Goal: Task Accomplishment & Management: Manage account settings

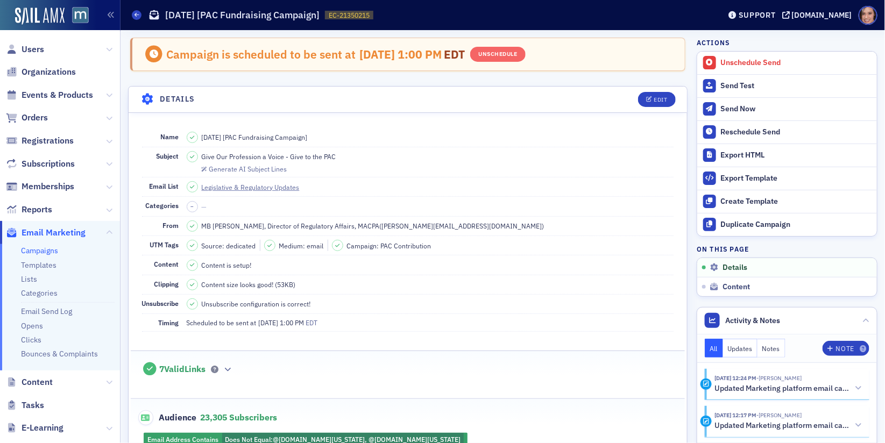
click at [43, 251] on link "Campaigns" at bounding box center [39, 251] width 37 height 10
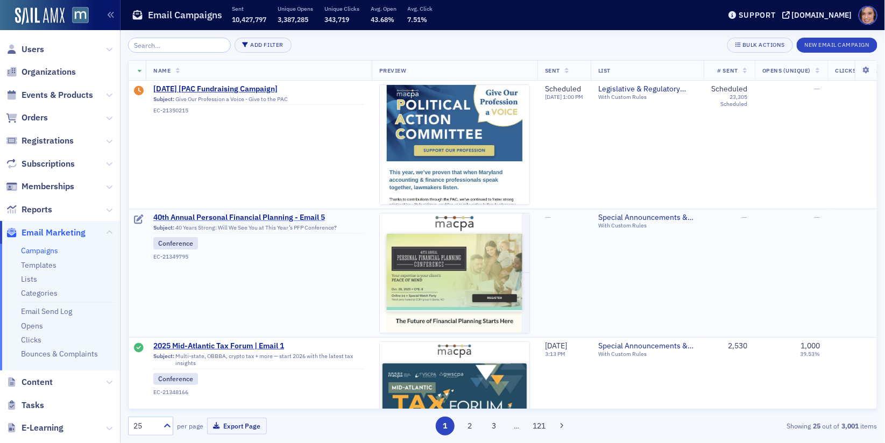
click at [260, 213] on span "40th Annual Personal Financial Planning - Email 5" at bounding box center [258, 218] width 211 height 10
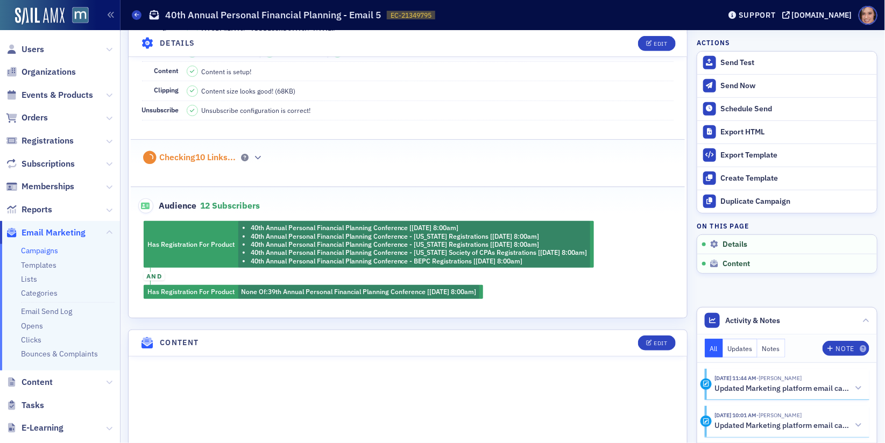
scroll to position [256, 0]
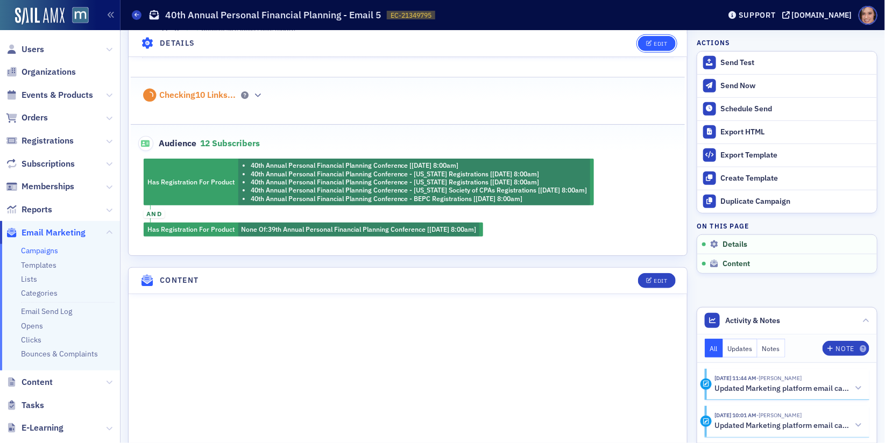
click at [659, 45] on div "Edit" at bounding box center [660, 43] width 13 height 6
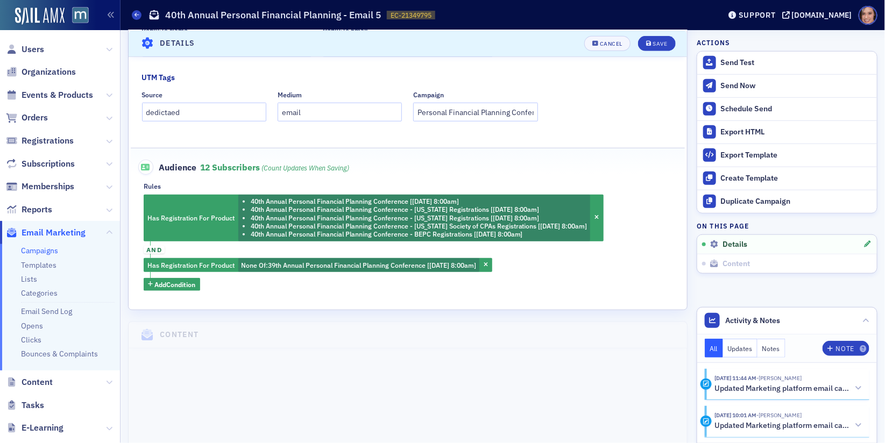
scroll to position [352, 0]
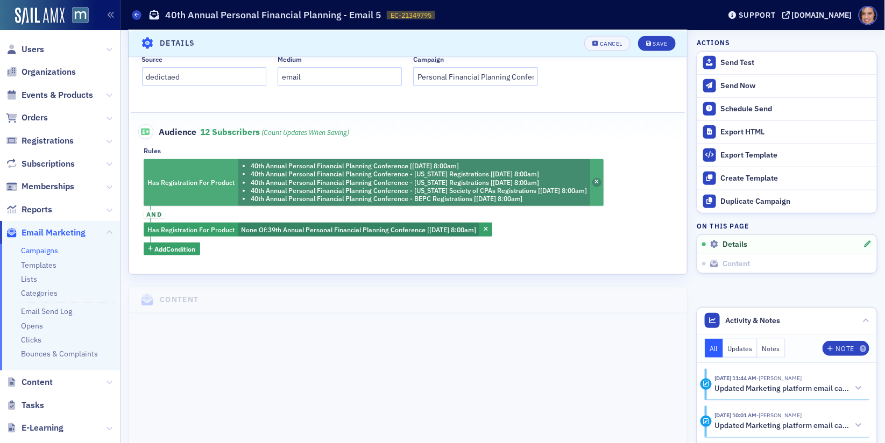
click at [602, 178] on span "button" at bounding box center [597, 183] width 10 height 10
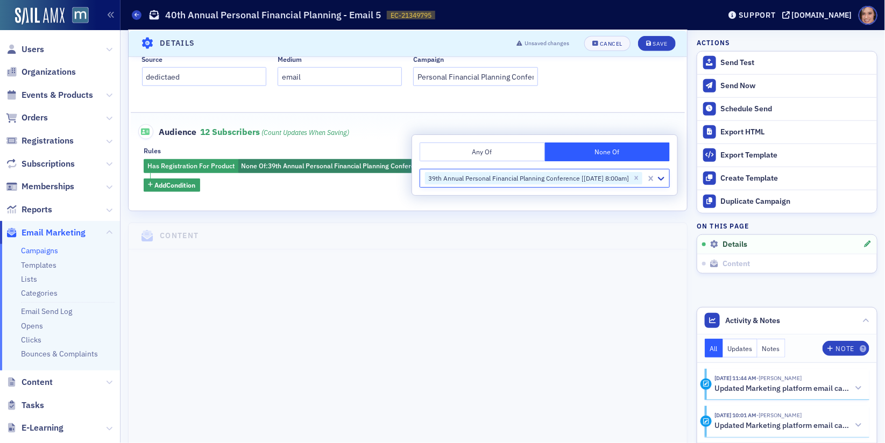
click at [418, 129] on div "Audience 12 Subscribers (count updates when saving)" at bounding box center [408, 126] width 532 height 26
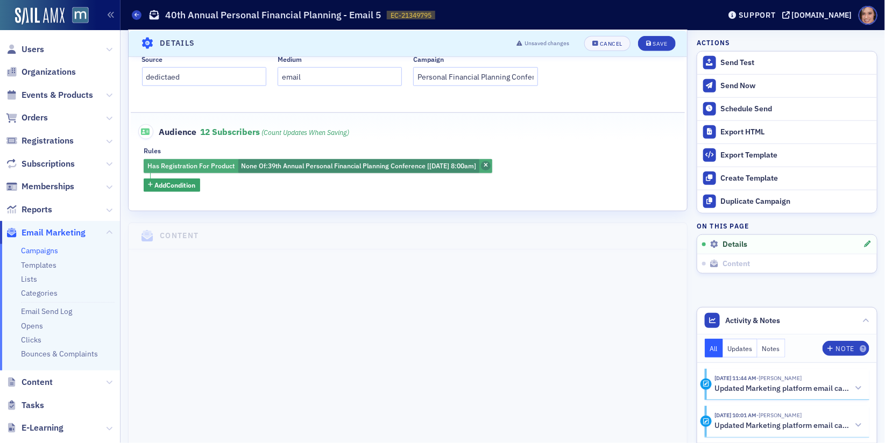
click at [488, 163] on icon "button" at bounding box center [486, 166] width 4 height 6
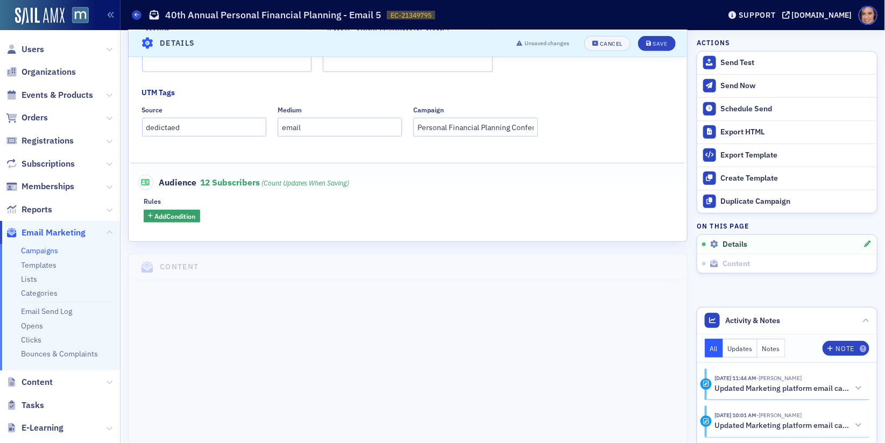
scroll to position [298, 0]
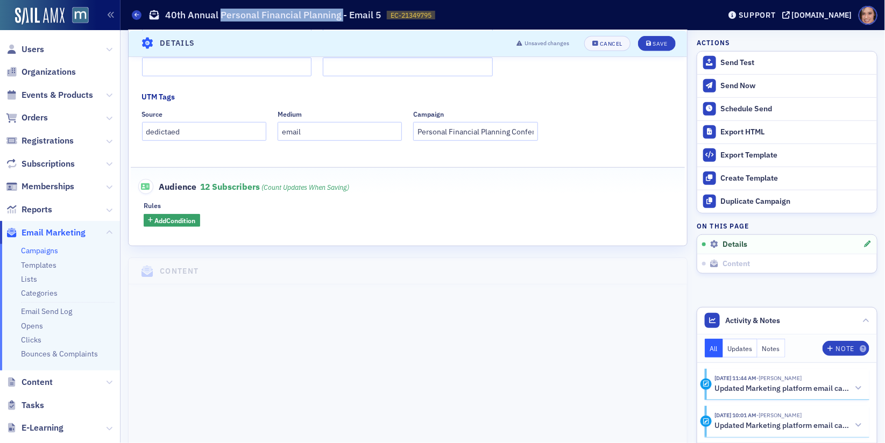
copy h1 "Personal Financial Planning"
drag, startPoint x: 220, startPoint y: 16, endPoint x: 340, endPoint y: 16, distance: 119.5
click at [340, 16] on h1 "40th Annual Personal Financial Planning - Email 5" at bounding box center [273, 15] width 216 height 13
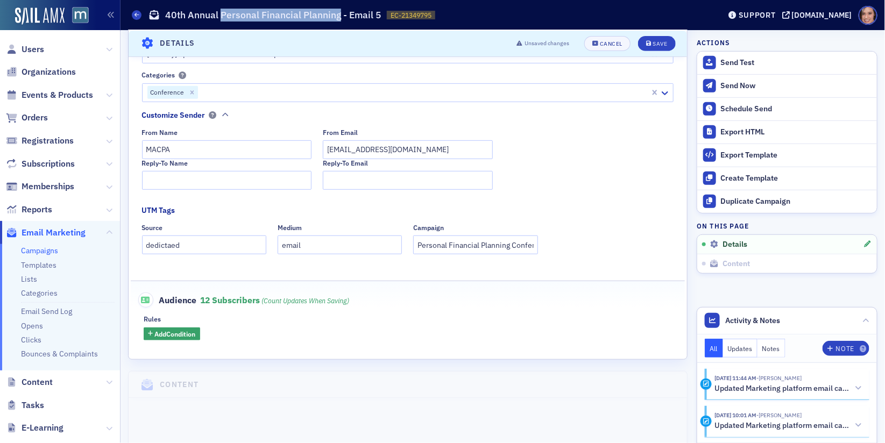
scroll to position [179, 0]
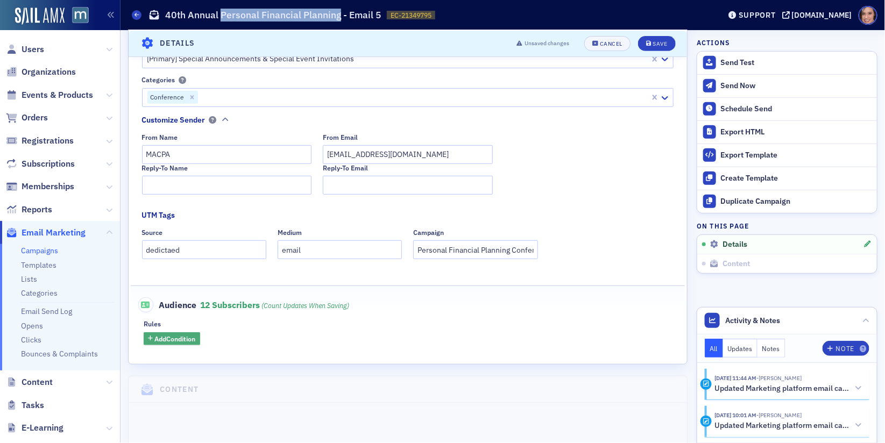
click at [191, 341] on span "Add Condition" at bounding box center [175, 339] width 41 height 10
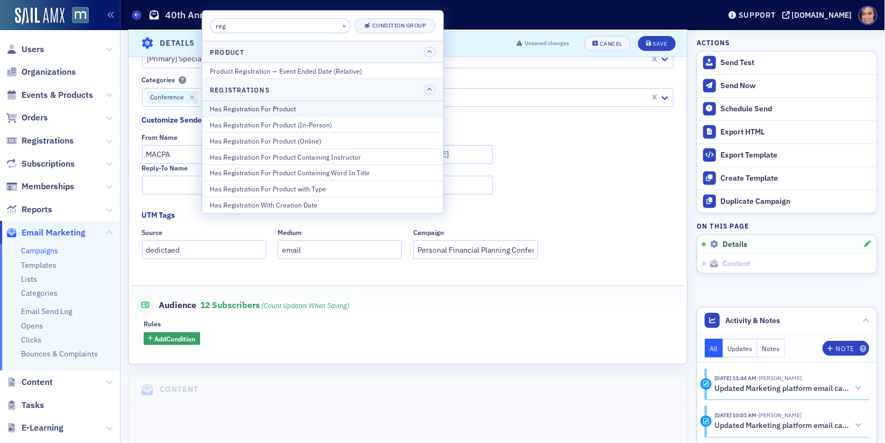
type input "reg"
click at [357, 104] on div "Has Registration For Product" at bounding box center [323, 109] width 226 height 10
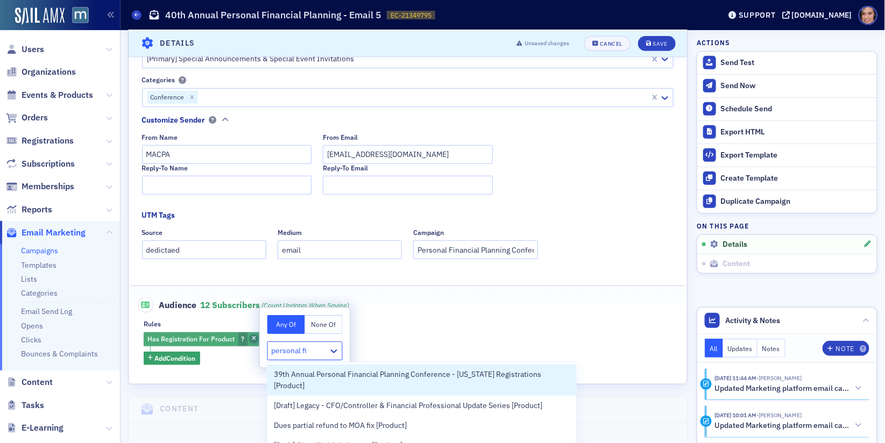
type input "personal fi"
click at [252, 337] on icon "button" at bounding box center [254, 339] width 4 height 6
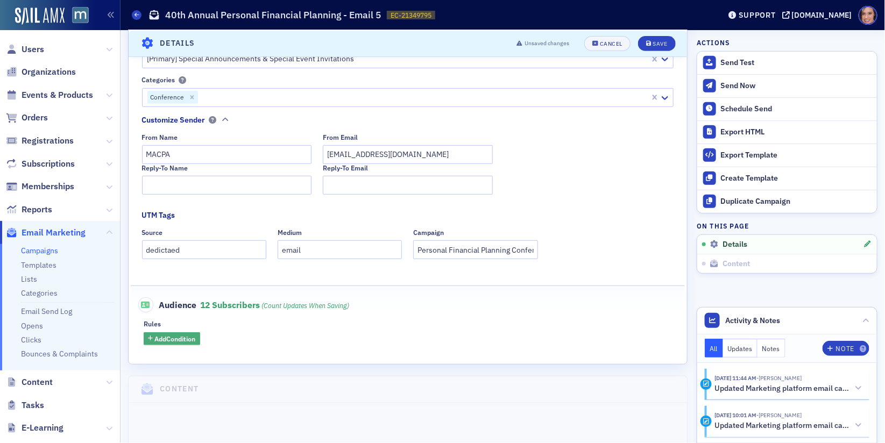
click at [165, 339] on span "Add Condition" at bounding box center [175, 339] width 41 height 10
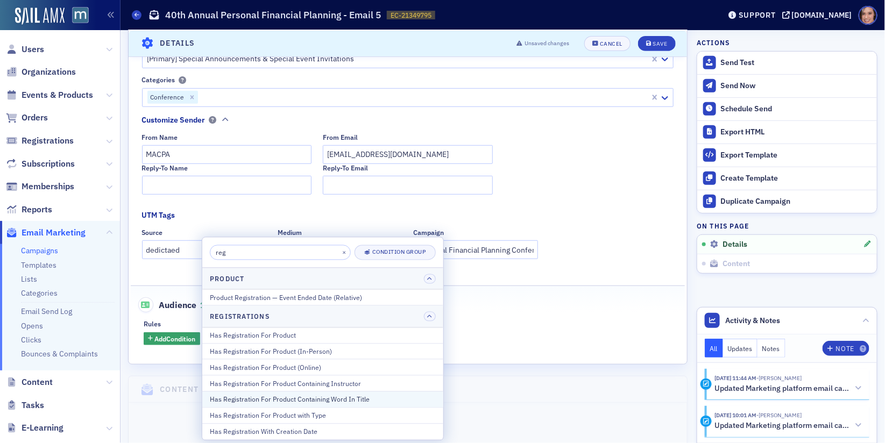
click at [309, 392] on button "Has Registration For Product Containing Word In Title" at bounding box center [322, 400] width 241 height 16
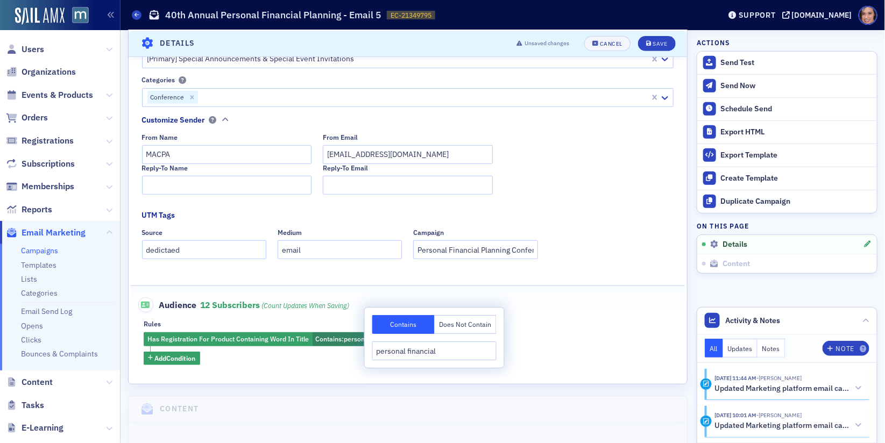
type input "personal financial"
click at [330, 378] on div "Name * 40th Annual Personal Financial Planning - Email 5 Subject * 40 Years Str…" at bounding box center [408, 159] width 559 height 450
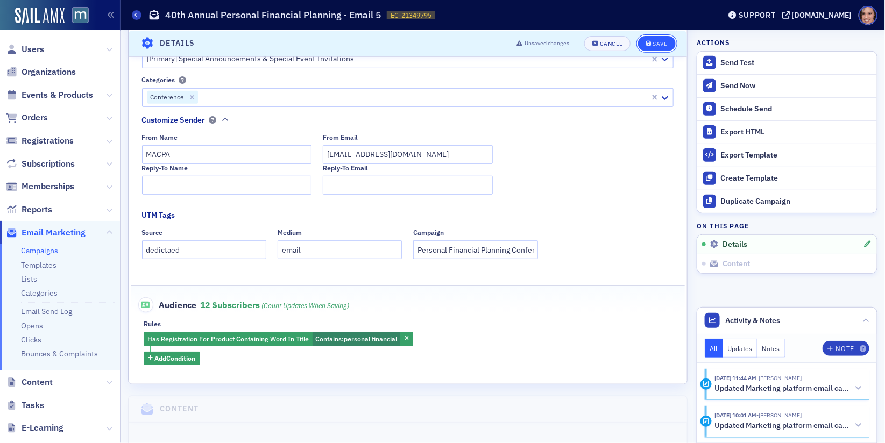
click at [665, 46] on div "Save" at bounding box center [660, 43] width 15 height 6
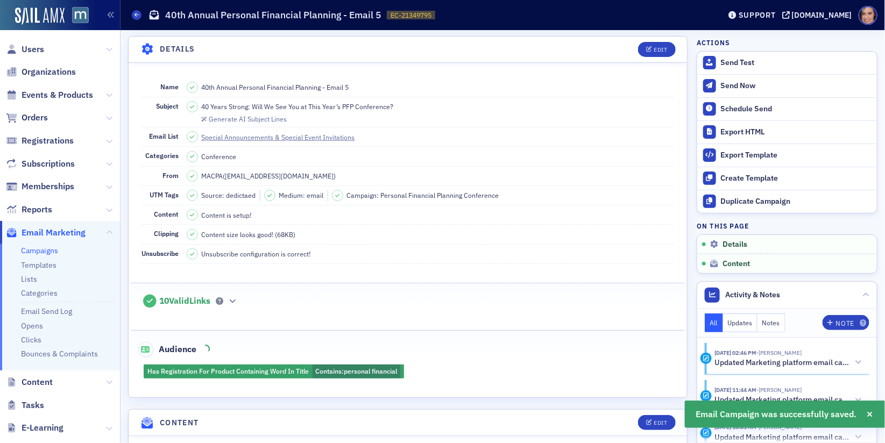
scroll to position [50, 0]
click at [654, 45] on button "Edit" at bounding box center [656, 50] width 37 height 15
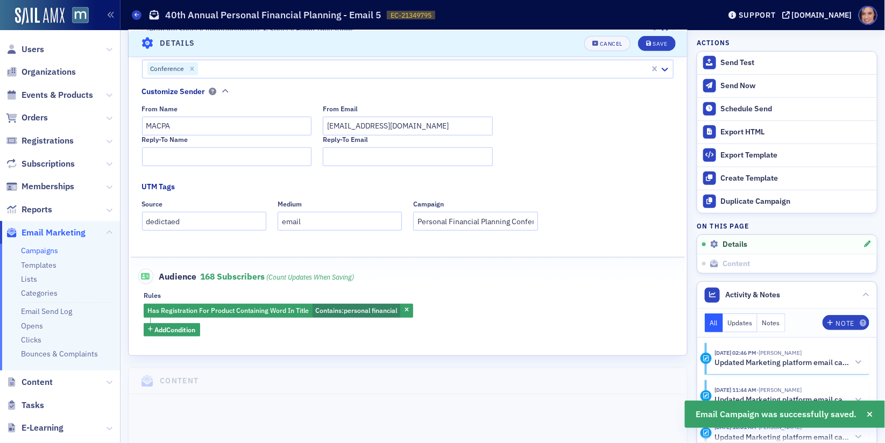
scroll to position [213, 0]
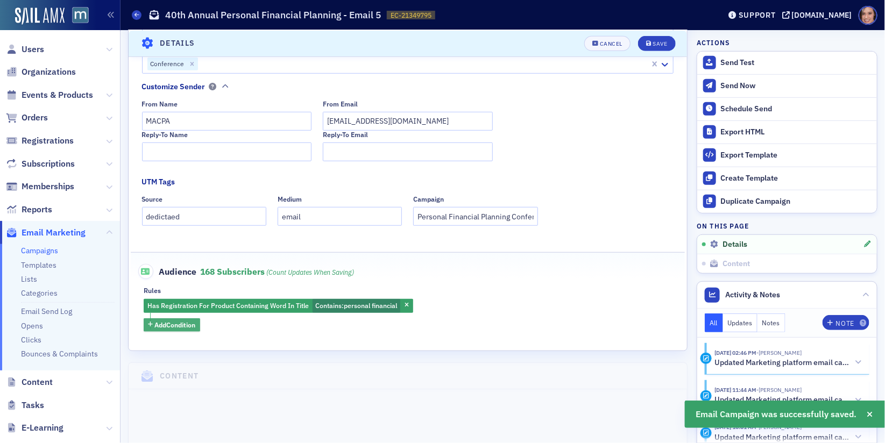
click at [167, 329] on button "Add Condition" at bounding box center [172, 325] width 57 height 13
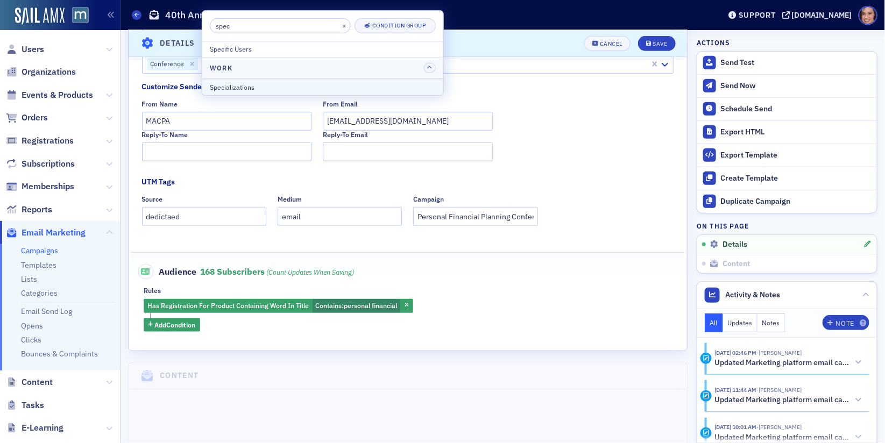
type input "spec"
click at [257, 87] on div "Specializations" at bounding box center [323, 87] width 226 height 10
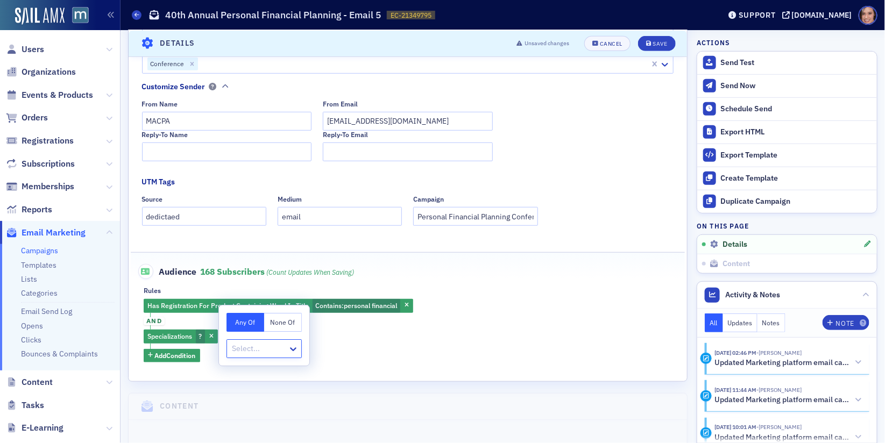
click at [153, 318] on span "and" at bounding box center [154, 322] width 21 height 9
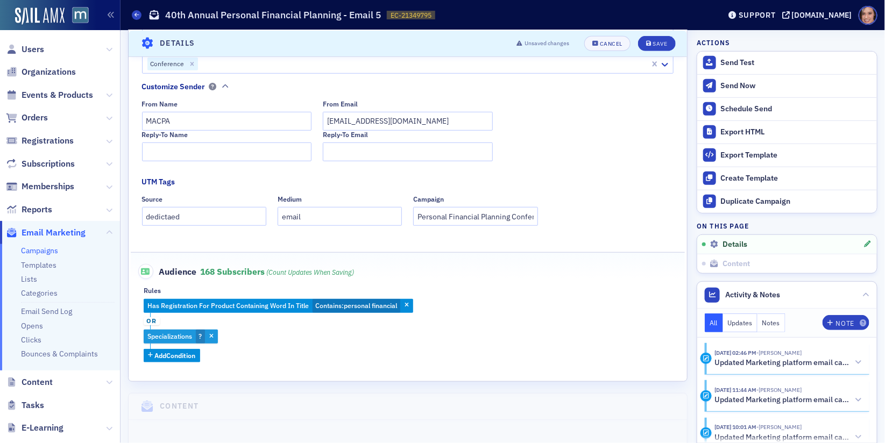
click at [187, 337] on span "Specializations" at bounding box center [169, 336] width 45 height 9
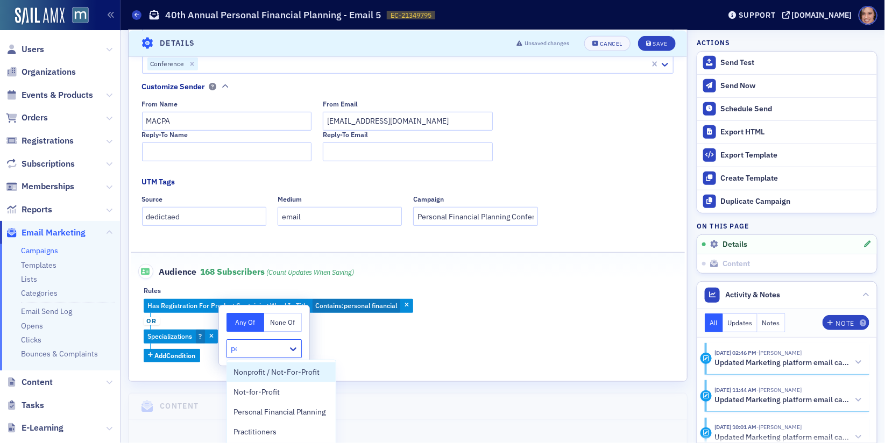
type input "per"
click at [248, 371] on span "Personal Financial Planning" at bounding box center [280, 372] width 93 height 11
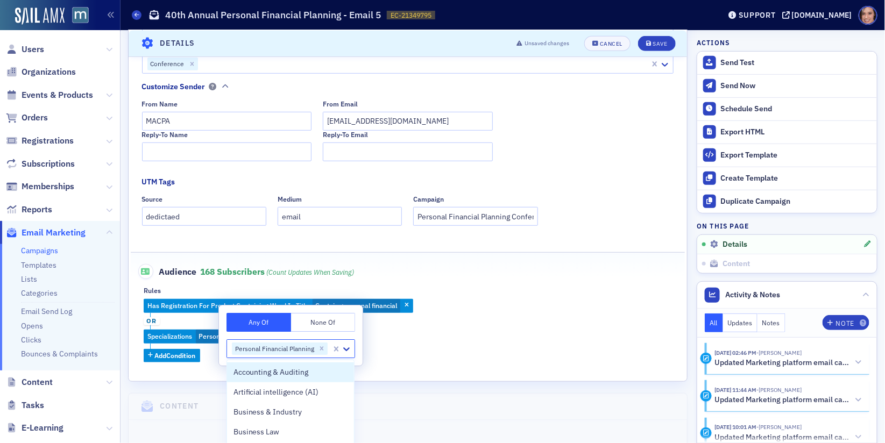
click at [454, 356] on div "Has Registration For Product Containing Word In Title Contains : personal finan…" at bounding box center [408, 331] width 528 height 64
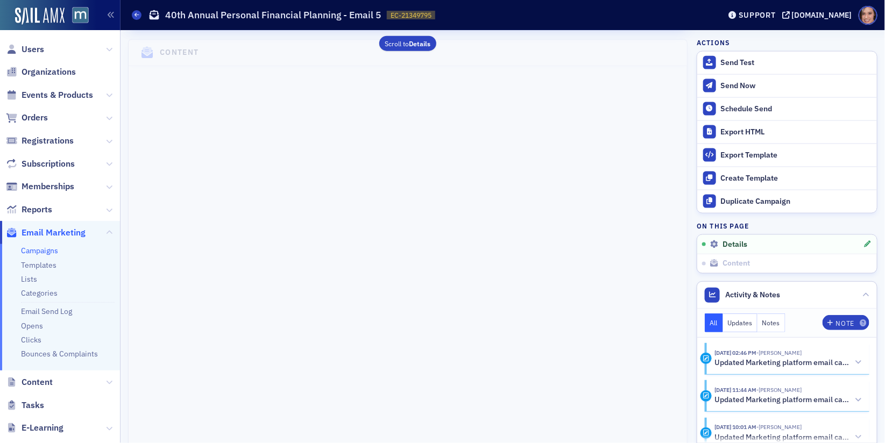
scroll to position [415, 0]
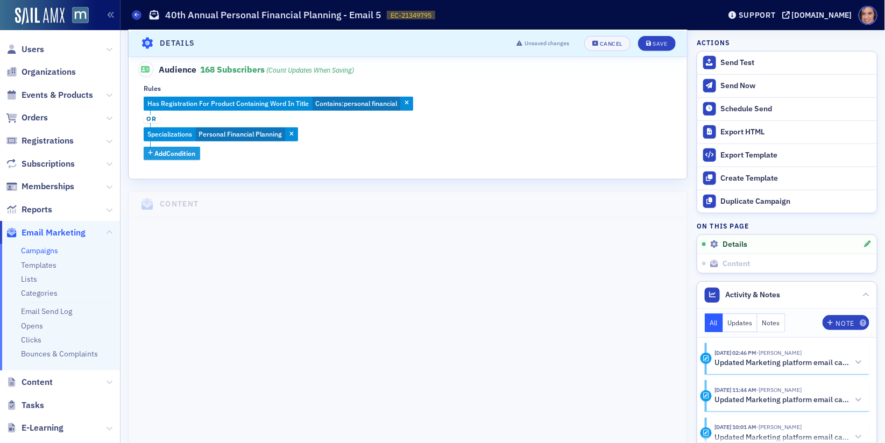
click at [187, 153] on span "Add Condition" at bounding box center [175, 154] width 41 height 10
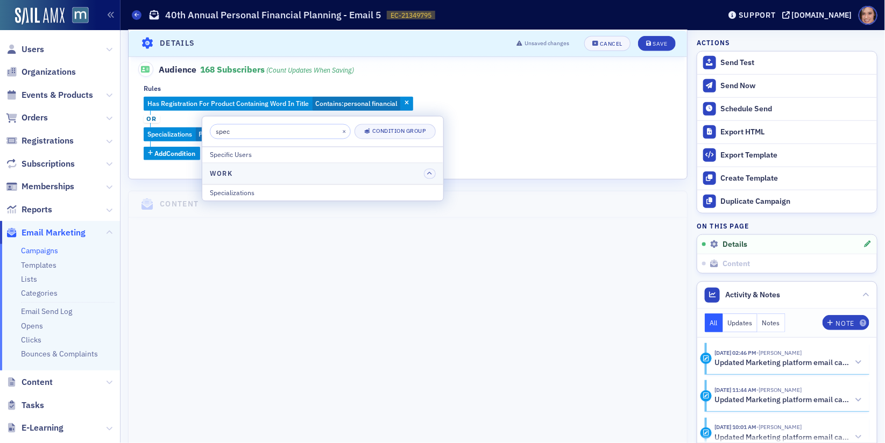
click at [238, 130] on input "spec" at bounding box center [280, 131] width 141 height 15
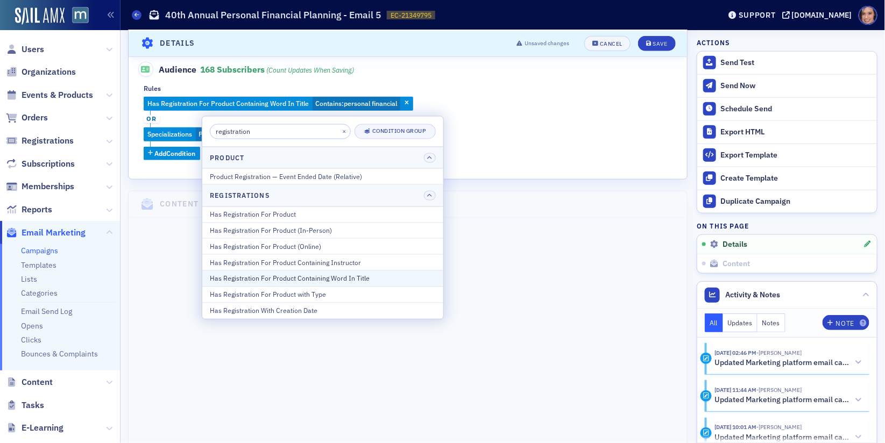
type input "registration"
click at [305, 277] on div "Has Registration For Product Containing Word In Title" at bounding box center [323, 279] width 226 height 10
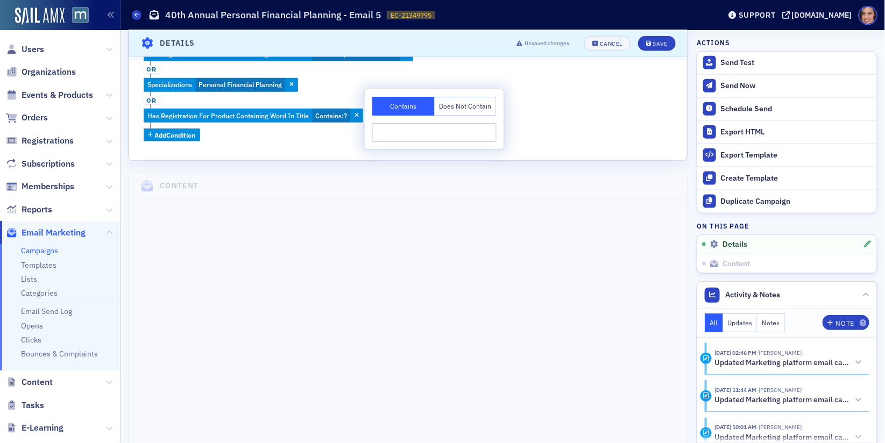
scroll to position [466, 0]
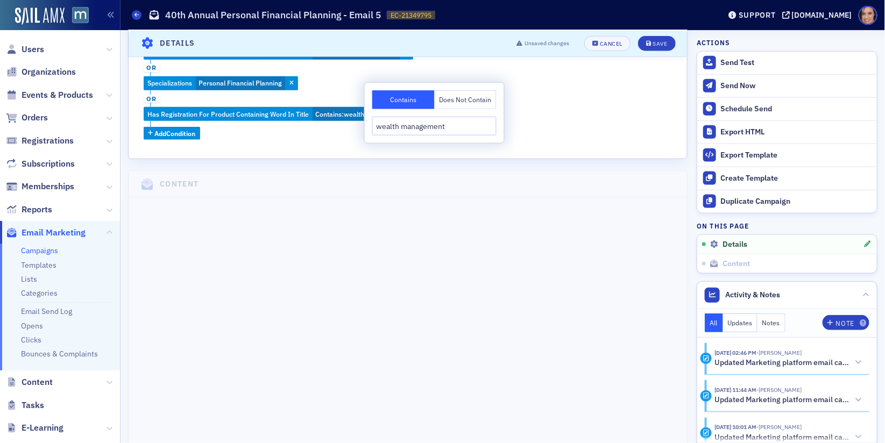
type input "wealth management"
click at [604, 110] on div "Has Registration For Product Containing Word In Title Contains : personal finan…" at bounding box center [408, 93] width 528 height 94
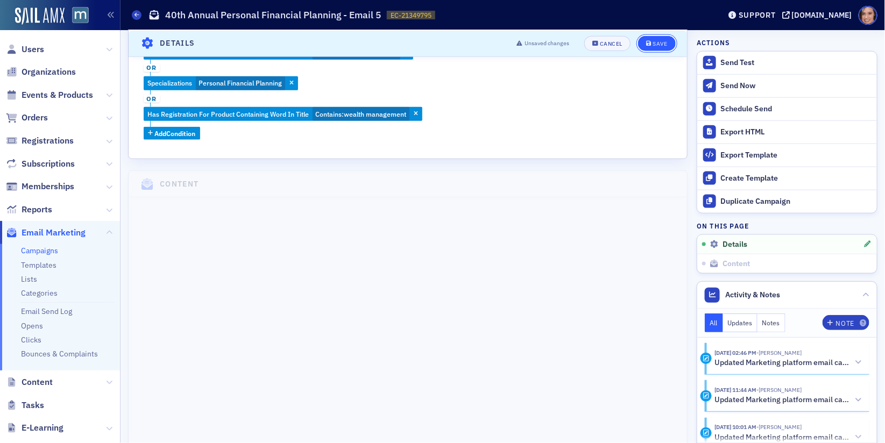
click at [664, 43] on div "Save" at bounding box center [660, 43] width 15 height 6
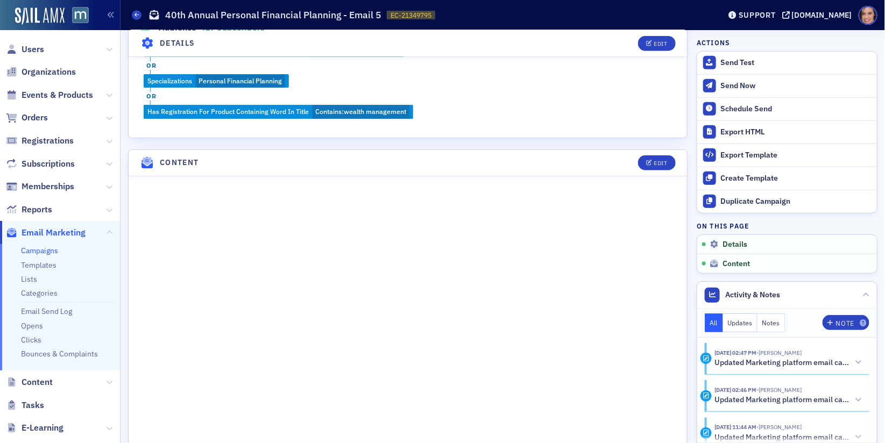
scroll to position [217, 0]
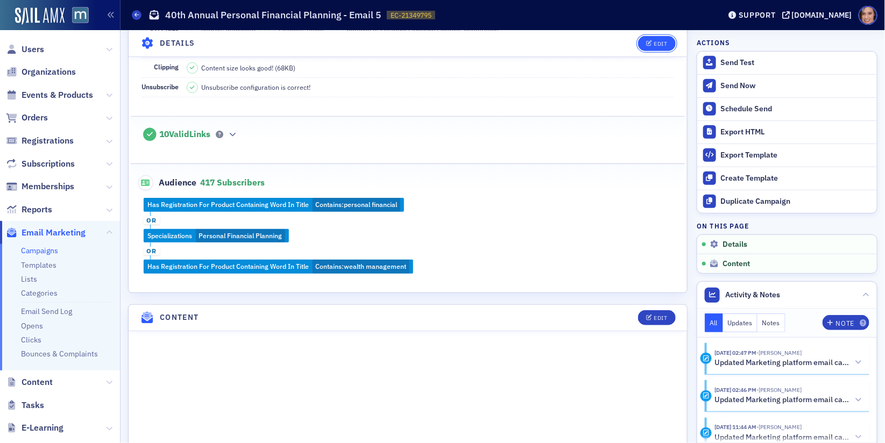
click at [657, 43] on div "Edit" at bounding box center [660, 43] width 13 height 6
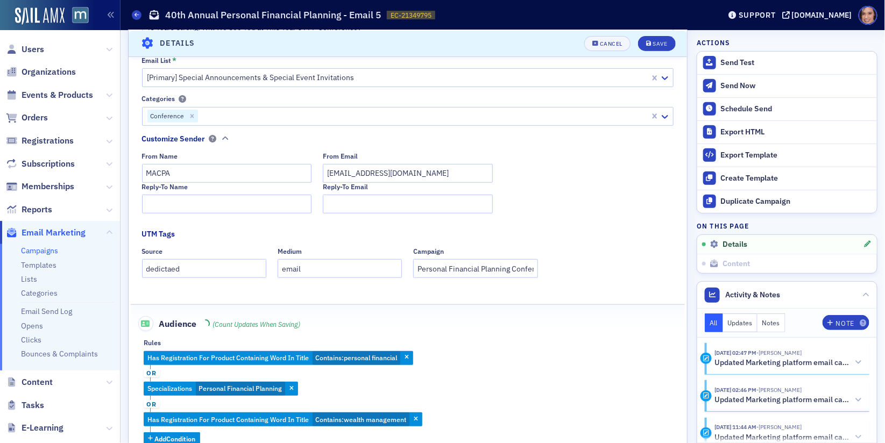
scroll to position [219, 0]
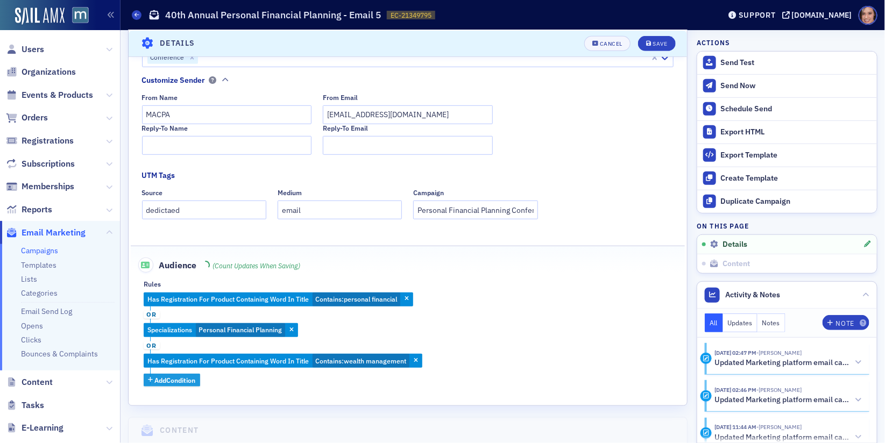
click at [178, 377] on span "Add Condition" at bounding box center [175, 381] width 41 height 10
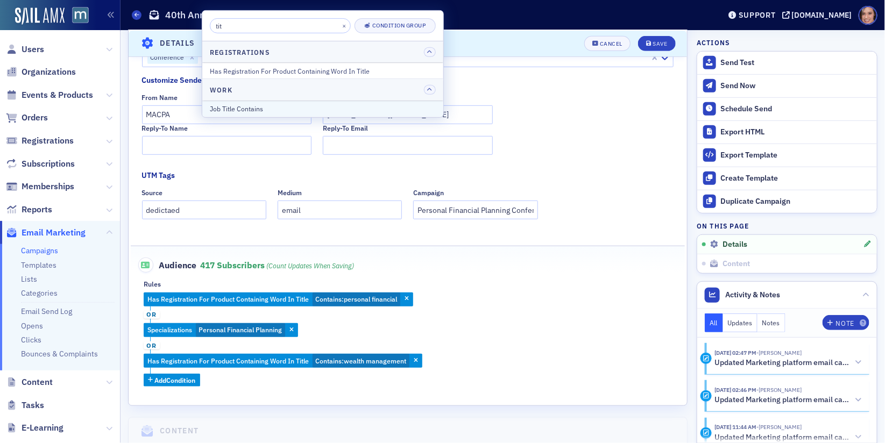
type input "tit"
click at [306, 109] on div "Job Title Contains" at bounding box center [323, 109] width 226 height 10
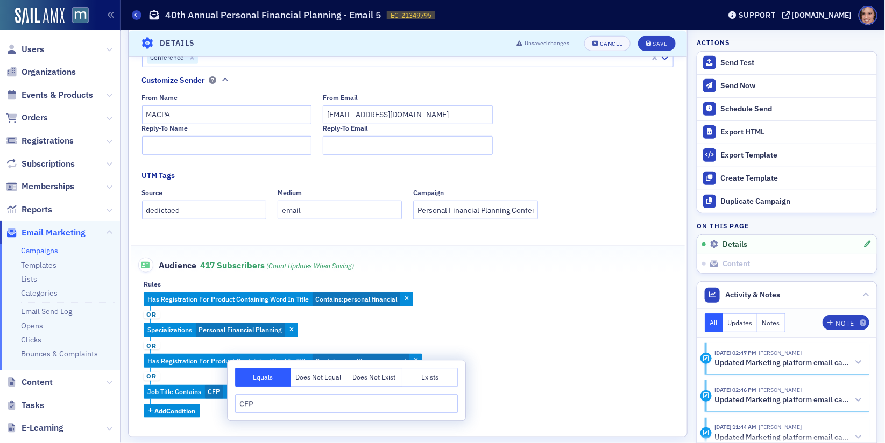
type input "CFP"
click at [509, 309] on div "Has Registration For Product Containing Word In Title Contains : personal finan…" at bounding box center [408, 355] width 528 height 125
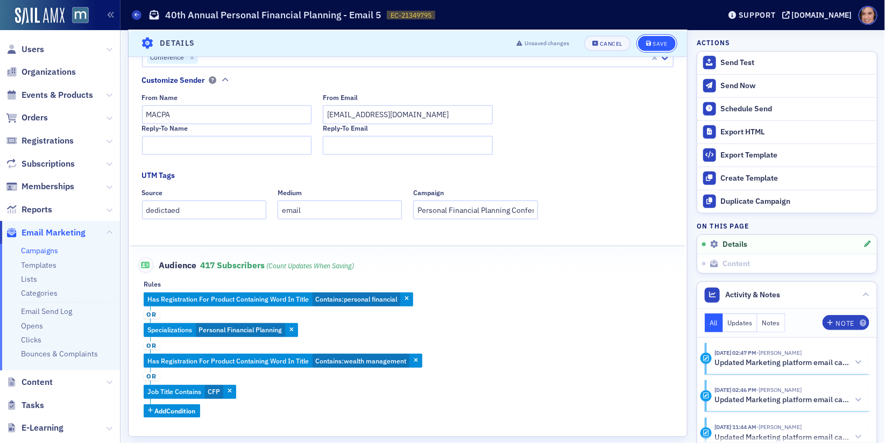
click at [654, 41] on div "Save" at bounding box center [660, 43] width 15 height 6
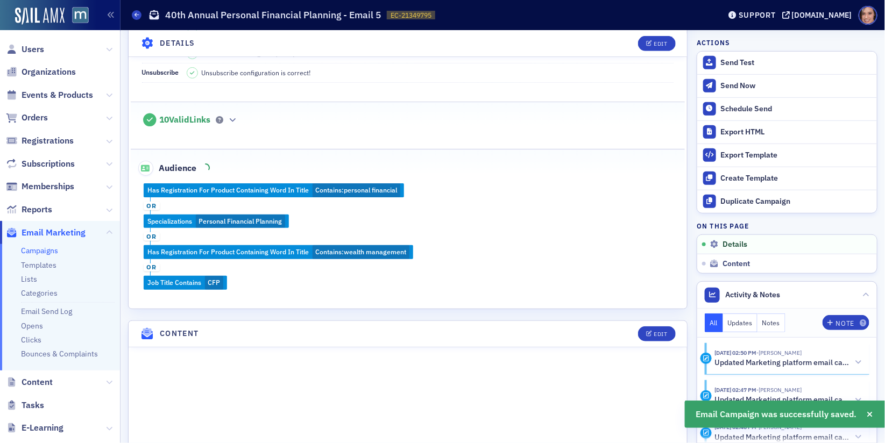
scroll to position [275, 0]
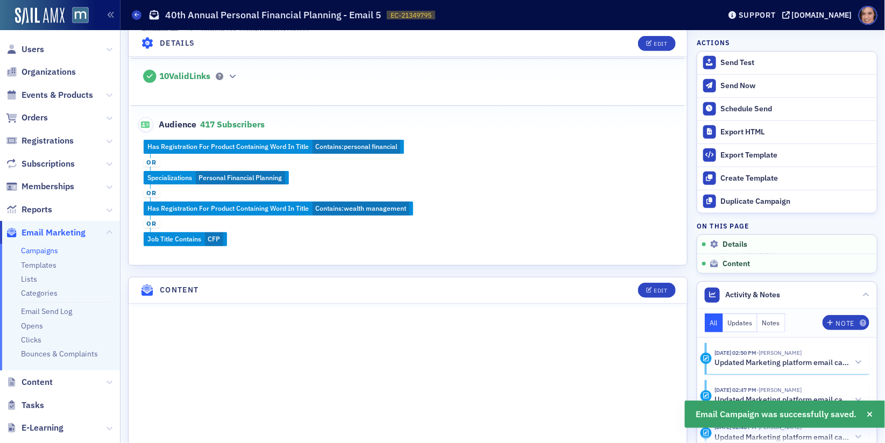
click at [191, 235] on div "Has Registration For Product Containing Word In Title Contains : personal finan…" at bounding box center [408, 193] width 555 height 107
click at [667, 40] on div "Edit" at bounding box center [660, 43] width 13 height 6
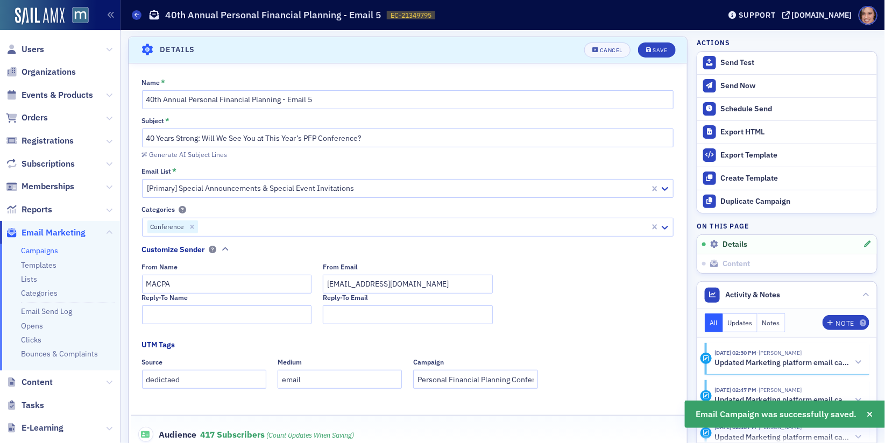
scroll to position [335, 0]
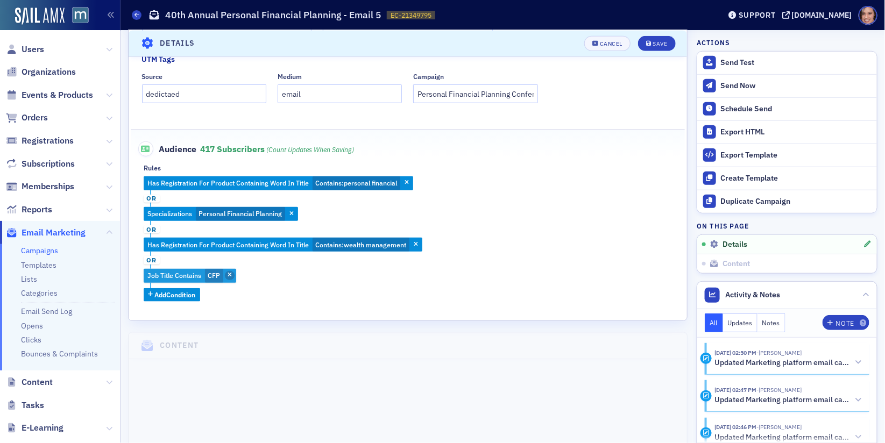
click at [231, 273] on icon "button" at bounding box center [230, 276] width 4 height 6
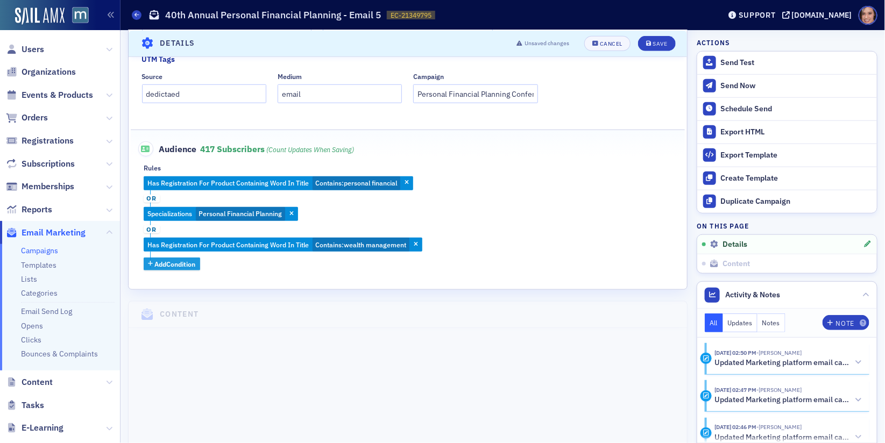
click at [168, 264] on span "Add Condition" at bounding box center [175, 264] width 41 height 10
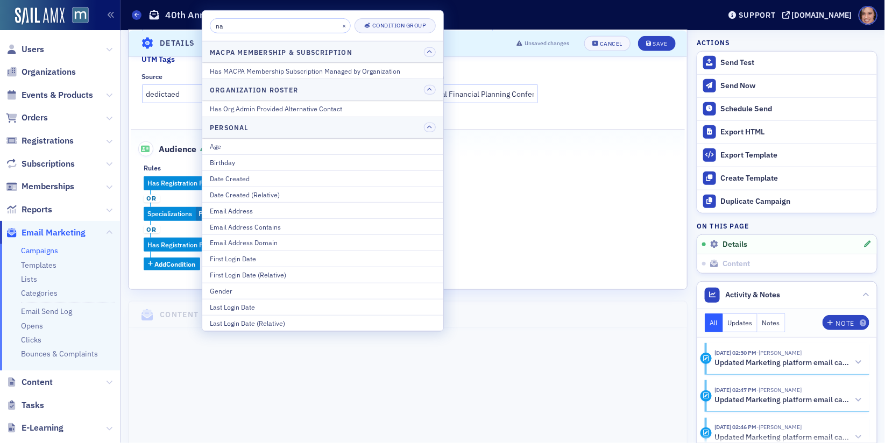
type input "n"
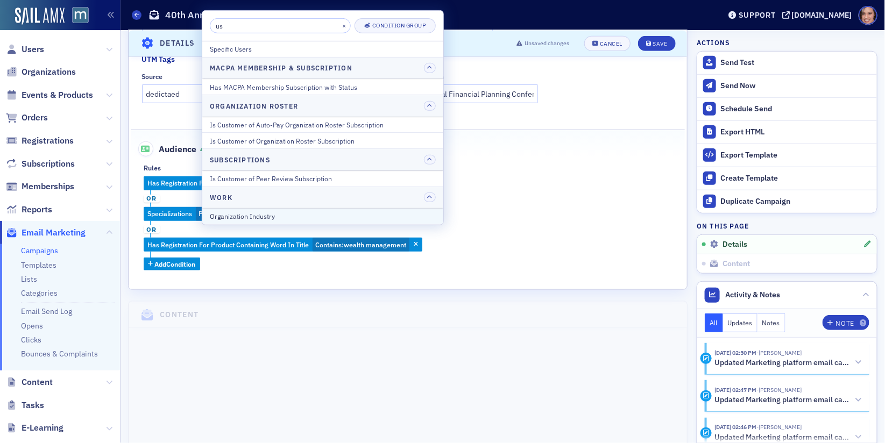
type input "us"
click at [277, 215] on div "Organization Industry" at bounding box center [323, 216] width 226 height 10
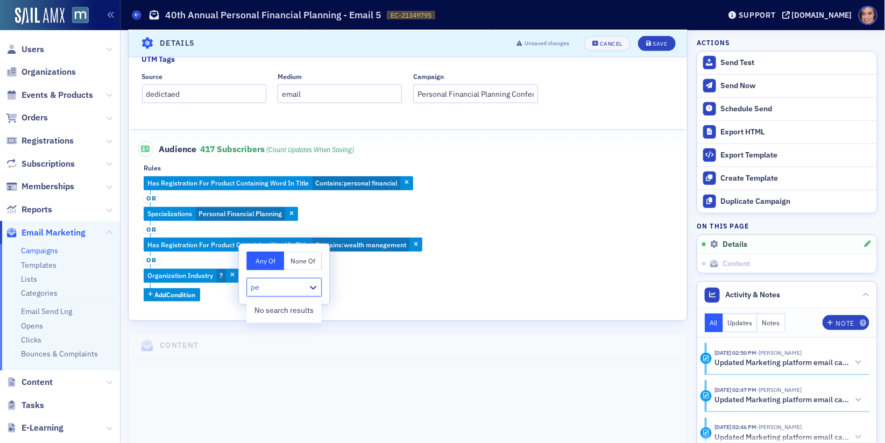
type input "p"
type input "f"
type input "p"
click at [317, 289] on icon at bounding box center [313, 288] width 11 height 11
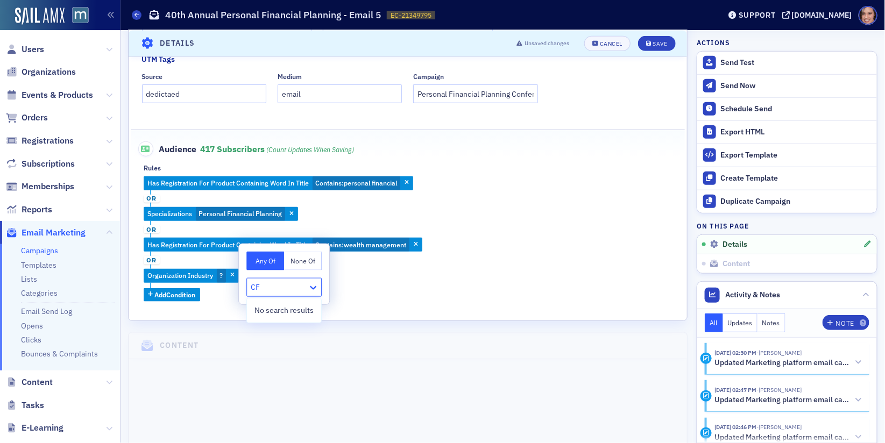
type input "C"
click at [231, 274] on icon "button" at bounding box center [232, 276] width 4 height 6
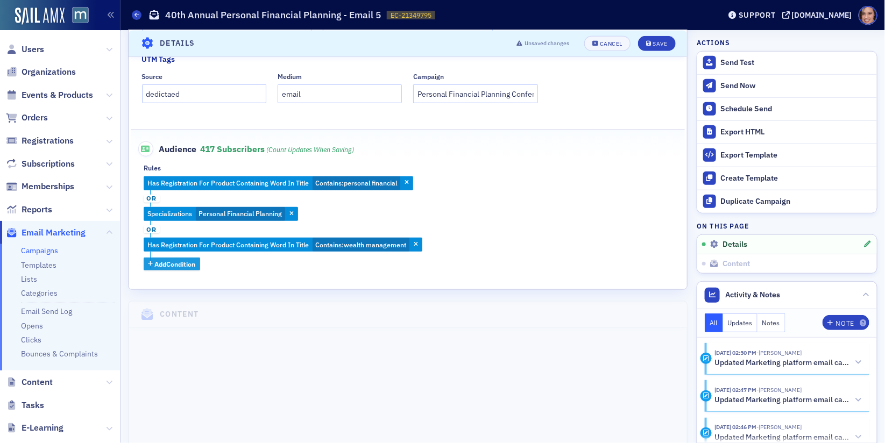
click at [175, 264] on span "Add Condition" at bounding box center [175, 264] width 41 height 10
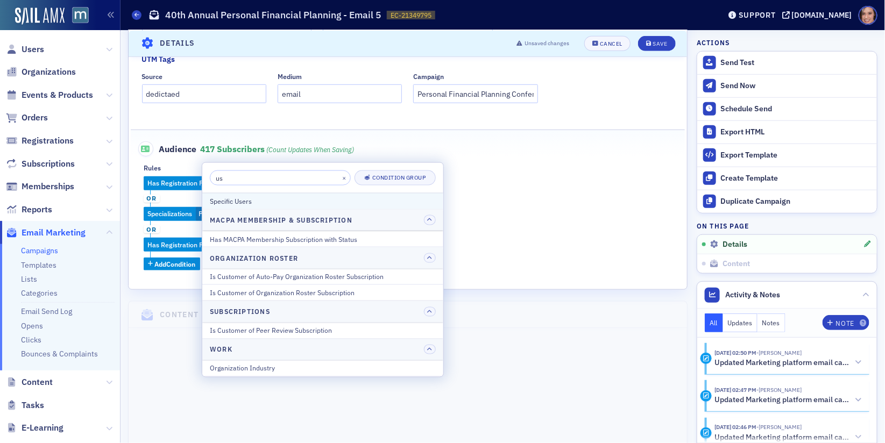
click at [250, 196] on div "Specific Users" at bounding box center [323, 201] width 226 height 10
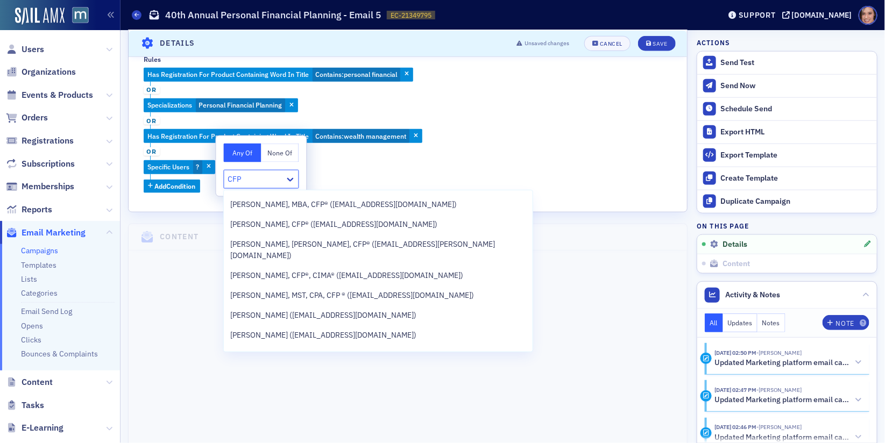
scroll to position [0, 0]
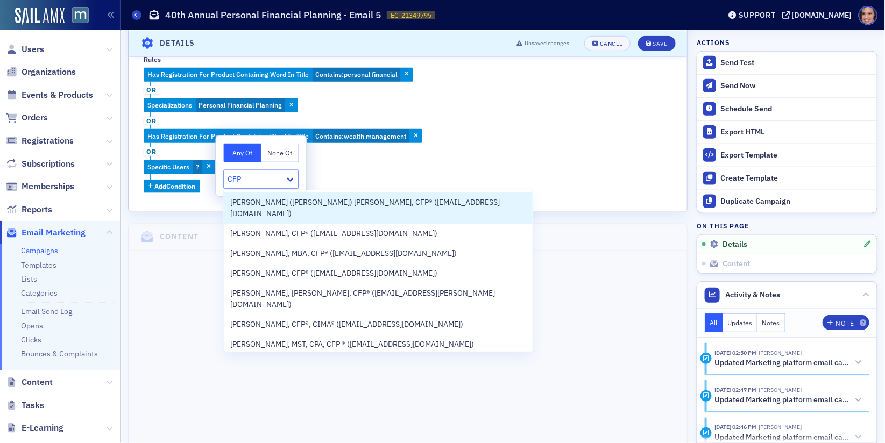
type input "CFP"
click at [342, 164] on div "Has Registration For Product Containing Word In Title Contains : personal finan…" at bounding box center [408, 130] width 528 height 125
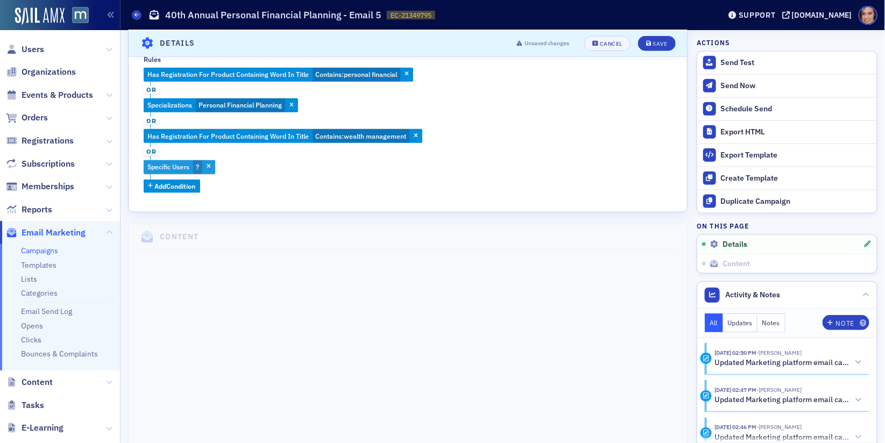
click at [213, 168] on button "button" at bounding box center [209, 168] width 10 height 10
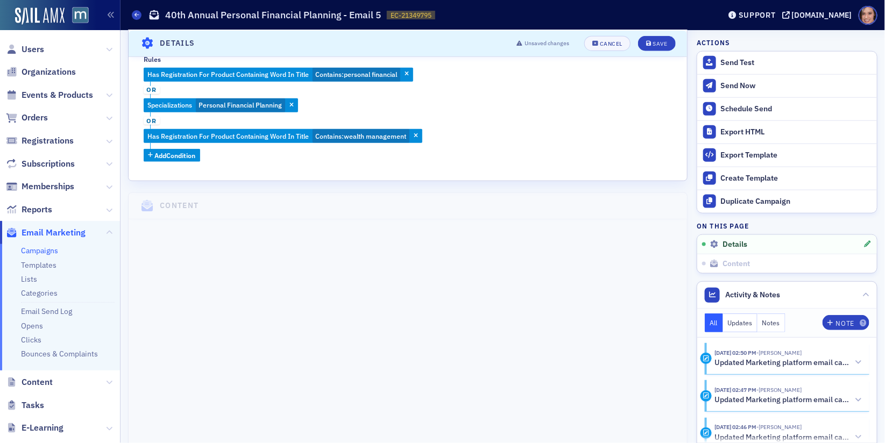
click at [186, 161] on fieldset "Audience 417 Subscribers (count updates when saving) Rules Has Registration For…" at bounding box center [408, 93] width 555 height 145
click at [186, 159] on span "Add Condition" at bounding box center [175, 156] width 41 height 10
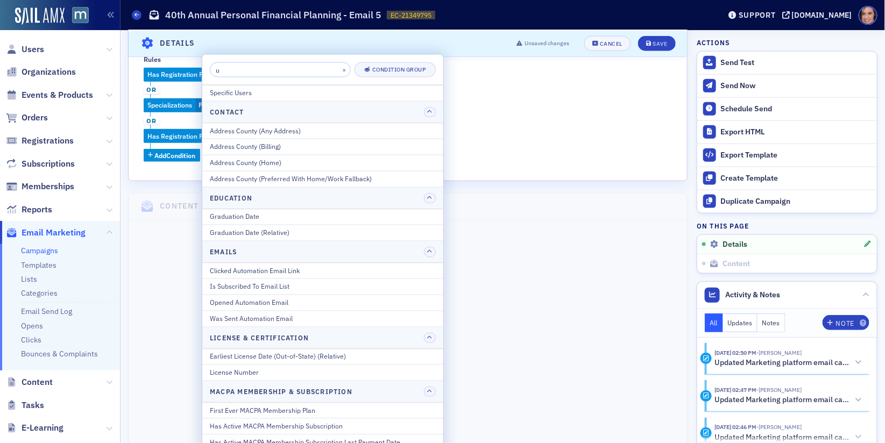
type input "u"
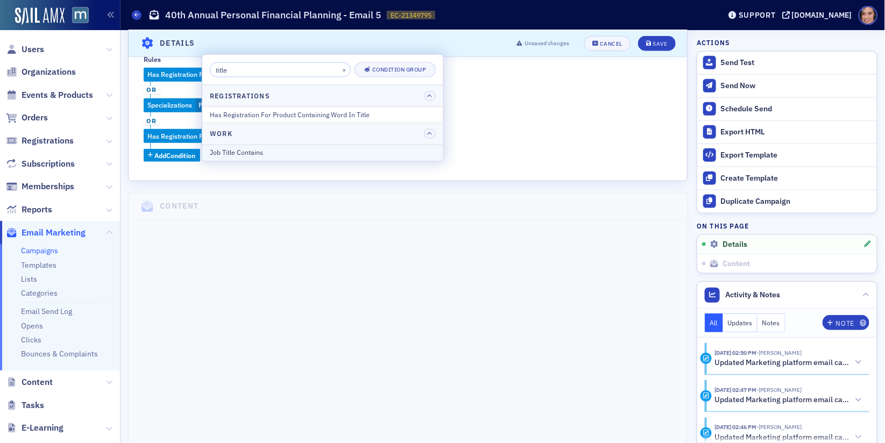
type input "title"
click at [296, 149] on div "Job Title Contains" at bounding box center [323, 152] width 226 height 10
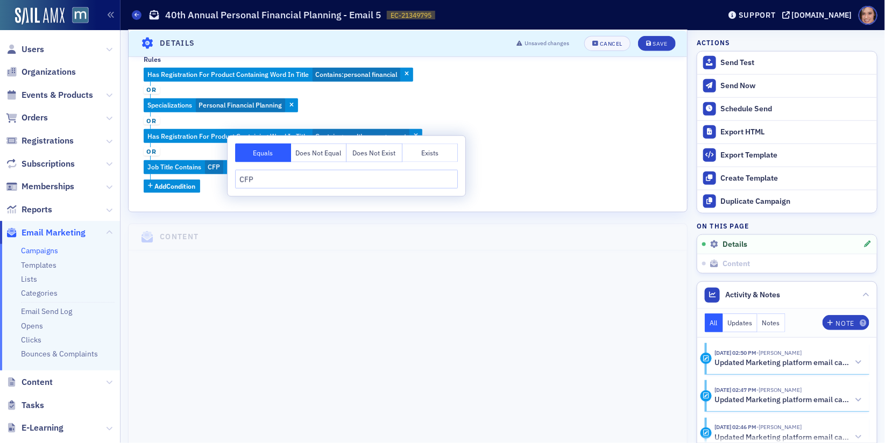
type input "CFP"
click at [514, 133] on div "Has Registration For Product Containing Word In Title Contains : personal finan…" at bounding box center [408, 130] width 528 height 125
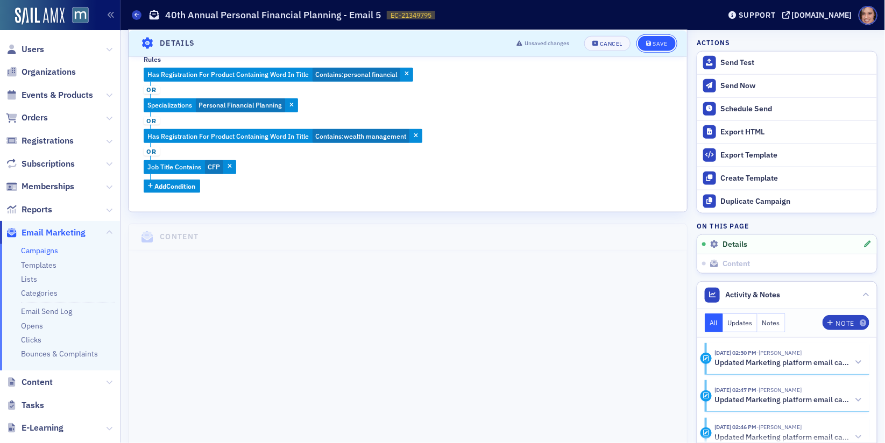
click at [652, 44] on icon "submit" at bounding box center [648, 43] width 5 height 6
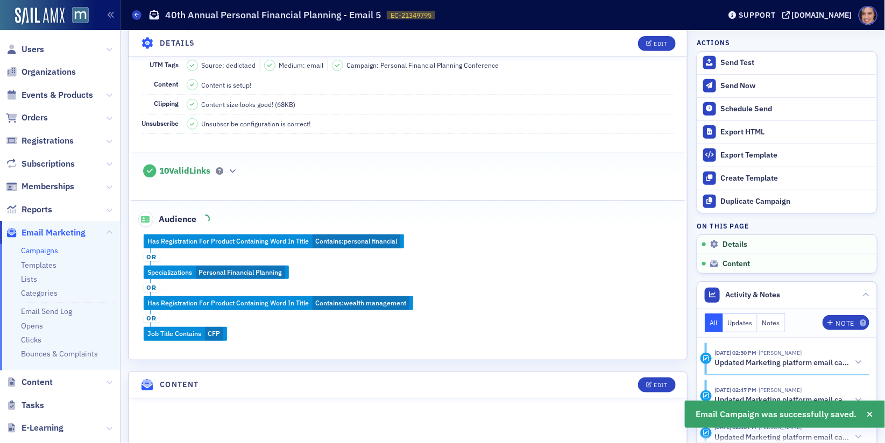
scroll to position [231, 0]
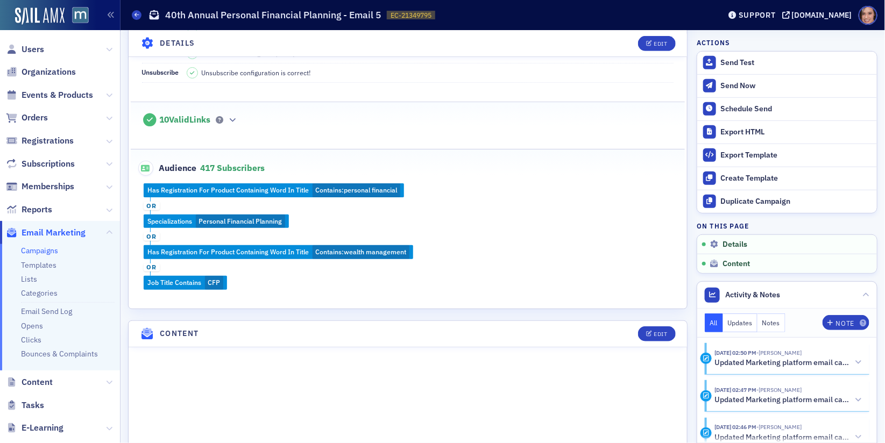
click at [431, 193] on div "Has Registration For Product Containing Word In Title Contains : personal finan…" at bounding box center [408, 237] width 555 height 107
click at [671, 40] on button "Edit" at bounding box center [656, 43] width 37 height 15
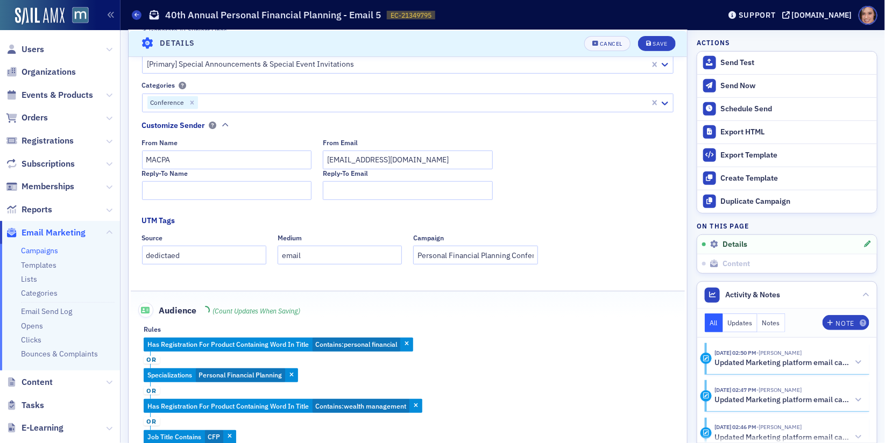
scroll to position [372, 0]
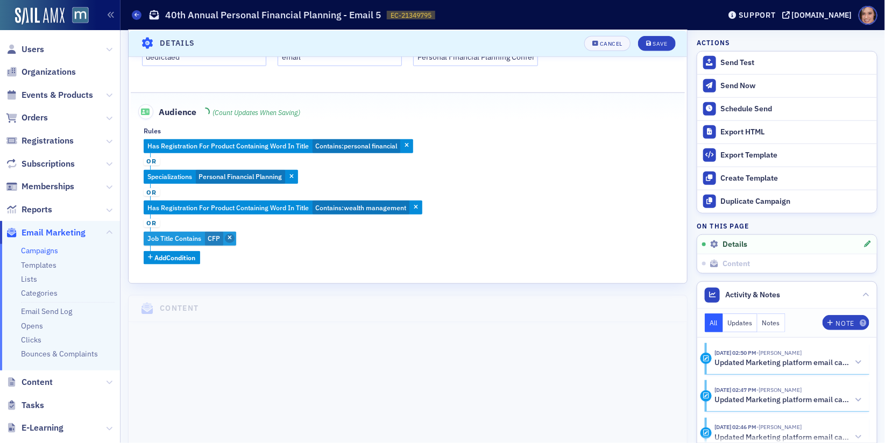
click at [231, 236] on icon "button" at bounding box center [230, 239] width 4 height 6
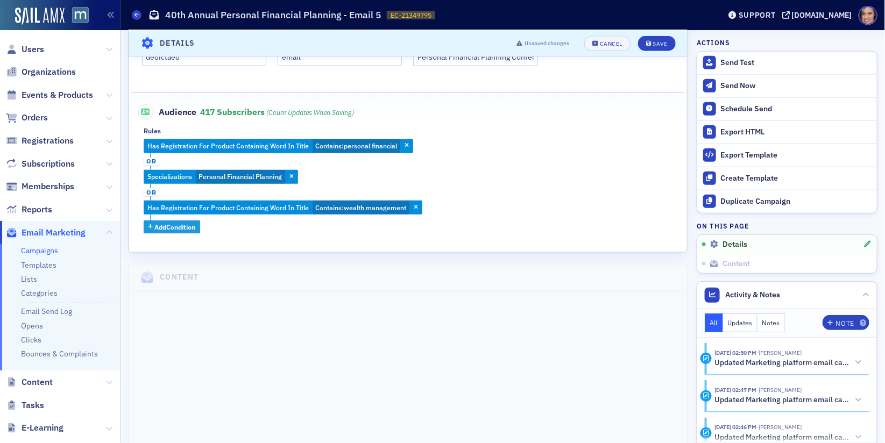
click at [190, 227] on span "Add Condition" at bounding box center [175, 227] width 41 height 10
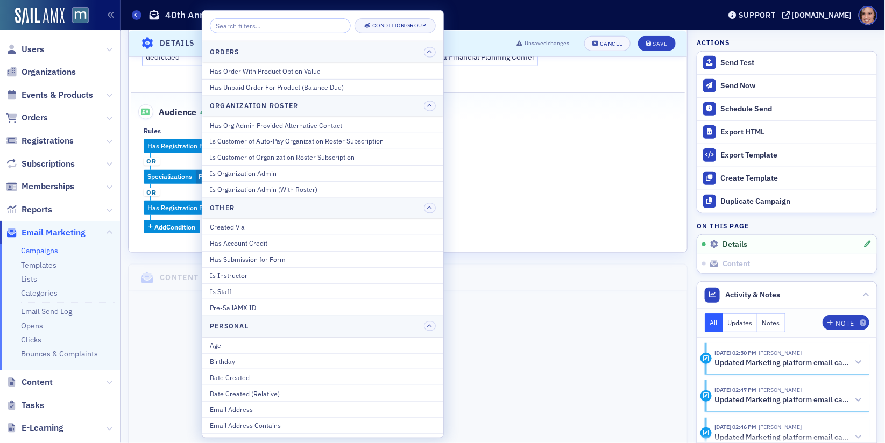
scroll to position [965, 0]
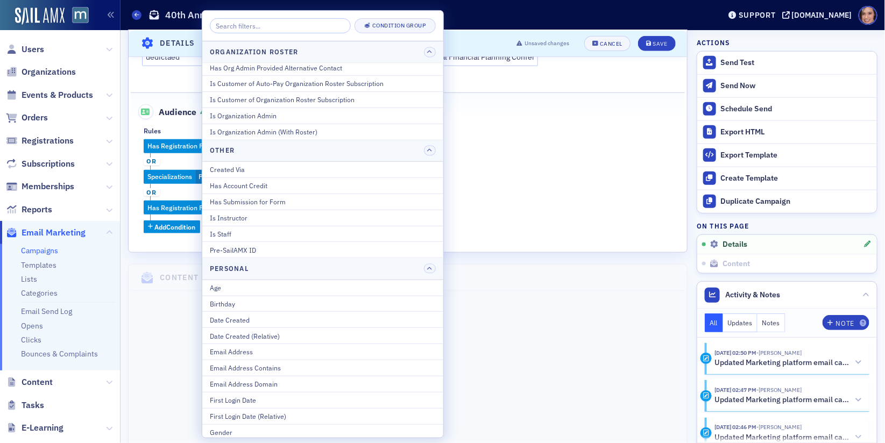
click at [474, 117] on div "Audience 417 Subscribers (count updates when saving)" at bounding box center [408, 106] width 532 height 26
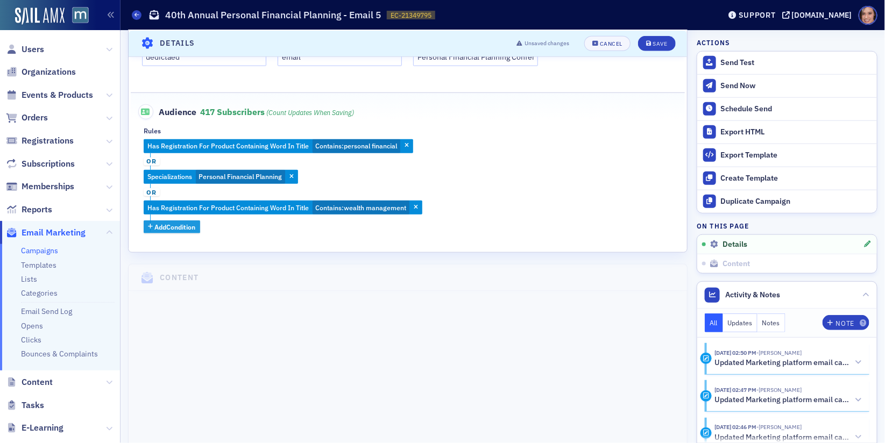
click at [199, 224] on button "Add Condition" at bounding box center [172, 227] width 57 height 13
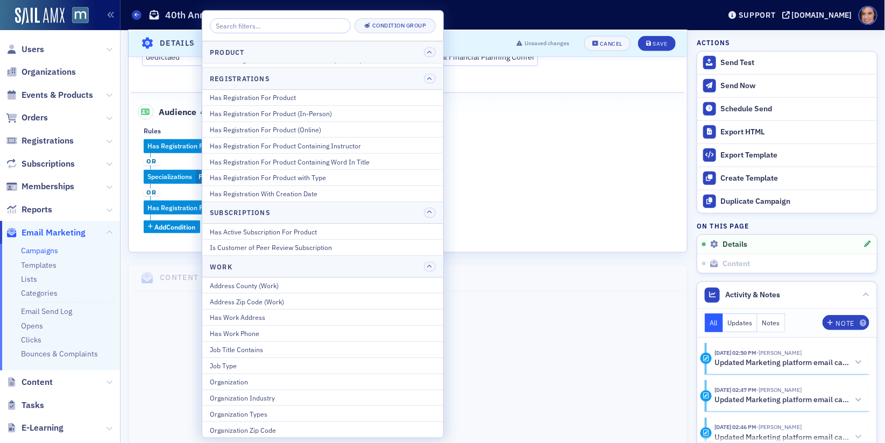
scroll to position [1413, 0]
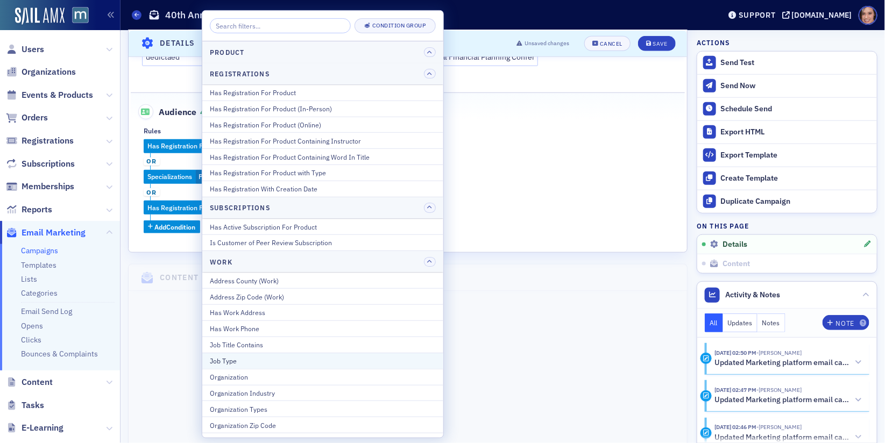
click at [286, 356] on div "Job Type" at bounding box center [323, 361] width 226 height 10
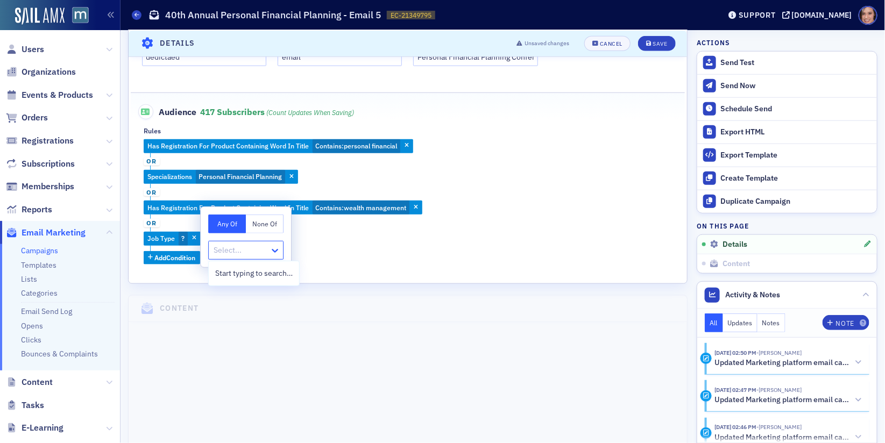
click at [277, 249] on icon at bounding box center [275, 250] width 11 height 11
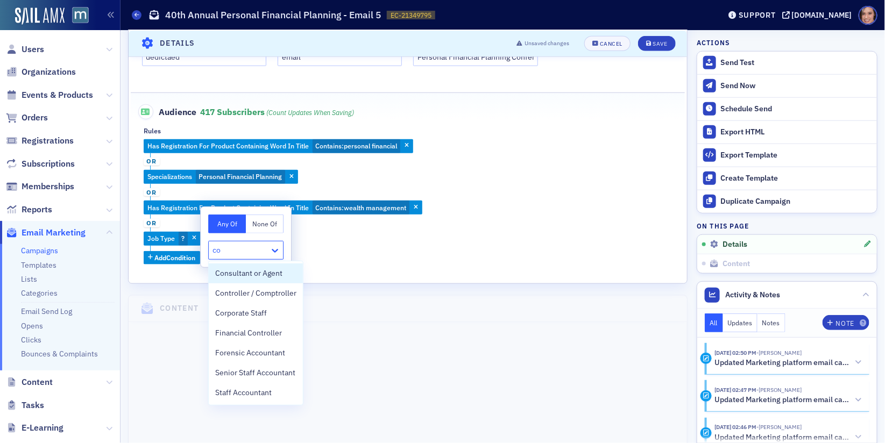
type input "c"
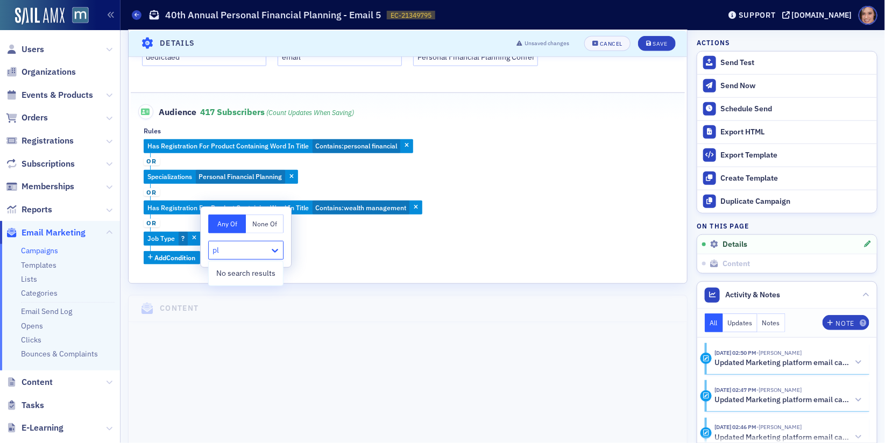
type input "p"
type input "f"
click at [382, 235] on div "Has Registration For Product Containing Word In Title Contains : personal finan…" at bounding box center [408, 201] width 528 height 125
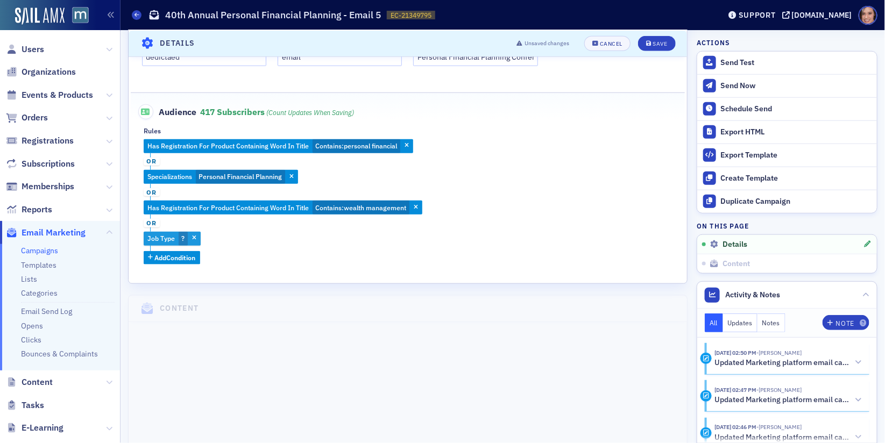
click at [179, 232] on span "?" at bounding box center [183, 239] width 9 height 14
click at [196, 236] on span "button" at bounding box center [194, 239] width 10 height 10
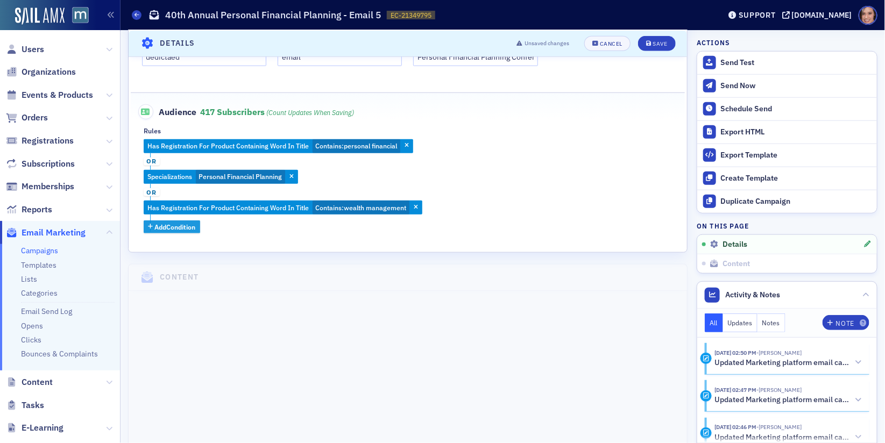
click at [174, 223] on span "Add Condition" at bounding box center [175, 227] width 41 height 10
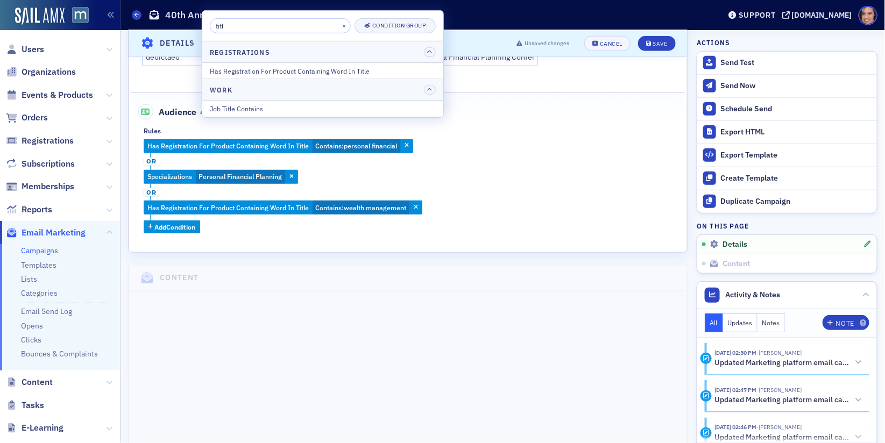
type input "titl"
click at [276, 107] on div "Job Title Contains" at bounding box center [323, 109] width 226 height 10
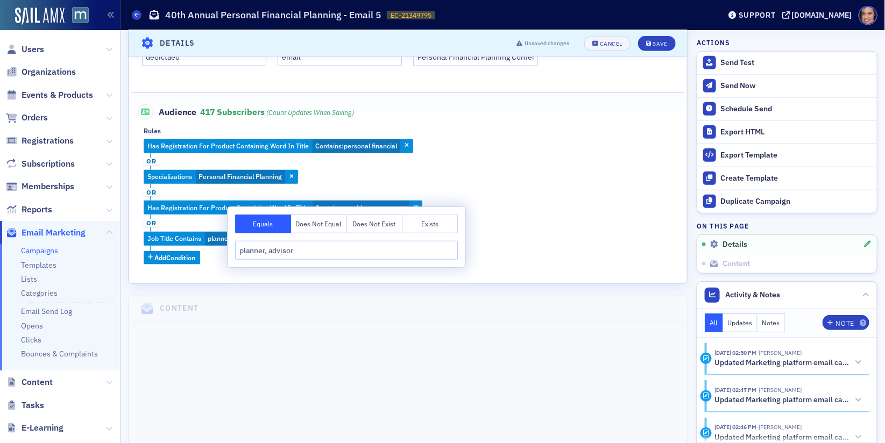
type input "planner, advisor"
click at [537, 149] on div "Has Registration For Product Containing Word In Title Contains : personal finan…" at bounding box center [408, 201] width 528 height 125
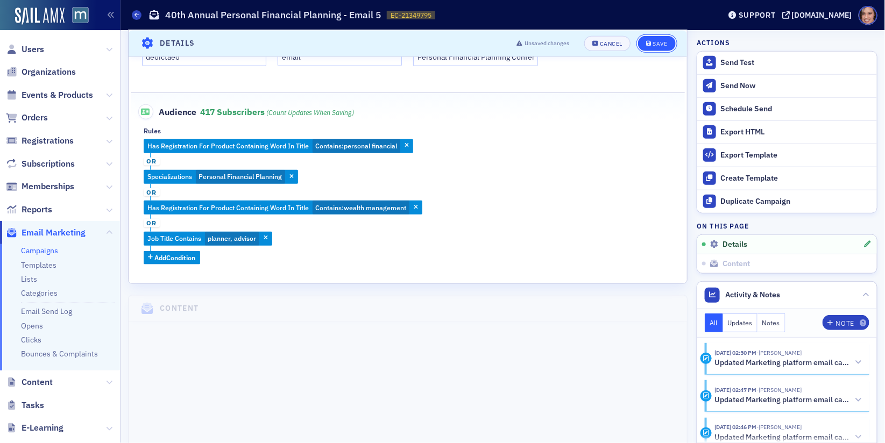
click at [661, 39] on button "Save" at bounding box center [656, 43] width 37 height 15
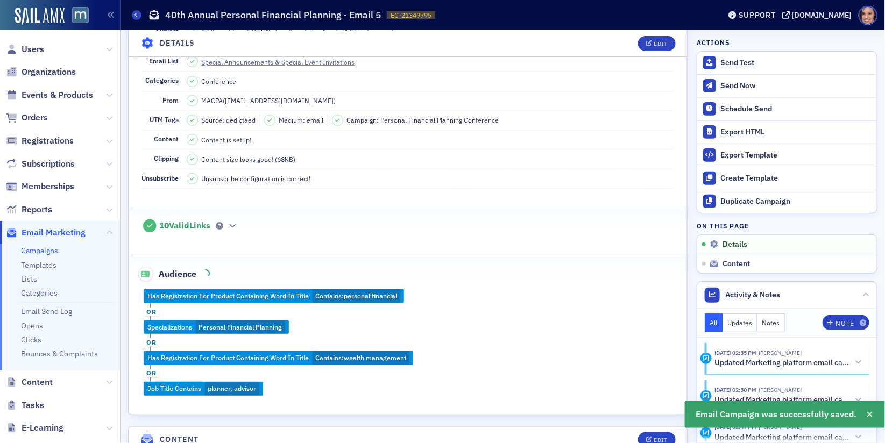
scroll to position [141, 0]
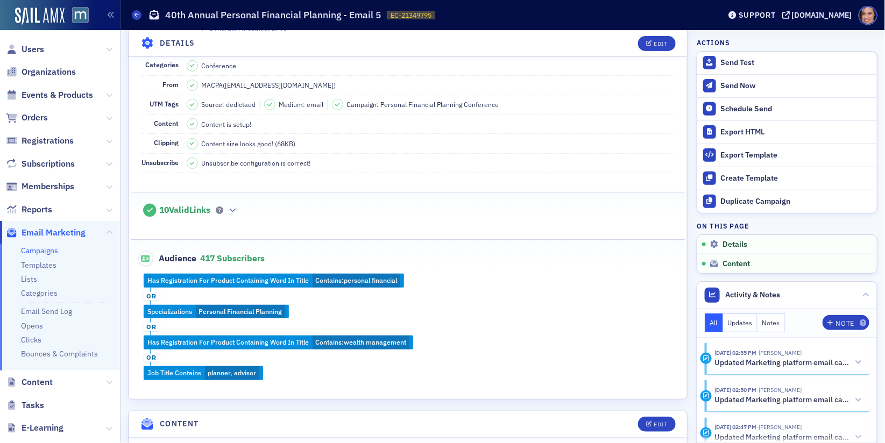
click at [354, 276] on div "Has Registration For Product Containing Word In Title Contains : personal finan…" at bounding box center [408, 327] width 555 height 107
click at [667, 39] on button "Edit" at bounding box center [656, 43] width 37 height 15
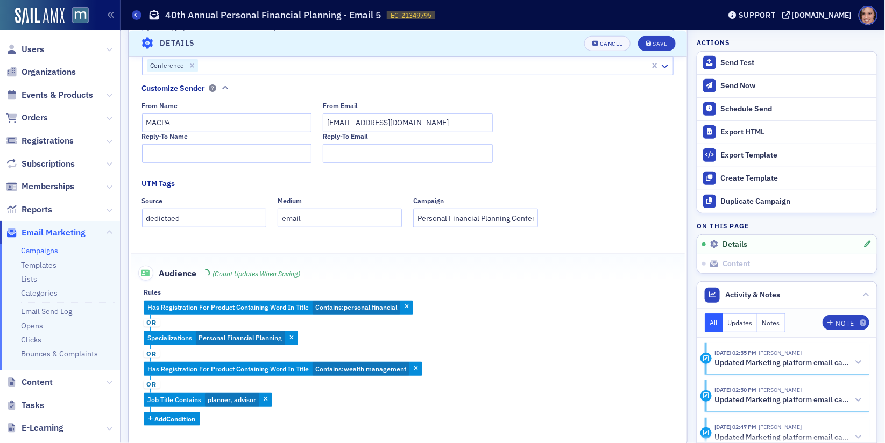
scroll to position [254, 0]
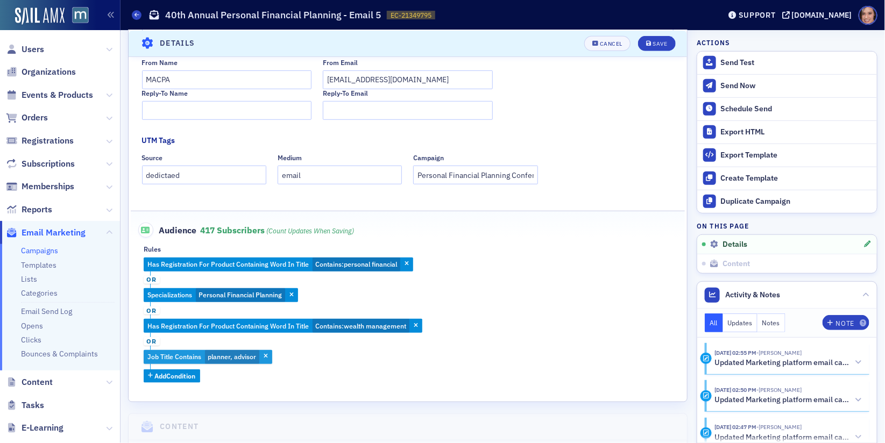
click at [245, 357] on span "planner, advisor" at bounding box center [232, 356] width 48 height 9
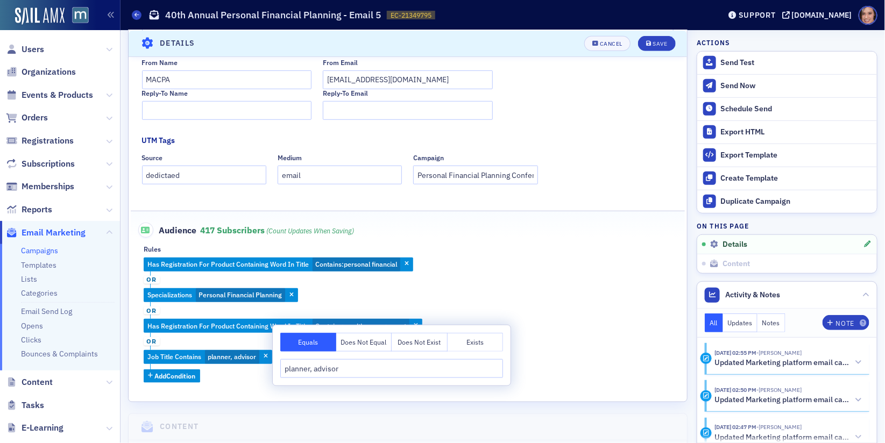
click at [327, 368] on input "planner, advisor" at bounding box center [391, 368] width 223 height 19
type input "planner"
click at [539, 312] on div "Has Registration For Product Containing Word In Title Contains : personal finan…" at bounding box center [408, 320] width 528 height 125
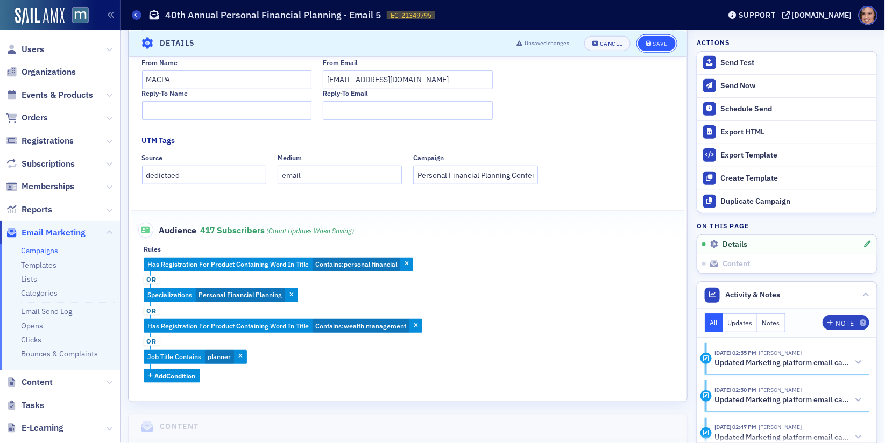
click at [654, 44] on div "Save" at bounding box center [660, 43] width 15 height 6
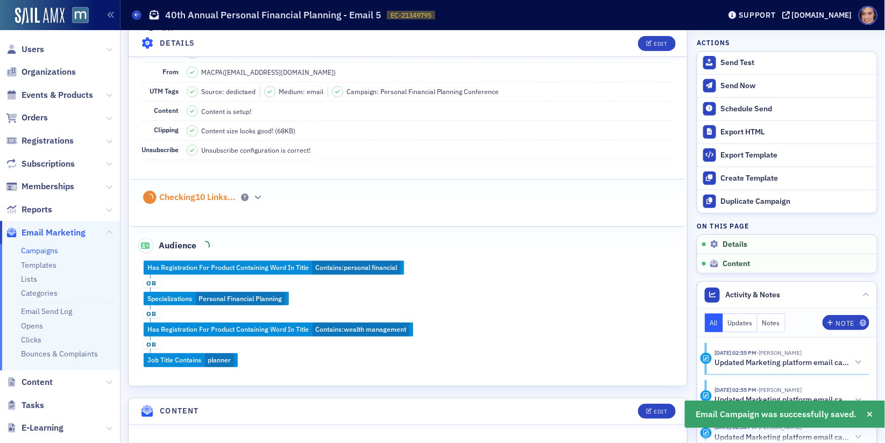
scroll to position [159, 0]
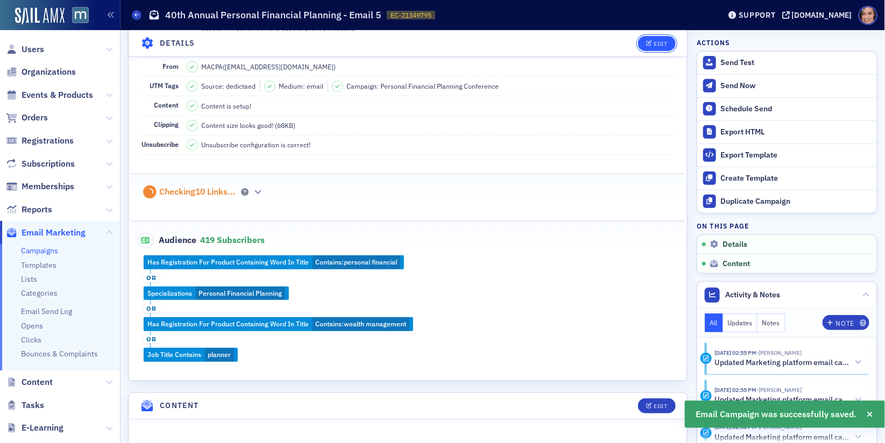
click at [661, 47] on button "Edit" at bounding box center [656, 43] width 37 height 15
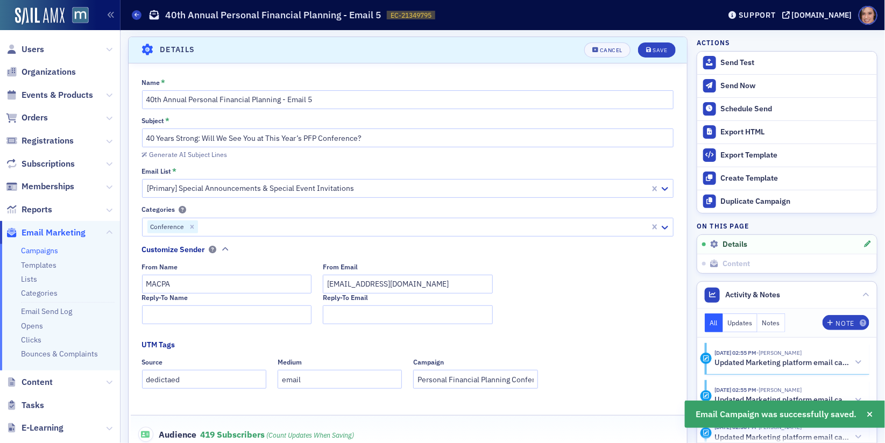
scroll to position [242, 0]
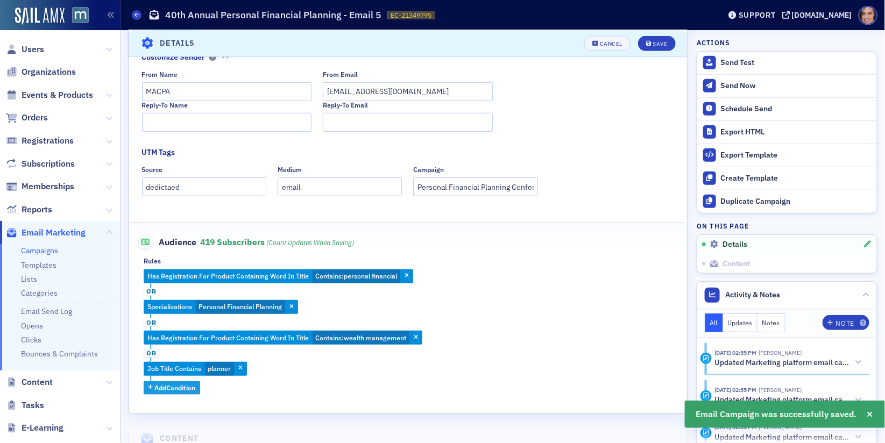
click at [189, 386] on span "Add Condition" at bounding box center [175, 388] width 41 height 10
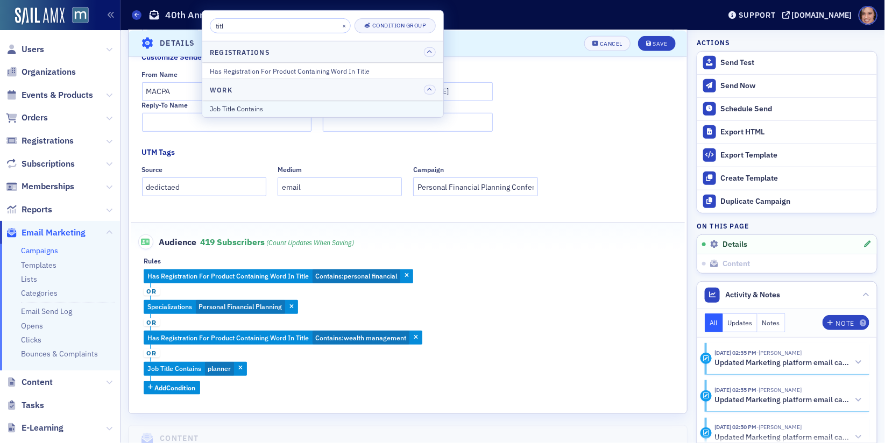
type input "titl"
click at [272, 101] on button "Job Title Contains" at bounding box center [322, 109] width 241 height 16
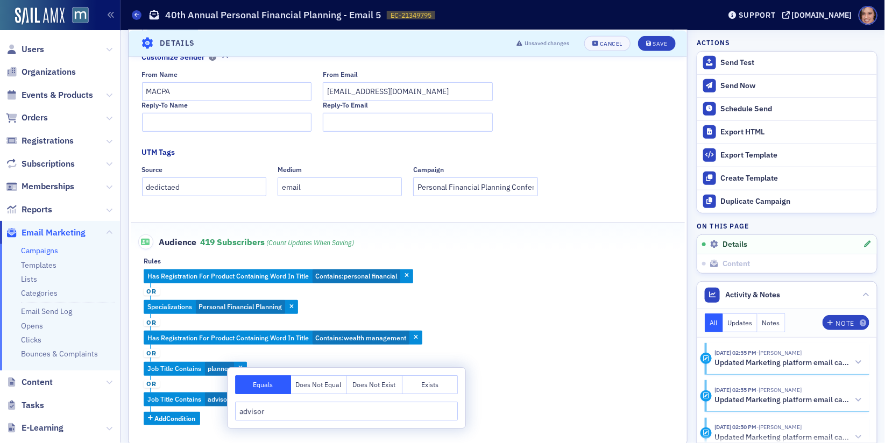
type input "advisor"
click at [559, 294] on div "Has Registration For Product Containing Word In Title Contains : personal finan…" at bounding box center [408, 348] width 528 height 156
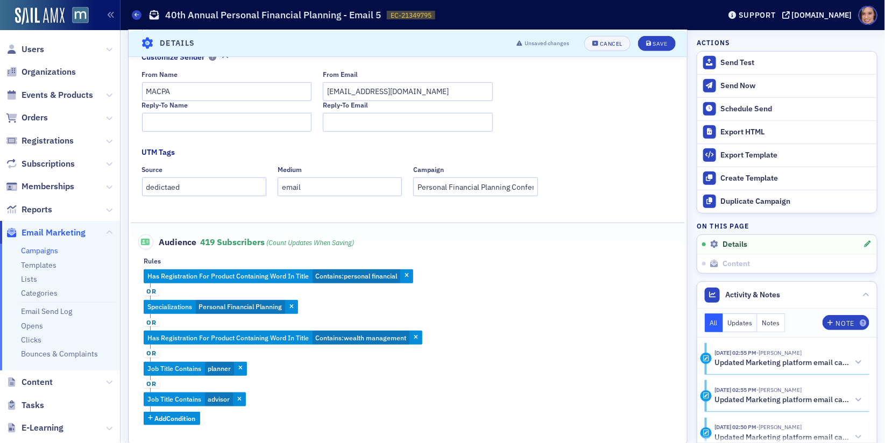
click at [651, 33] on header "Details Unsaved changes Cancel Save" at bounding box center [408, 43] width 559 height 26
click at [653, 41] on span "Save" at bounding box center [656, 43] width 21 height 6
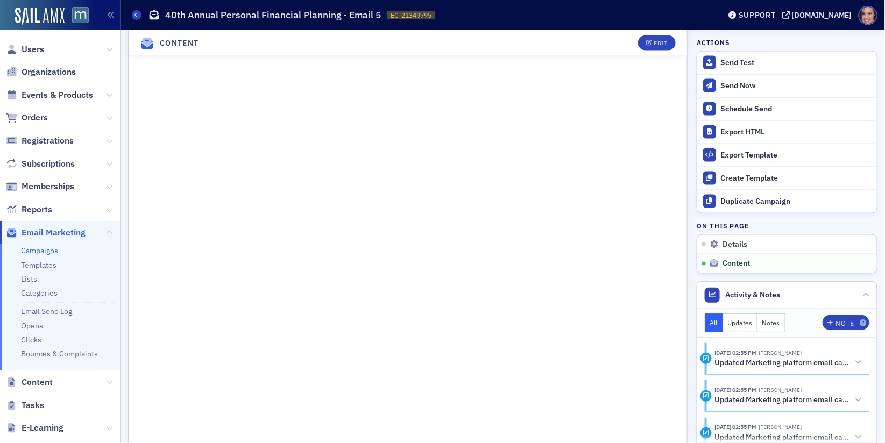
scroll to position [251, 0]
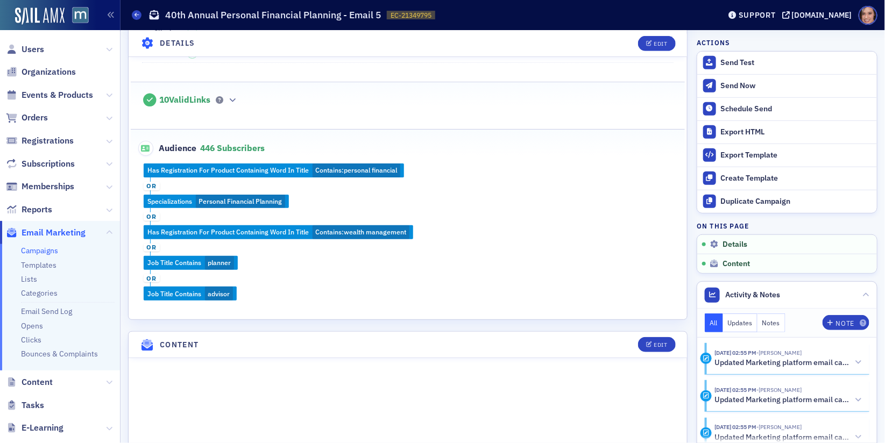
click at [548, 145] on div "Audience 446 Subscribers" at bounding box center [408, 143] width 532 height 26
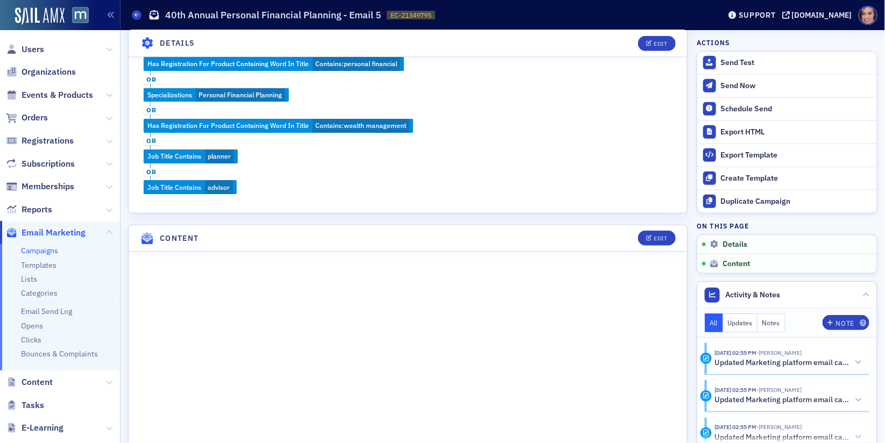
scroll to position [377, 0]
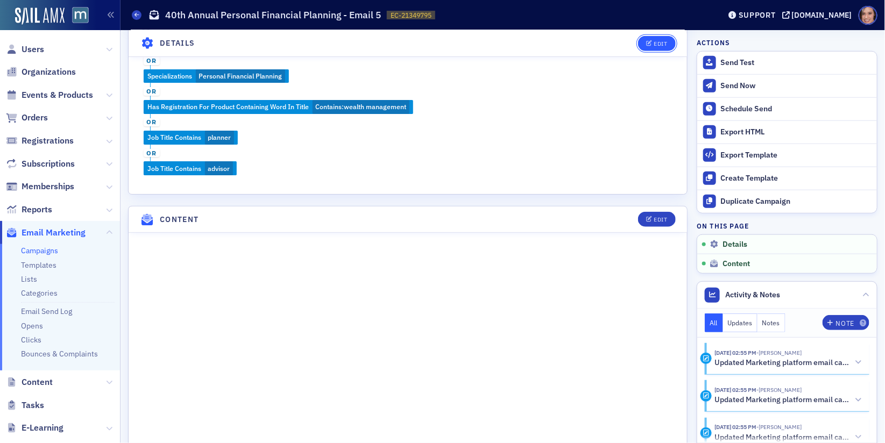
click at [662, 40] on div "Edit" at bounding box center [660, 43] width 13 height 6
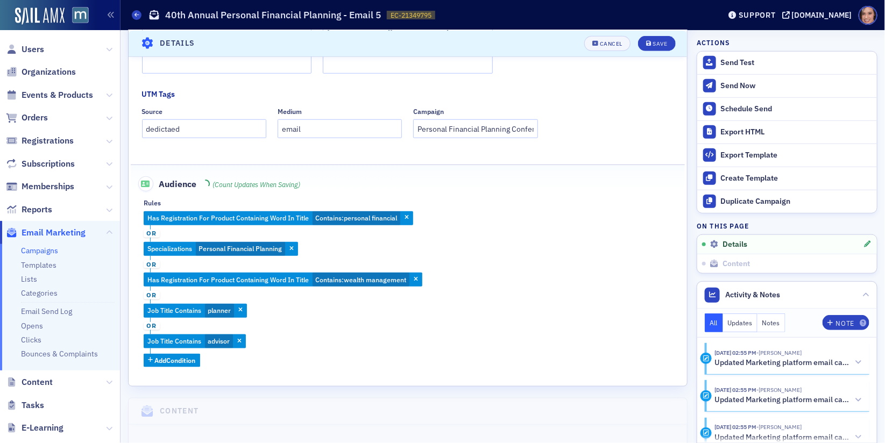
scroll to position [357, 0]
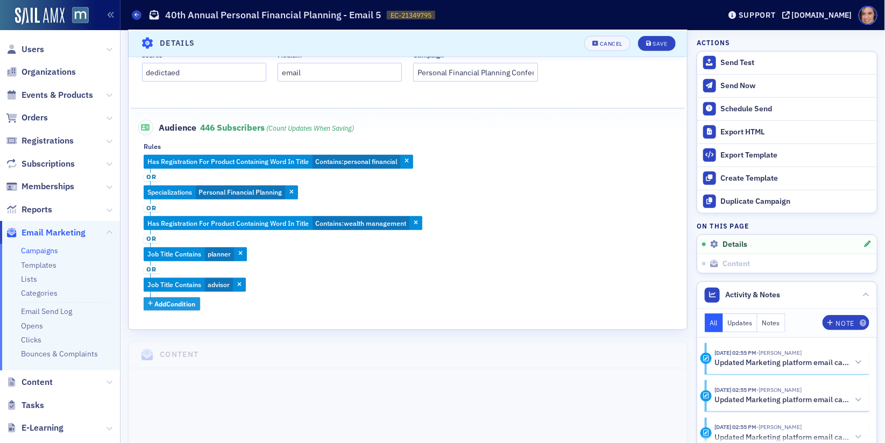
click at [193, 304] on span "Add Condition" at bounding box center [175, 304] width 41 height 10
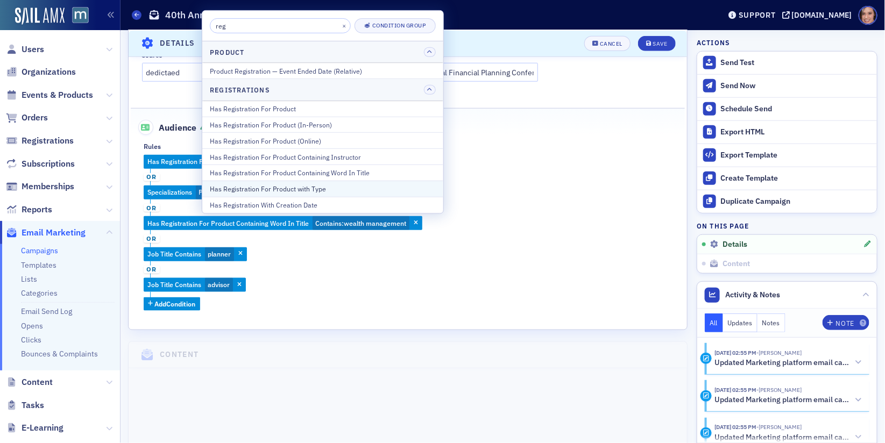
type input "reg"
click at [318, 184] on div "Has Registration For Product with Type" at bounding box center [323, 189] width 226 height 10
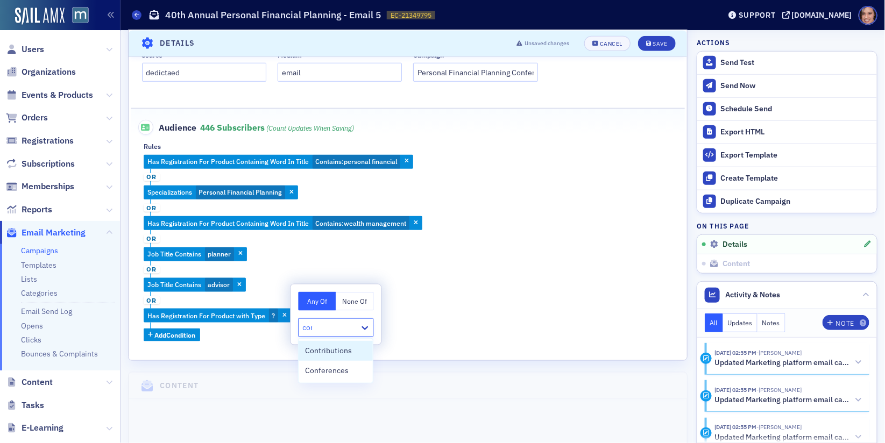
type input "conf"
click at [319, 354] on span "Conferences" at bounding box center [327, 350] width 44 height 11
click at [451, 325] on div "Has Registration For Product Containing Word In Title Contains : personal finan…" at bounding box center [408, 248] width 528 height 187
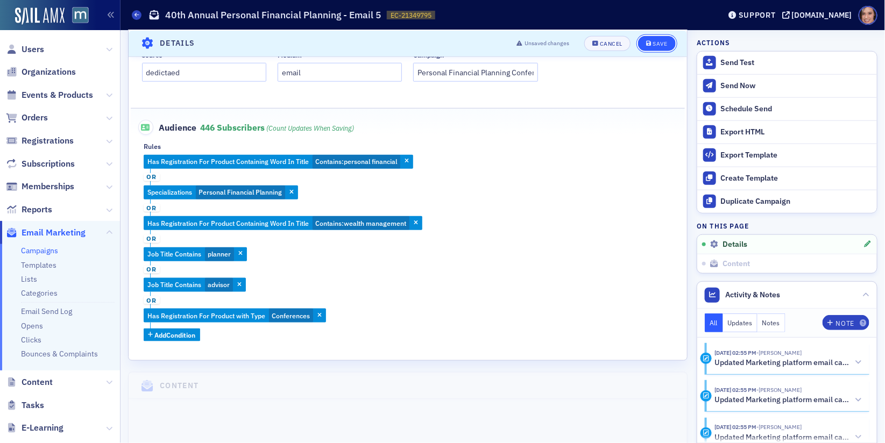
click at [664, 37] on button "Save" at bounding box center [656, 43] width 37 height 15
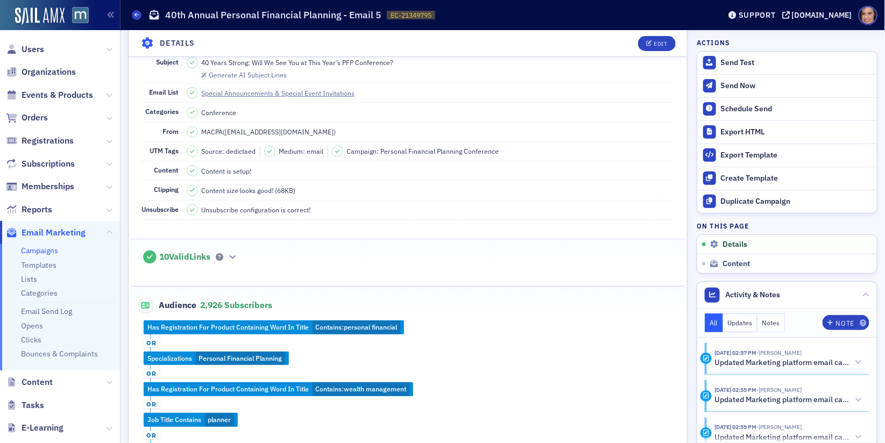
scroll to position [0, 0]
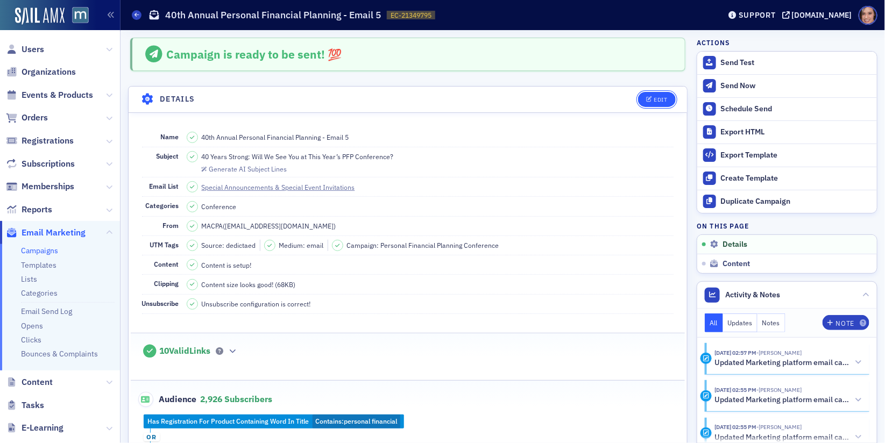
click at [658, 95] on button "Edit" at bounding box center [656, 99] width 37 height 15
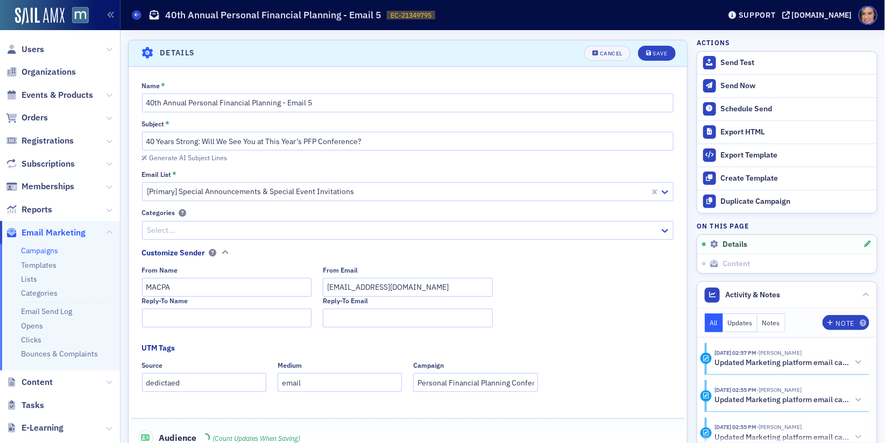
scroll to position [50, 0]
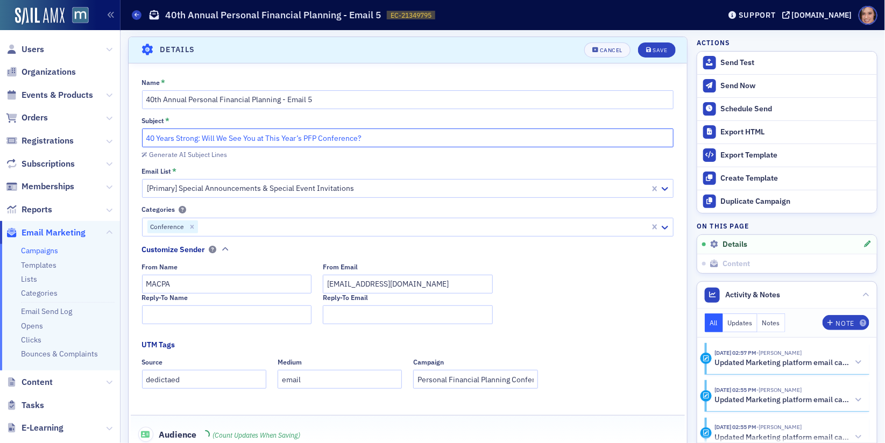
click at [333, 131] on input "40 Years Strong: Will We See You at This Year’s PFP Conference?" at bounding box center [408, 138] width 532 height 19
paste input "CFP® credits + strategies for tomorrow’s financial planning"
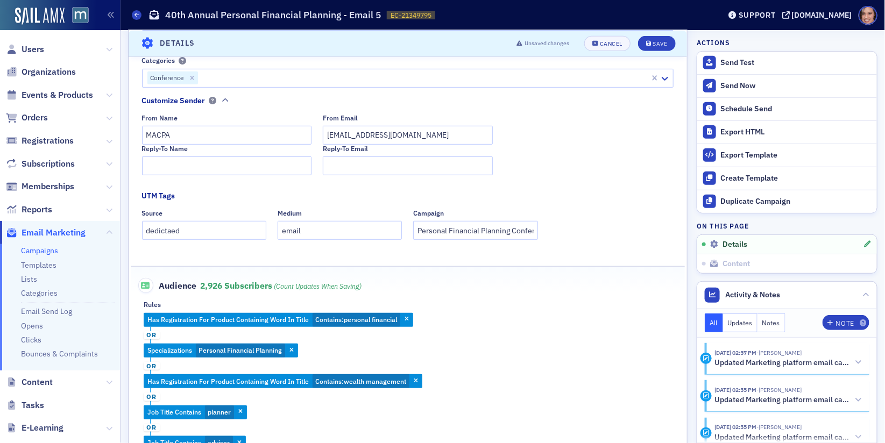
scroll to position [0, 0]
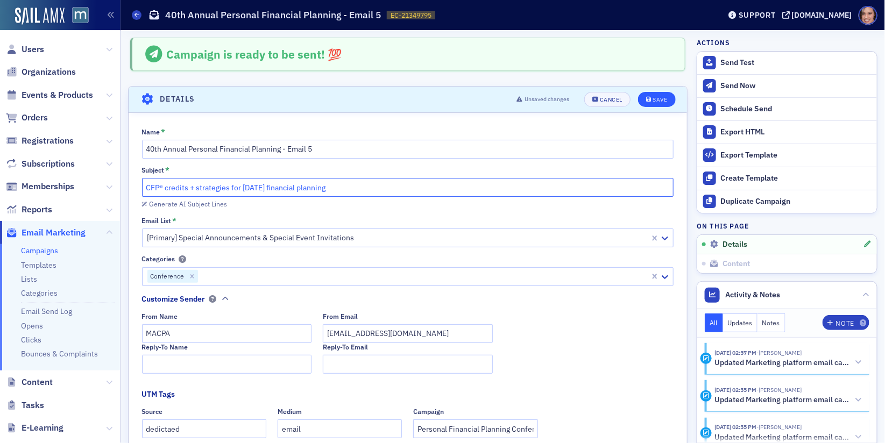
type input "CFP® credits + strategies for tomorrow’s financial planning"
click at [668, 96] on button "Save" at bounding box center [656, 99] width 37 height 15
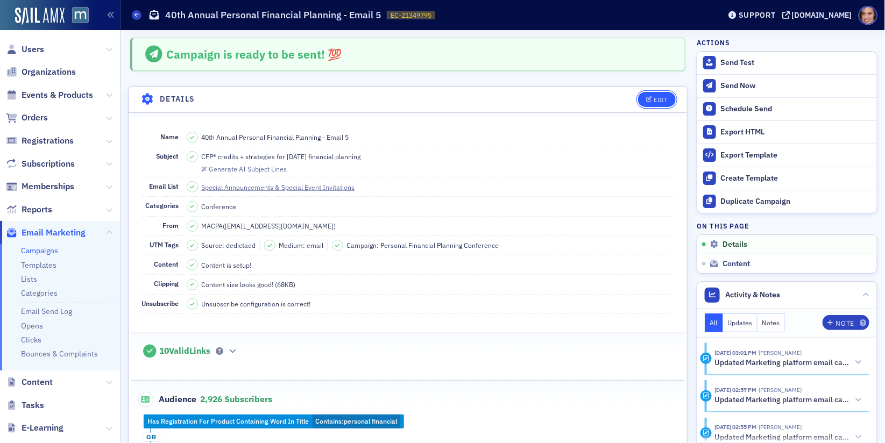
click at [661, 93] on button "Edit" at bounding box center [656, 99] width 37 height 15
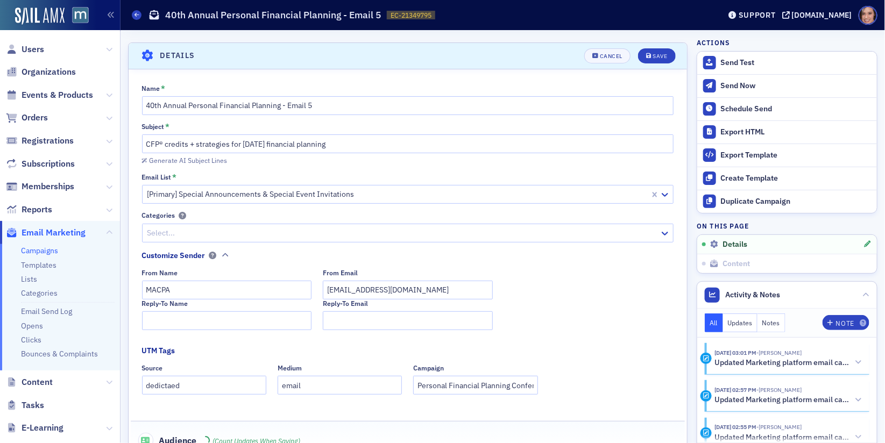
scroll to position [50, 0]
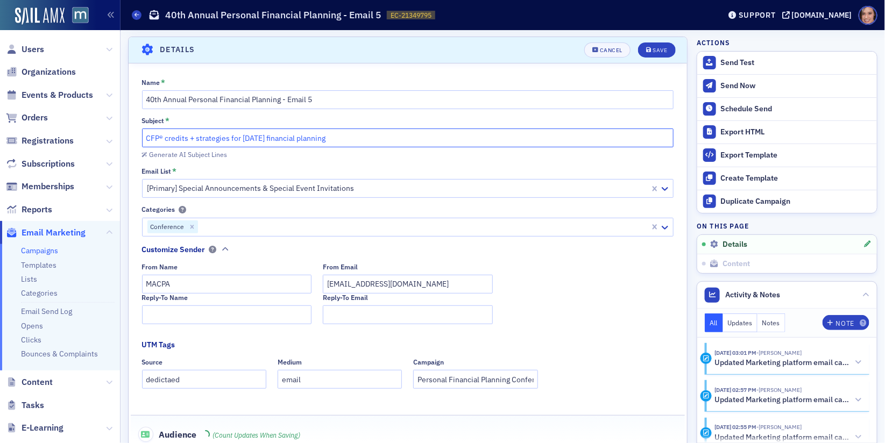
click at [297, 139] on input "CFP® credits + strategies for tomorrow’s financial planning" at bounding box center [408, 138] width 532 height 19
paste input "Earn CFP® credits at the 40th Annual Personal Financial Planning Conference"
type input "Earn CFP® credits at the 40th Annual Personal Financial Planning Conference"
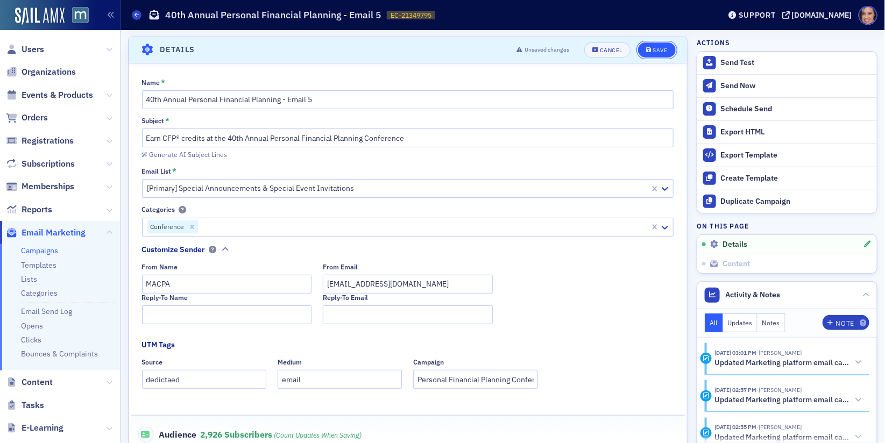
click at [651, 50] on icon "submit" at bounding box center [648, 50] width 5 height 6
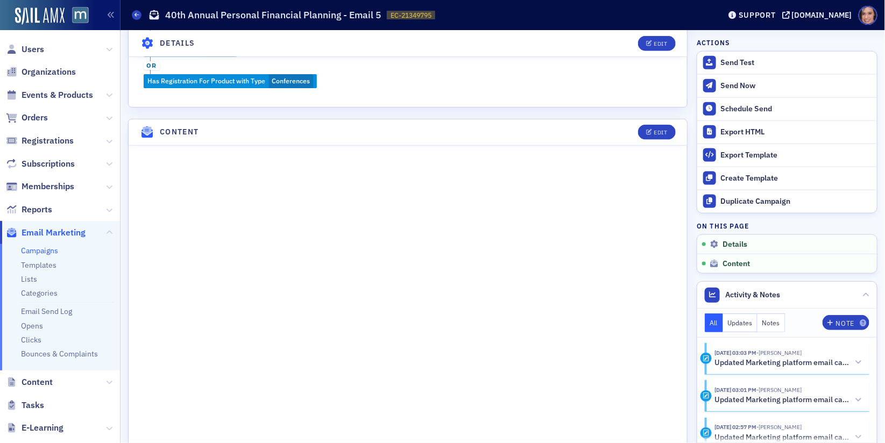
scroll to position [511, 0]
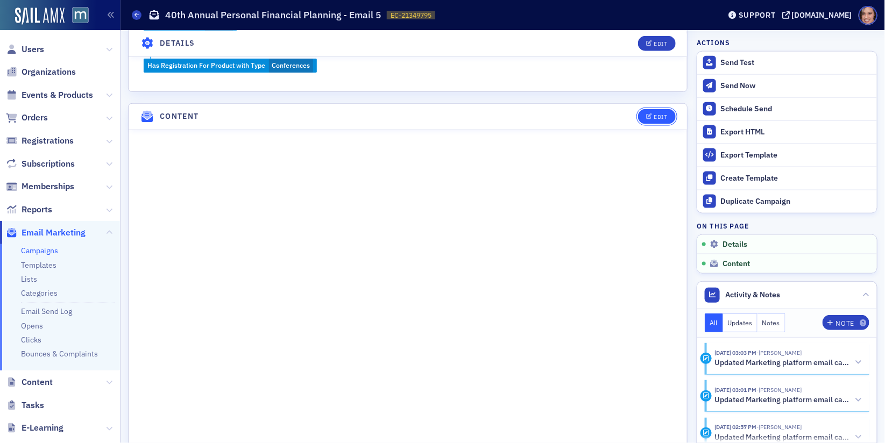
click at [664, 114] on div "Edit" at bounding box center [660, 117] width 13 height 6
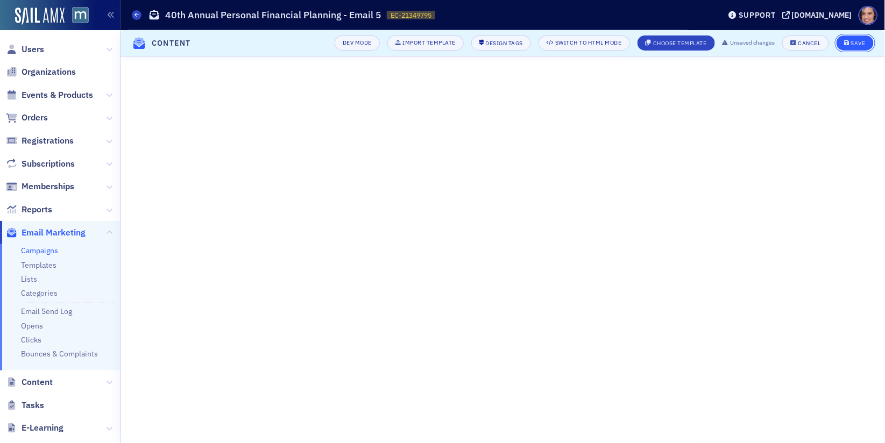
click at [861, 44] on div "Save" at bounding box center [858, 43] width 15 height 6
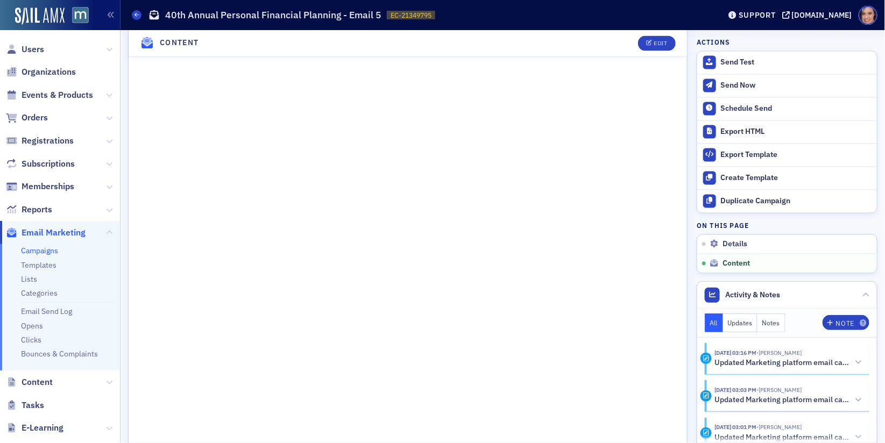
scroll to position [820, 0]
click at [658, 46] on div "Edit" at bounding box center [660, 43] width 13 height 6
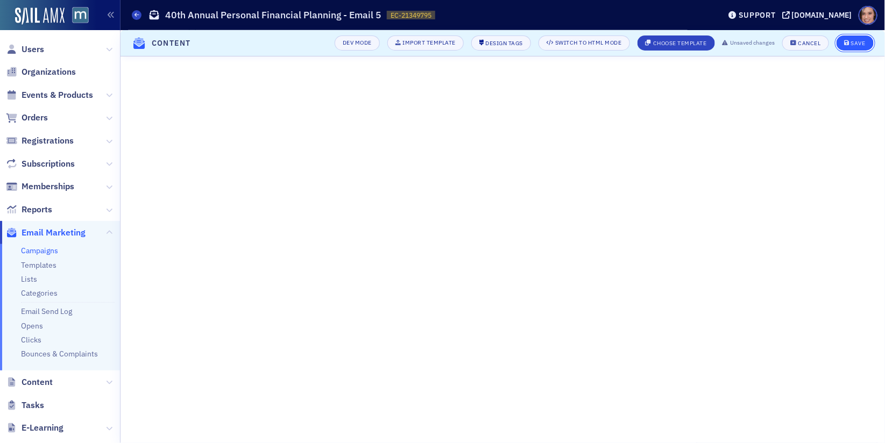
click at [859, 37] on button "Save" at bounding box center [855, 43] width 37 height 15
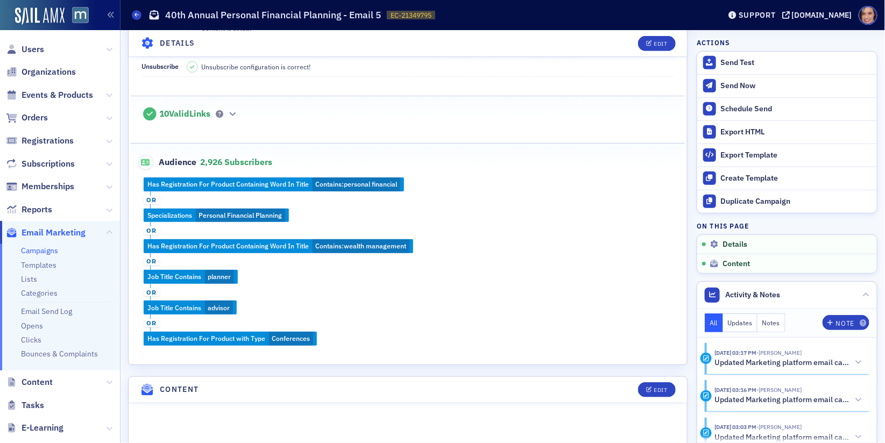
scroll to position [208, 0]
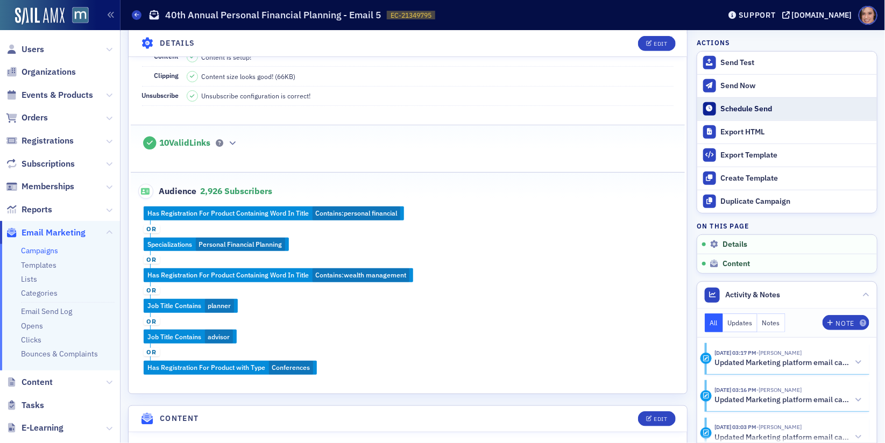
click at [753, 104] on div "Schedule Send" at bounding box center [796, 109] width 151 height 10
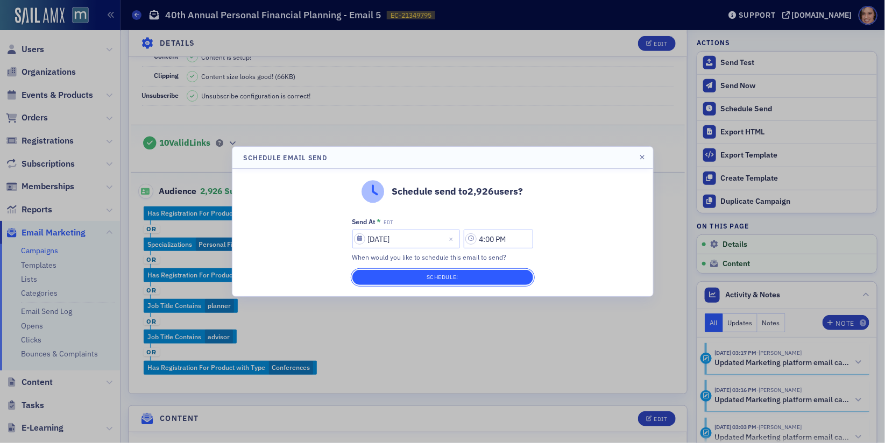
click at [427, 274] on button "Schedule!" at bounding box center [442, 277] width 181 height 15
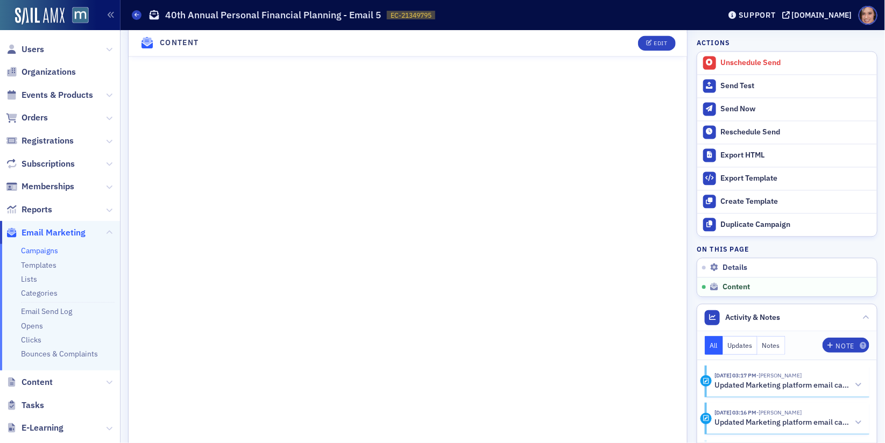
scroll to position [829, 0]
click at [33, 47] on span "Users" at bounding box center [33, 50] width 23 height 12
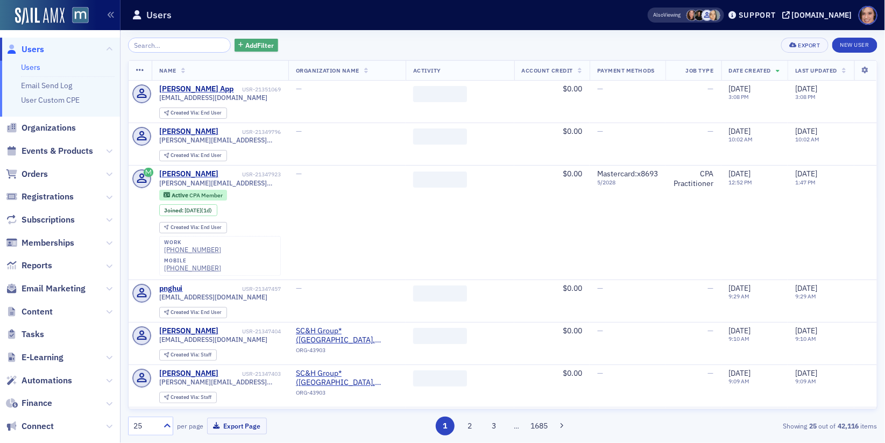
click at [235, 50] on button "Add Filter" at bounding box center [257, 45] width 44 height 13
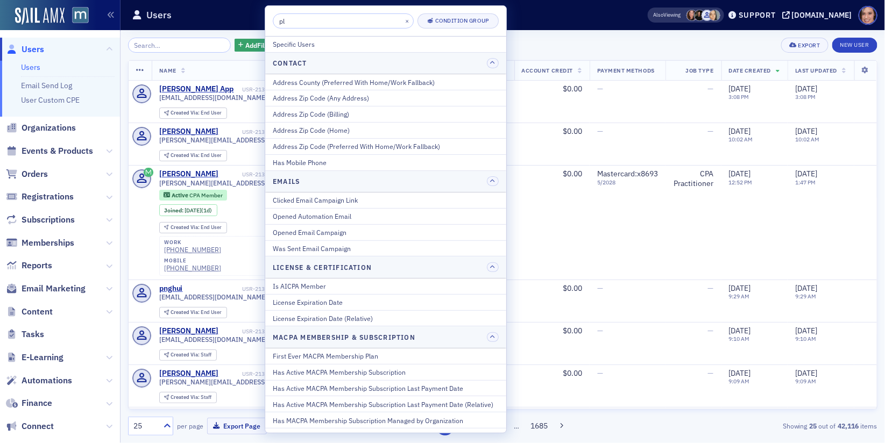
type input "pla"
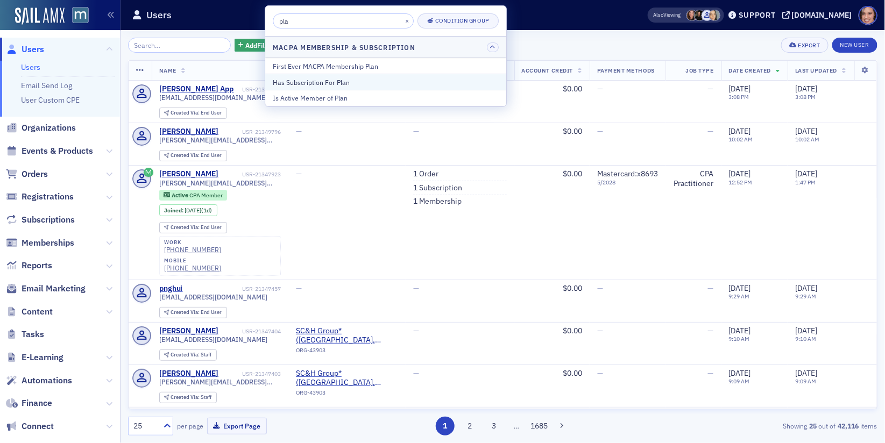
click at [324, 77] on div "Has Subscription For Plan" at bounding box center [386, 82] width 226 height 10
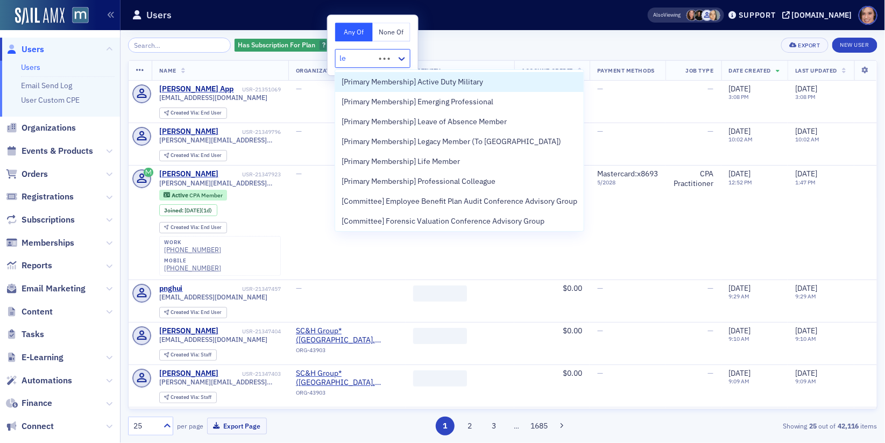
type input "leg"
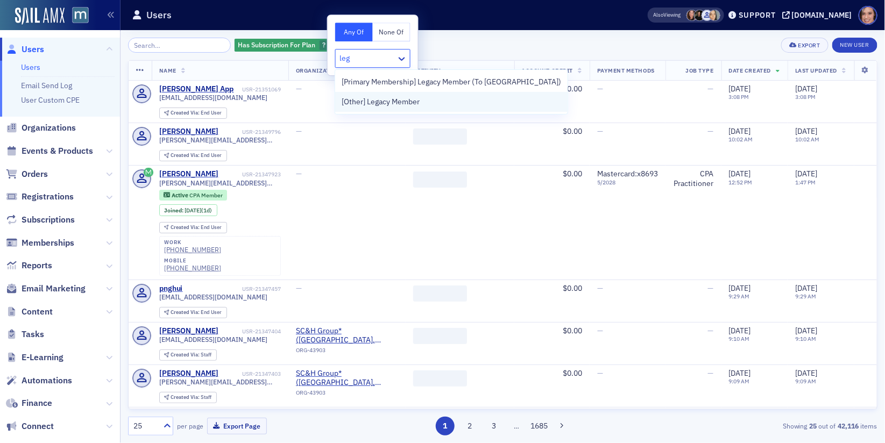
click at [364, 105] on span "[Other] Legacy Member" at bounding box center [381, 101] width 78 height 11
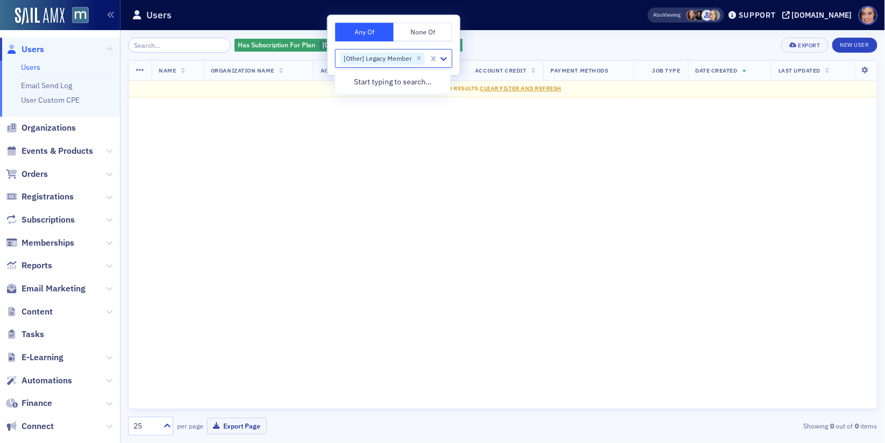
click at [484, 48] on div "Has Subscription For Plan [Other] Legacy Member Add Filter Export New User" at bounding box center [503, 45] width 750 height 15
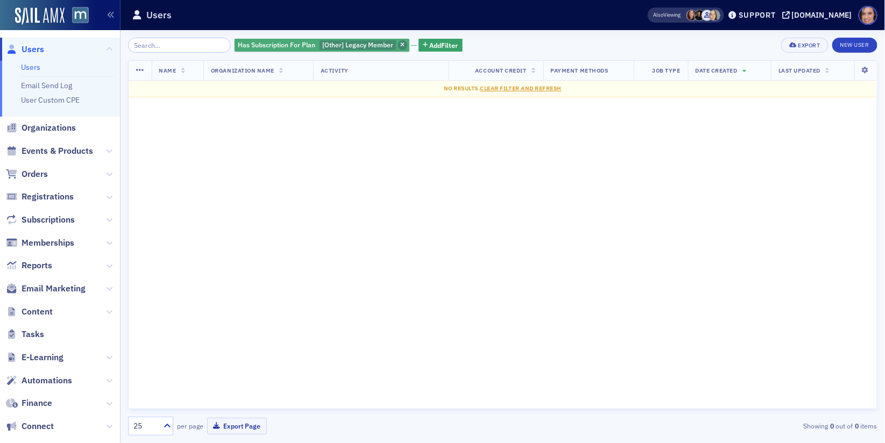
click at [400, 43] on icon "button" at bounding box center [402, 46] width 4 height 6
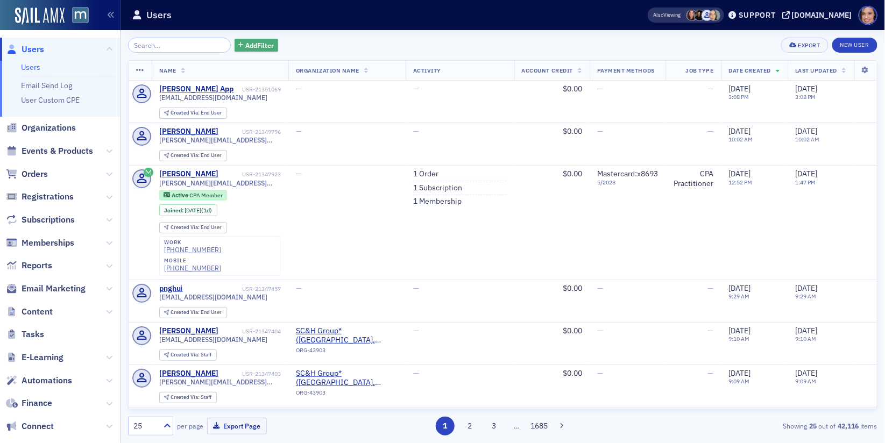
click at [245, 51] on button "Add Filter" at bounding box center [257, 45] width 44 height 13
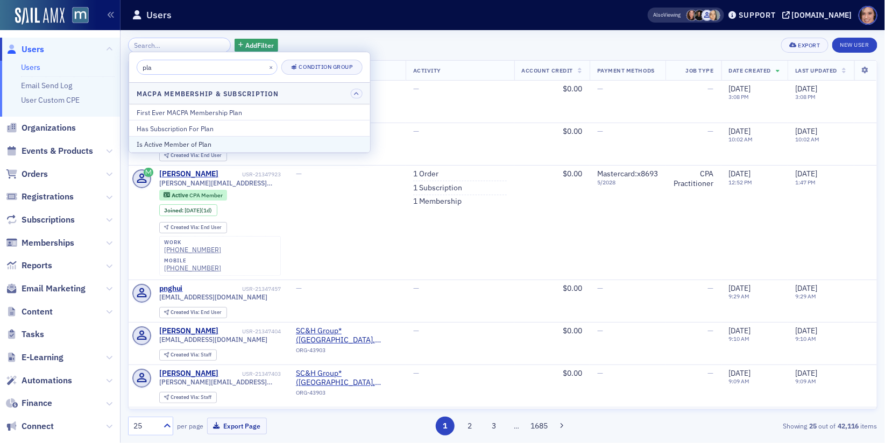
click at [243, 139] on div "Is Active Member of Plan" at bounding box center [250, 144] width 226 height 10
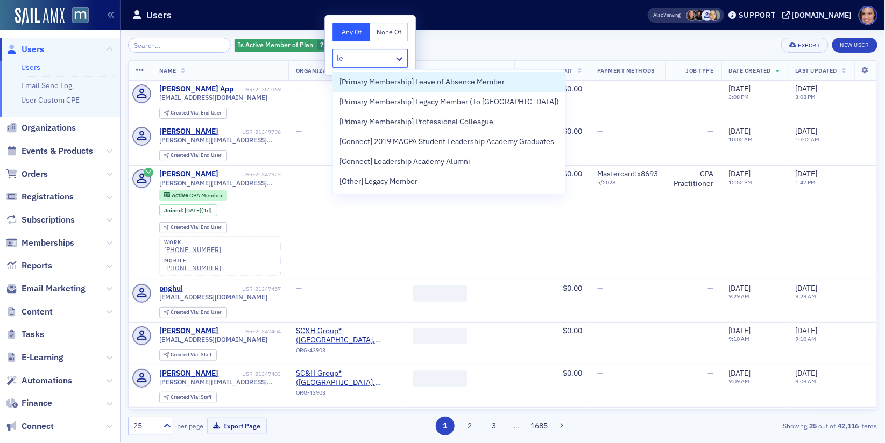
type input "leg"
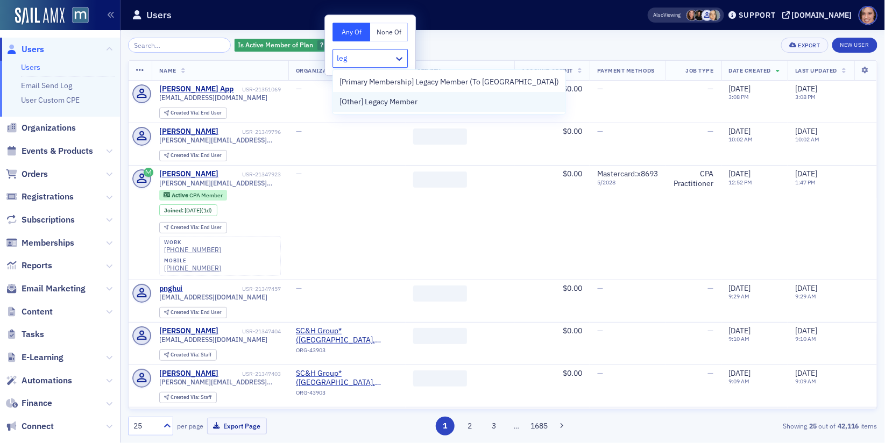
click at [369, 105] on span "[Other] Legacy Member" at bounding box center [379, 101] width 78 height 11
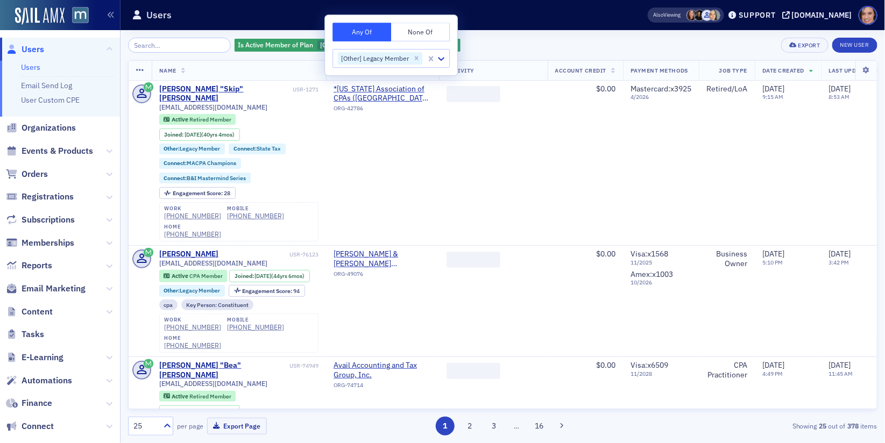
click at [496, 46] on div "Is Active Member of Plan [Other] Legacy Member Add Filter Export New User" at bounding box center [503, 45] width 750 height 15
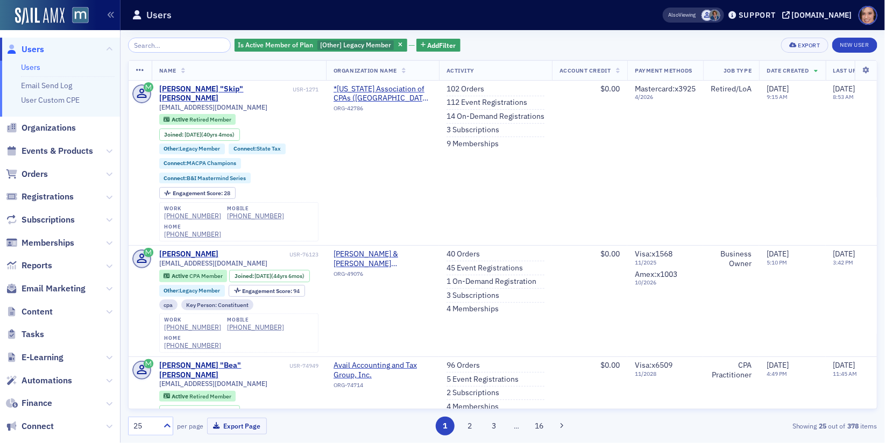
click at [36, 71] on link "Users" at bounding box center [30, 67] width 19 height 10
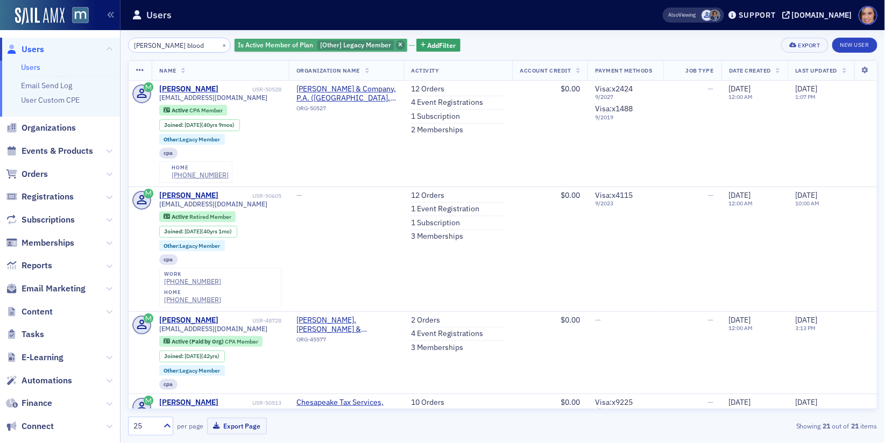
click at [398, 46] on icon "button" at bounding box center [400, 46] width 4 height 6
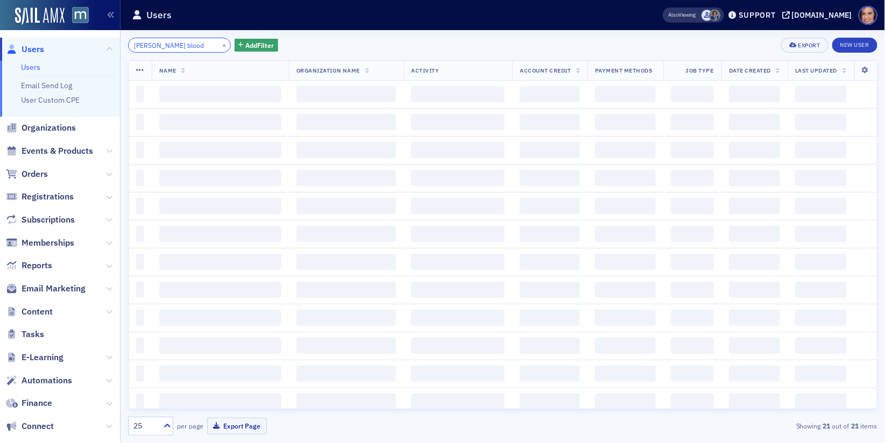
click at [138, 44] on input "jame blood" at bounding box center [179, 45] width 103 height 15
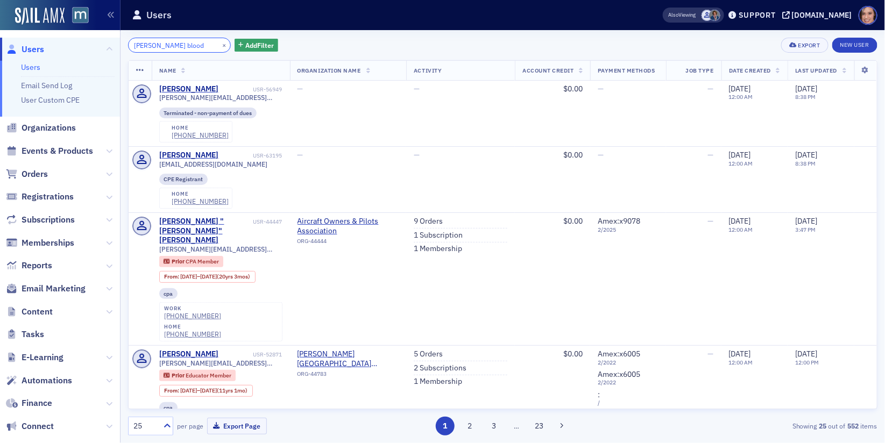
click at [138, 44] on input "jame blood" at bounding box center [179, 45] width 103 height 15
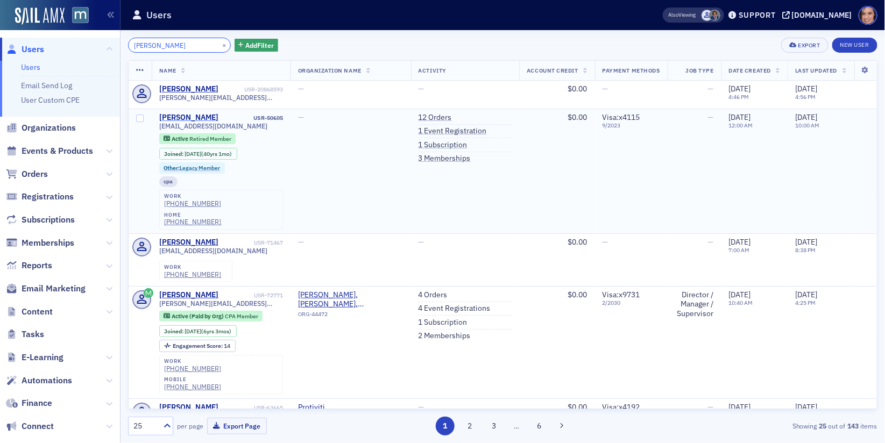
type input "jane blood"
click at [196, 116] on div "Jane Bloodgood" at bounding box center [189, 118] width 60 height 10
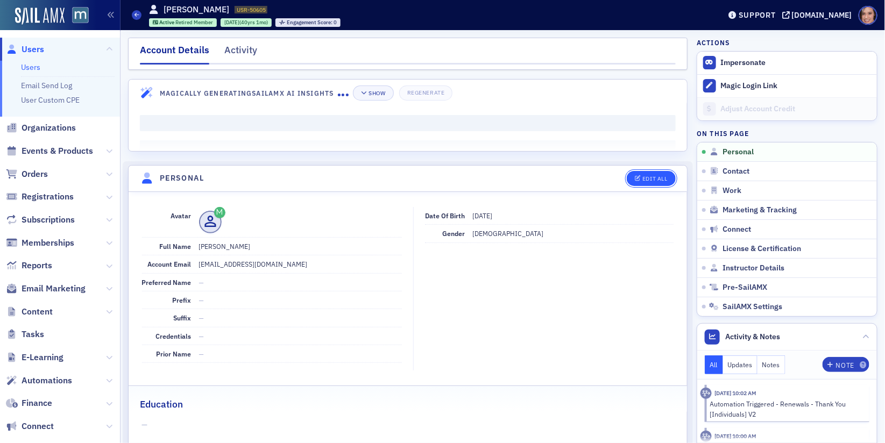
click at [647, 180] on div "Edit All" at bounding box center [655, 179] width 25 height 6
select select "US"
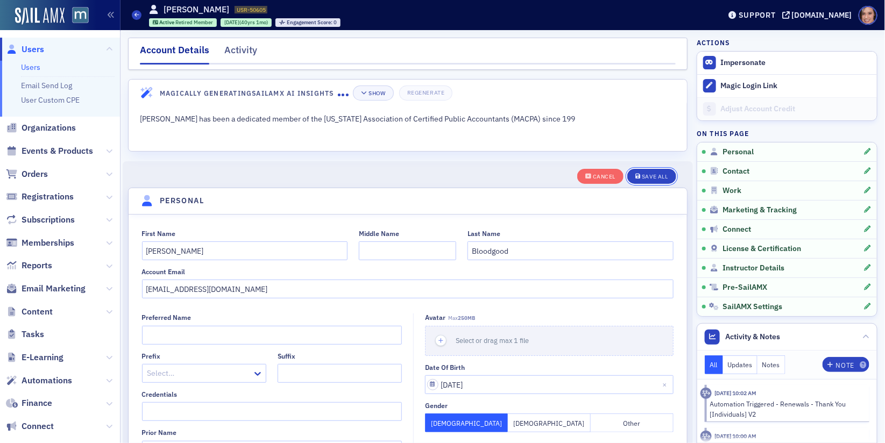
click at [647, 180] on button "Save All" at bounding box center [651, 176] width 48 height 15
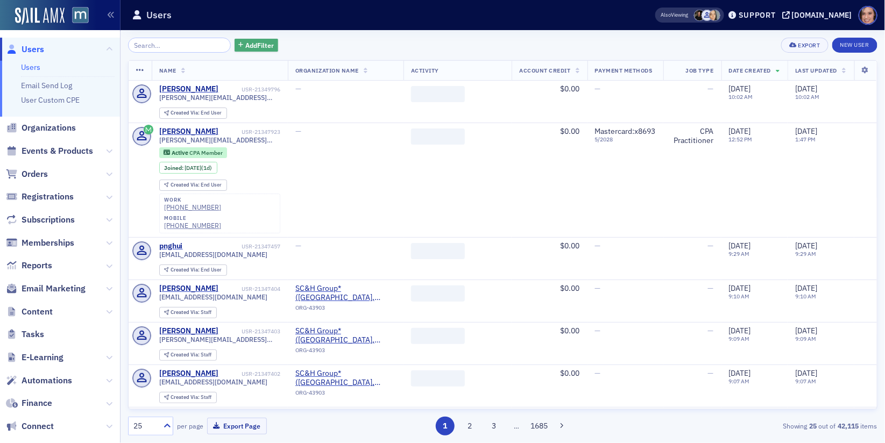
click at [259, 40] on button "Add Filter" at bounding box center [257, 45] width 44 height 13
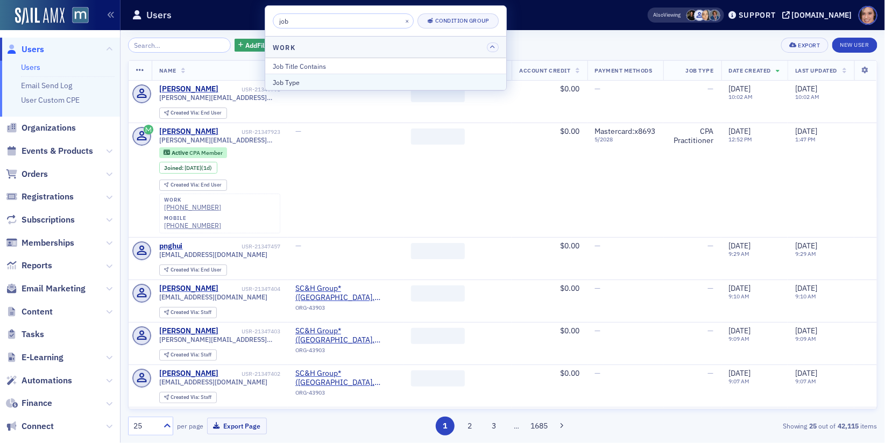
type input "job"
click at [297, 77] on div "Job Type" at bounding box center [386, 82] width 226 height 10
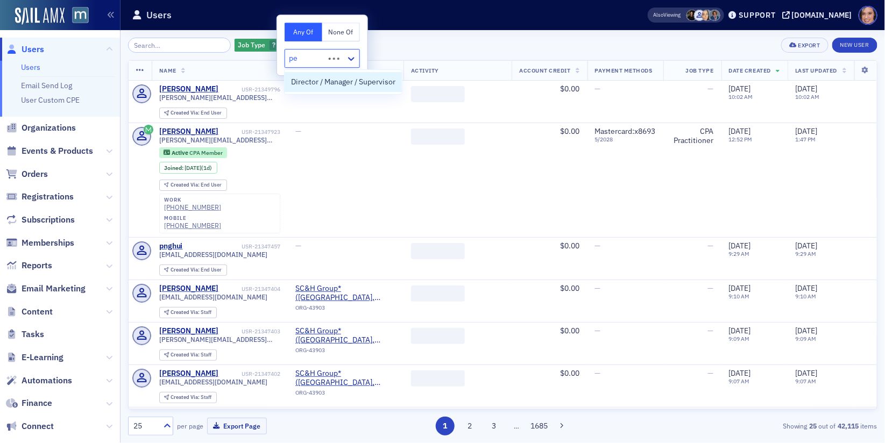
type input "p"
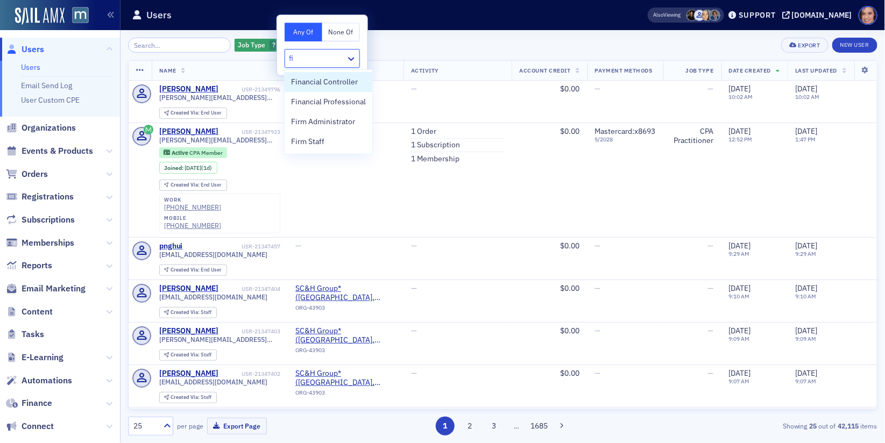
type input "fi"
click at [399, 51] on div "Job Type ? Add Filter Export New User" at bounding box center [503, 45] width 750 height 15
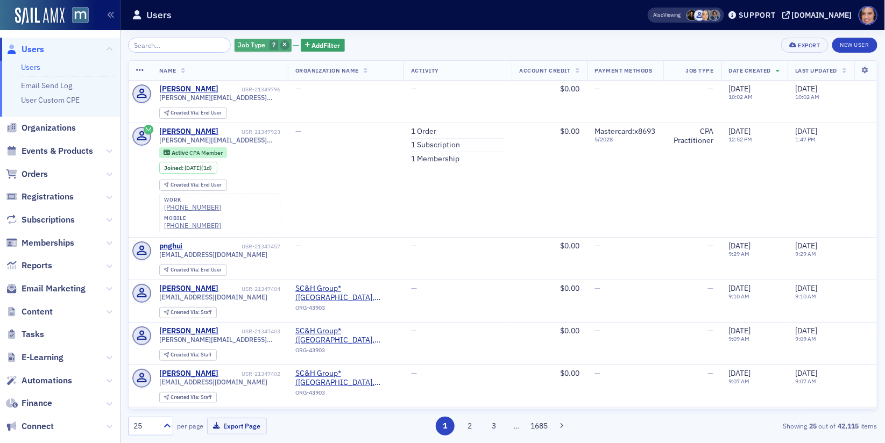
click at [280, 48] on span "button" at bounding box center [285, 45] width 10 height 10
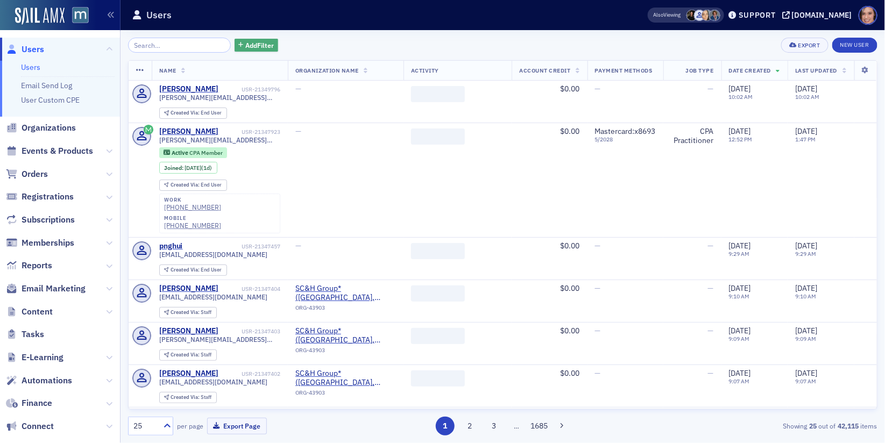
click at [247, 45] on span "Add Filter" at bounding box center [259, 45] width 29 height 10
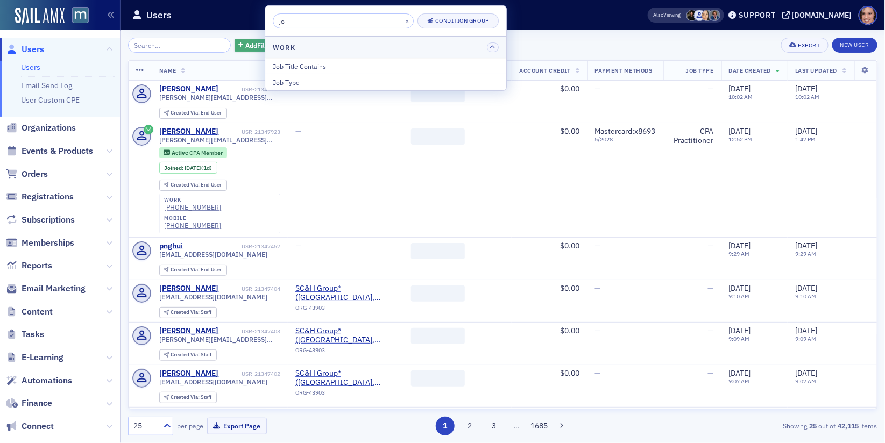
type input "j"
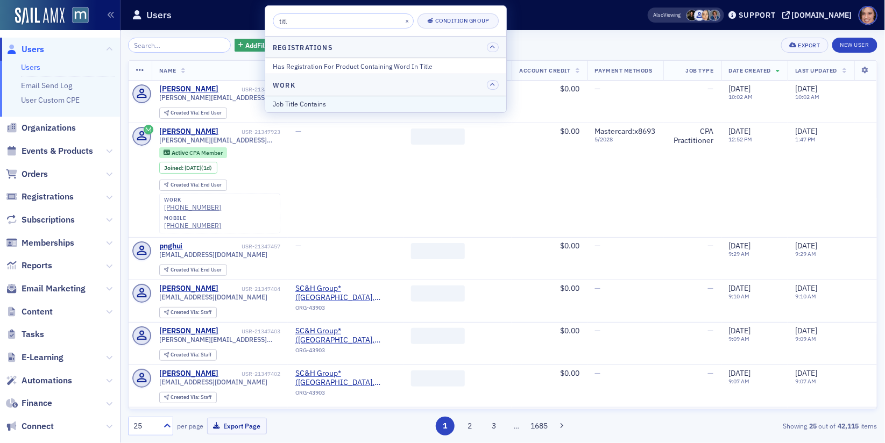
type input "titl"
click at [293, 105] on div "Job Title Contains" at bounding box center [386, 104] width 226 height 10
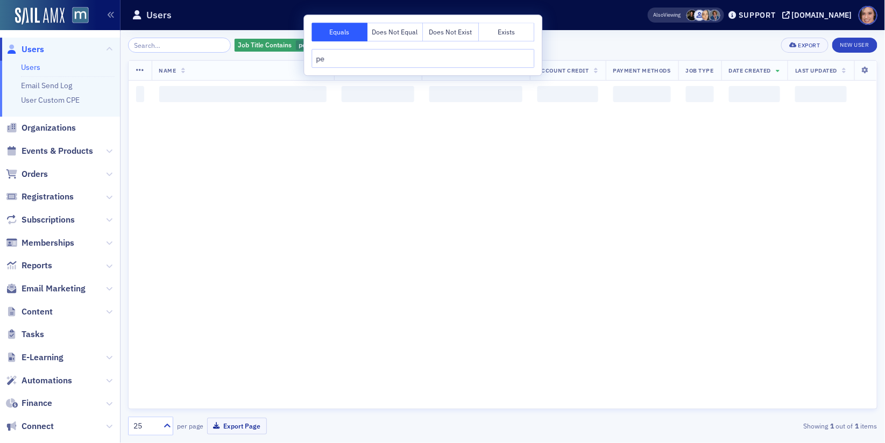
type input "p"
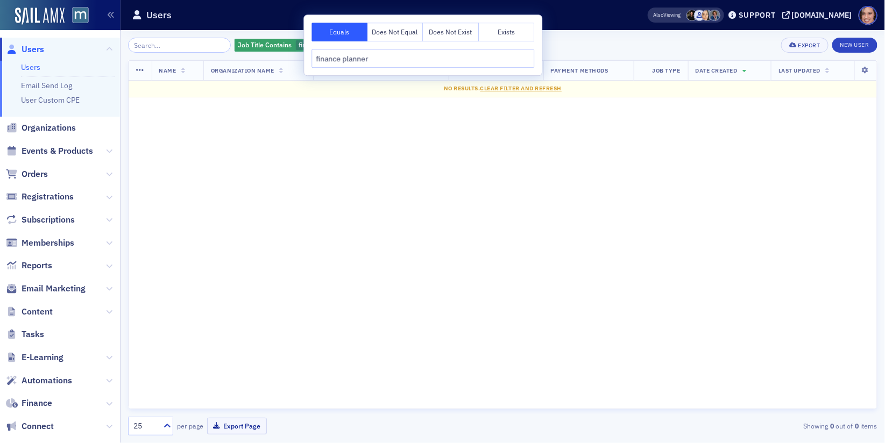
click at [331, 58] on input "finance planner" at bounding box center [423, 58] width 223 height 19
paste input "Certified Financial P"
type input "Certified Financial Planner"
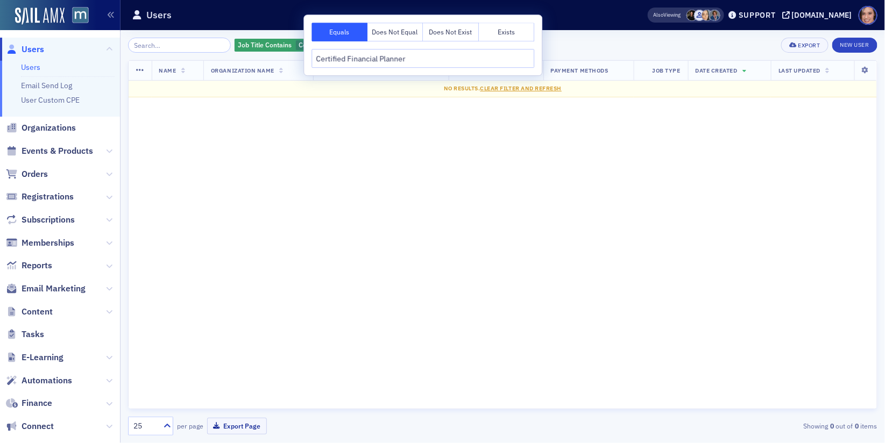
click at [587, 36] on div "Job Title Contains Certified Financial Planner Add Filter Export New User Name …" at bounding box center [503, 236] width 750 height 413
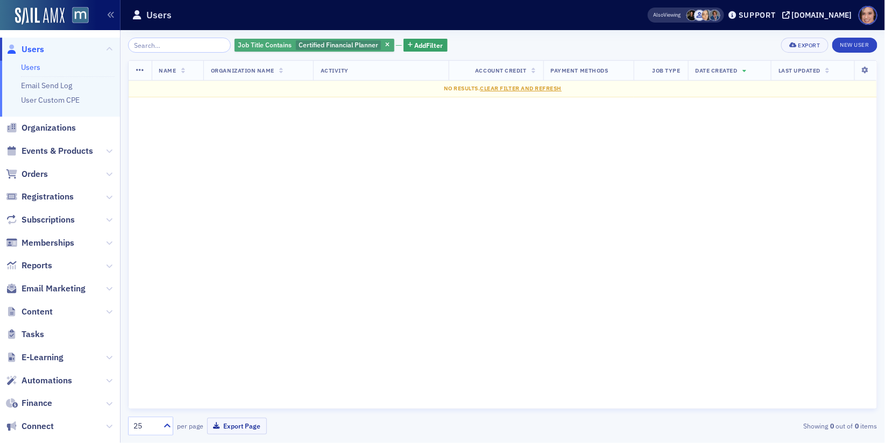
click at [342, 40] on span "Certified Financial Planner" at bounding box center [339, 45] width 86 height 10
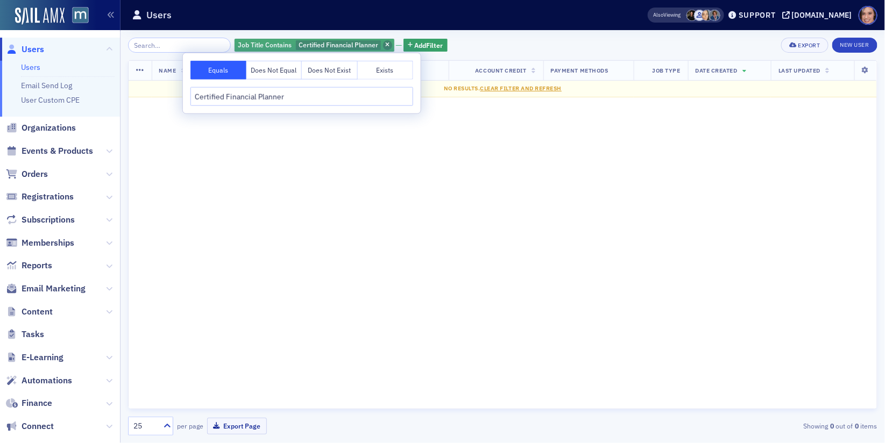
click at [385, 43] on icon "button" at bounding box center [387, 46] width 4 height 6
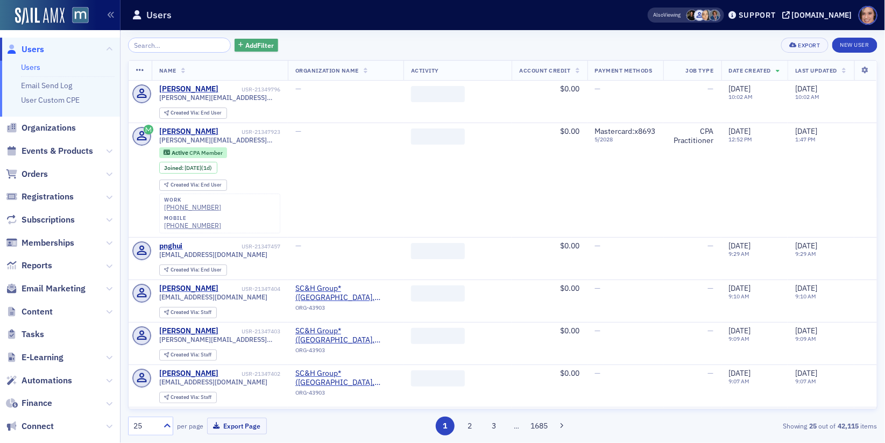
click at [255, 47] on span "Add Filter" at bounding box center [259, 45] width 29 height 10
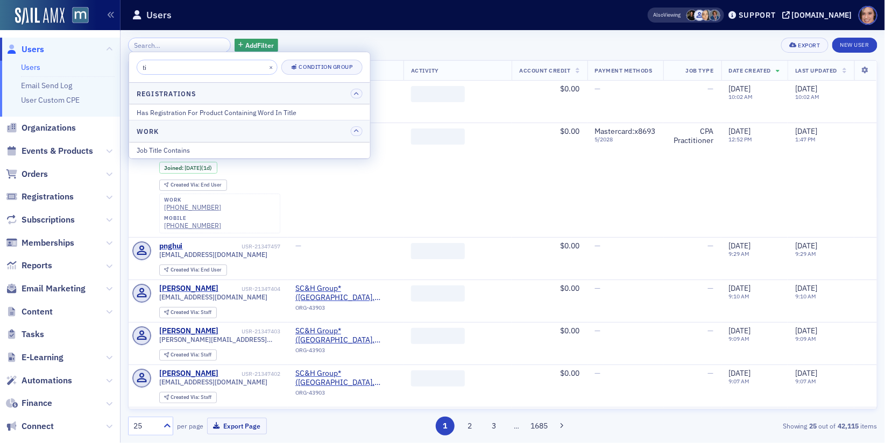
type input "t"
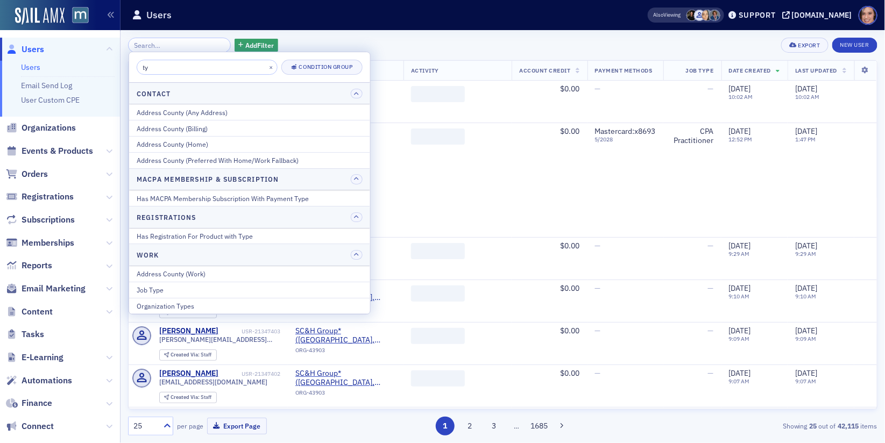
type input "t"
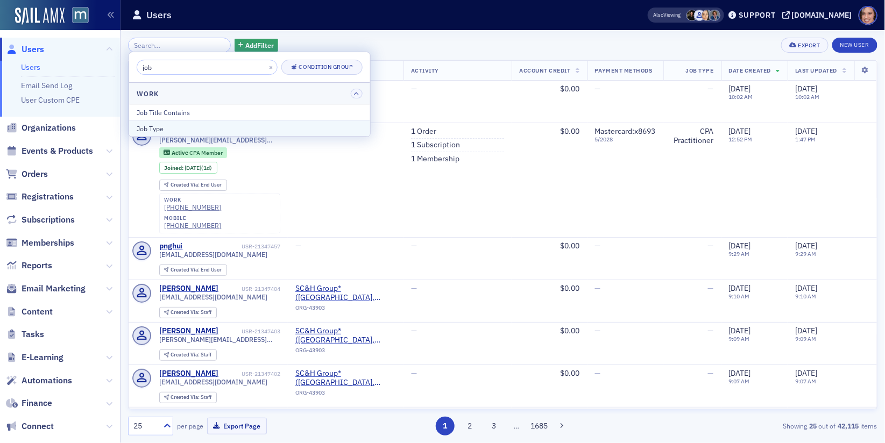
type input "job"
click at [236, 124] on div "Job Type" at bounding box center [250, 129] width 226 height 10
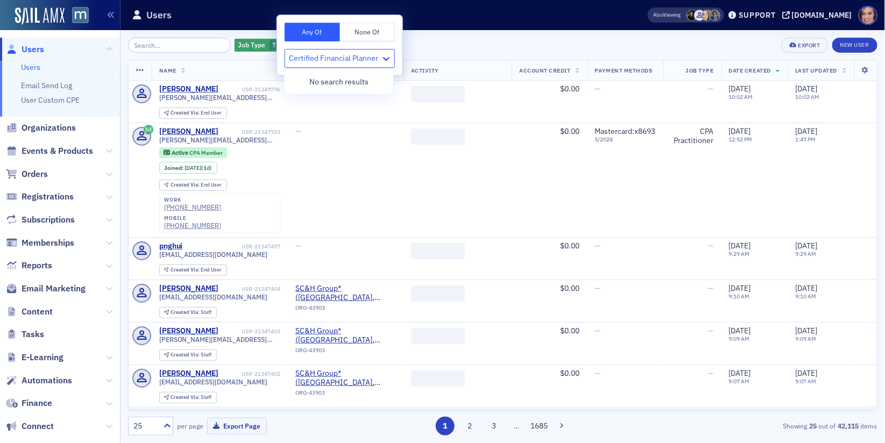
type input "Certified Financial Planner"
click at [449, 43] on div "Job Type ? Add Filter Export New User" at bounding box center [503, 45] width 750 height 15
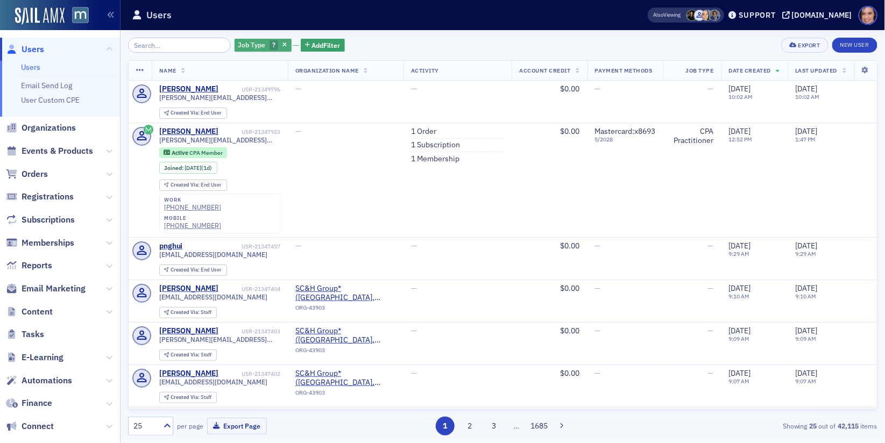
click at [270, 47] on span "?" at bounding box center [274, 45] width 9 height 10
click at [283, 45] on icon "button" at bounding box center [285, 46] width 4 height 6
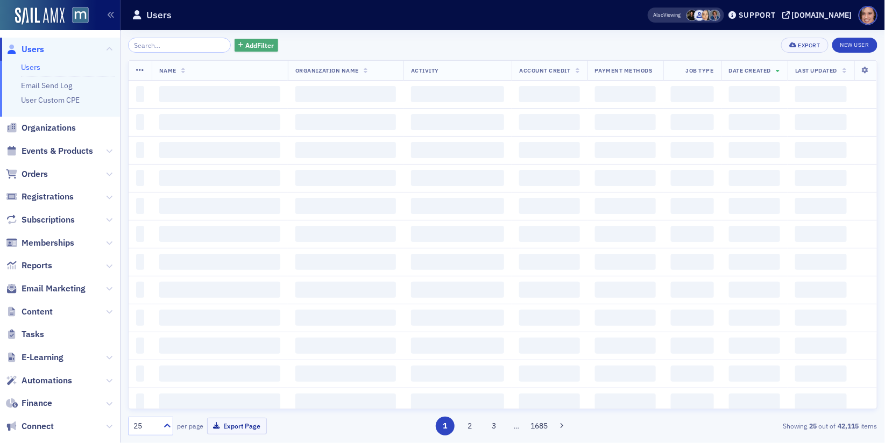
click at [245, 45] on span "Add Filter" at bounding box center [259, 45] width 29 height 10
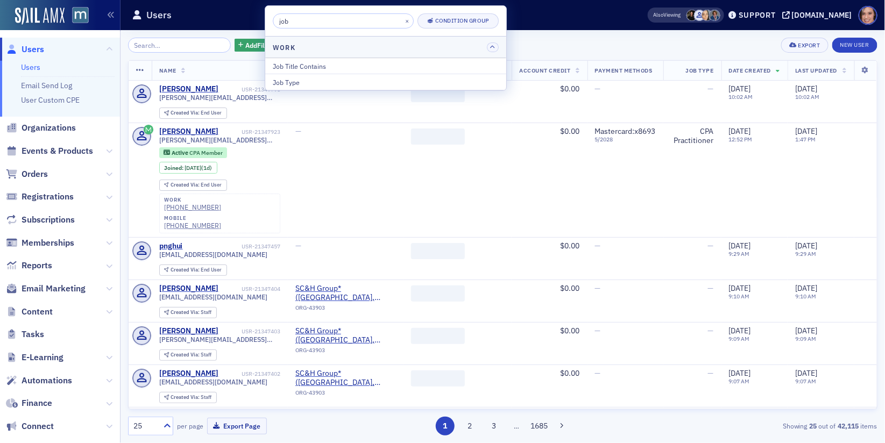
click at [299, 24] on input "job" at bounding box center [343, 20] width 141 height 15
type input "job"
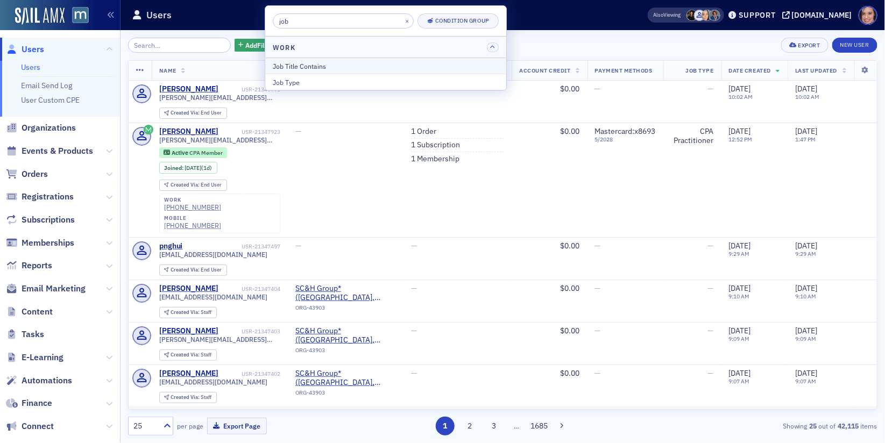
click at [307, 66] on div "Job Title Contains" at bounding box center [386, 66] width 226 height 10
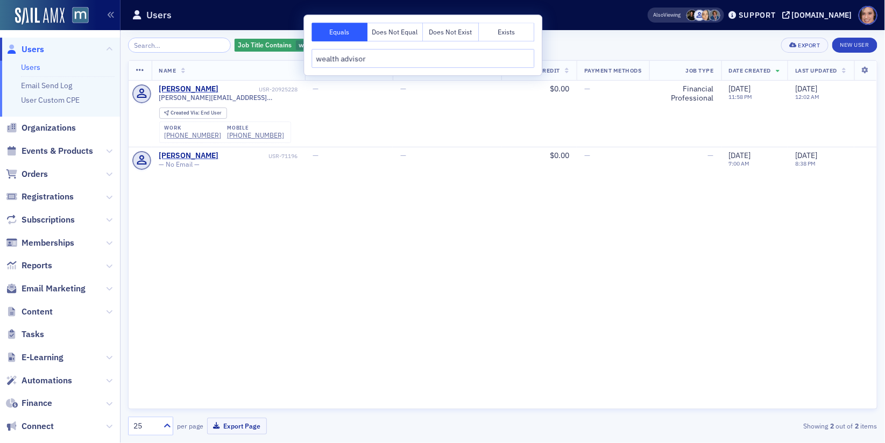
click at [329, 58] on input "wealth advisor" at bounding box center [423, 58] width 223 height 19
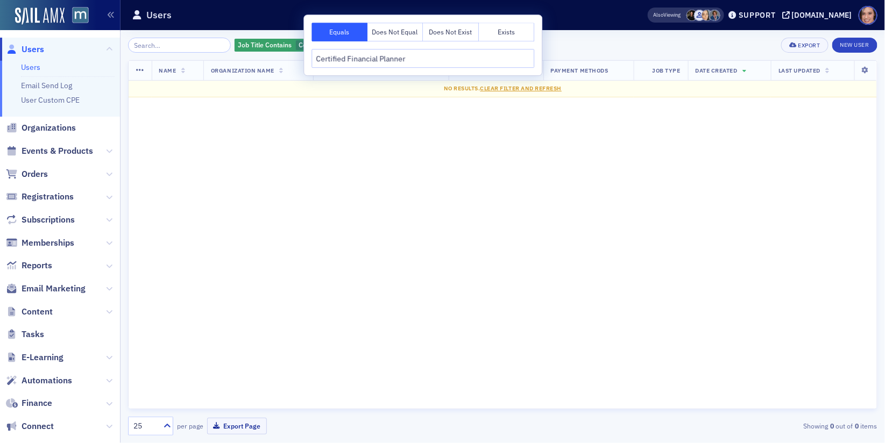
type input "Certified Financial Planner"
click at [574, 51] on div "Job Title Contains Certified Financial Planner Add Filter Export New User" at bounding box center [503, 45] width 750 height 15
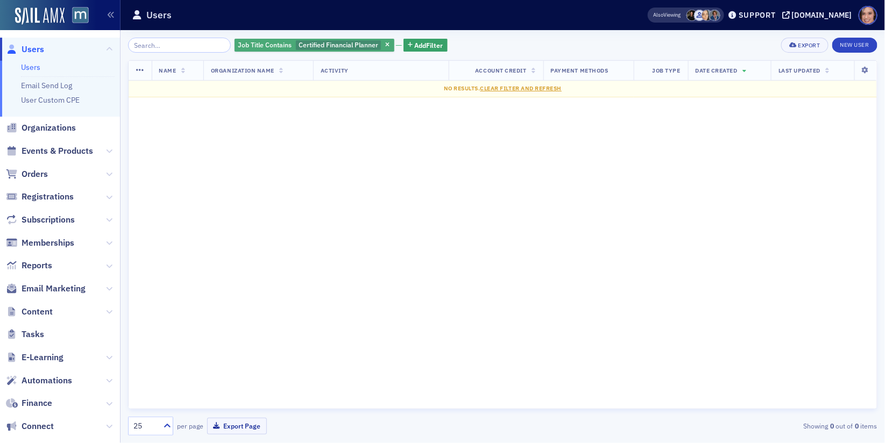
click at [348, 48] on span "Certified Financial Planner" at bounding box center [339, 44] width 80 height 9
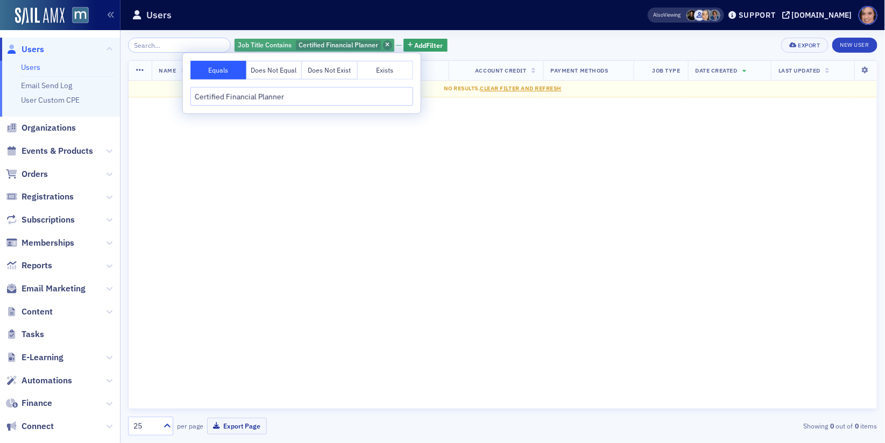
click at [383, 44] on span "button" at bounding box center [388, 45] width 10 height 10
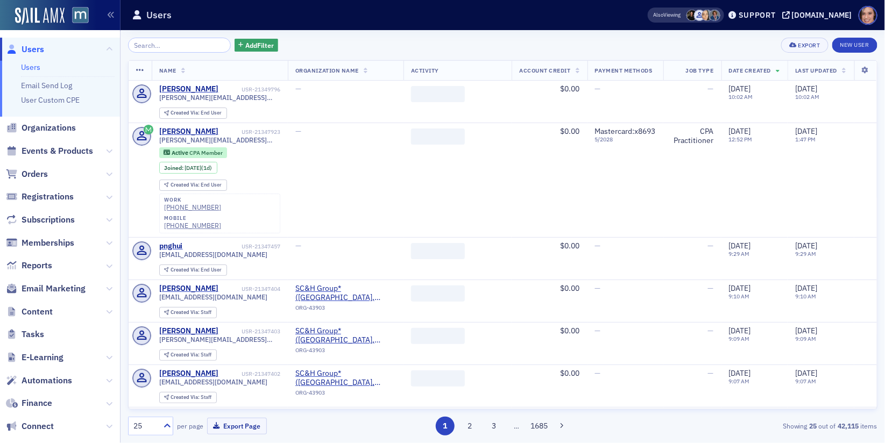
click at [242, 38] on div "Add Filter" at bounding box center [203, 45] width 150 height 15
click at [267, 43] on div "Add Filter Export New User" at bounding box center [503, 45] width 750 height 15
click at [253, 43] on span "Add Filter" at bounding box center [259, 45] width 29 height 10
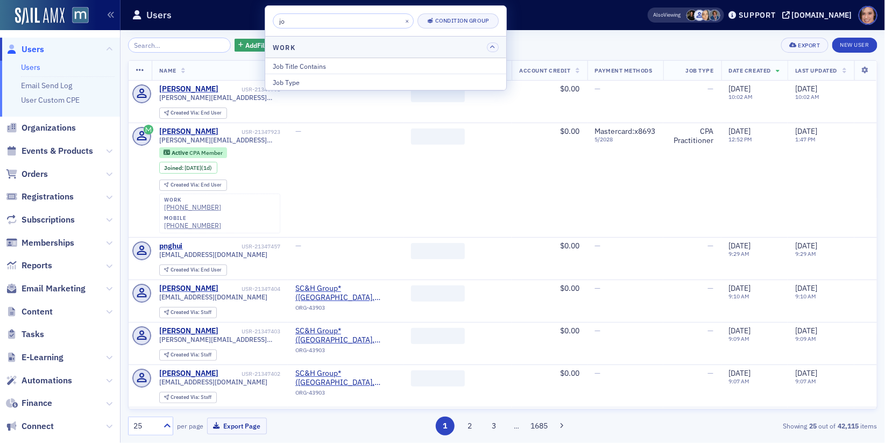
type input "j"
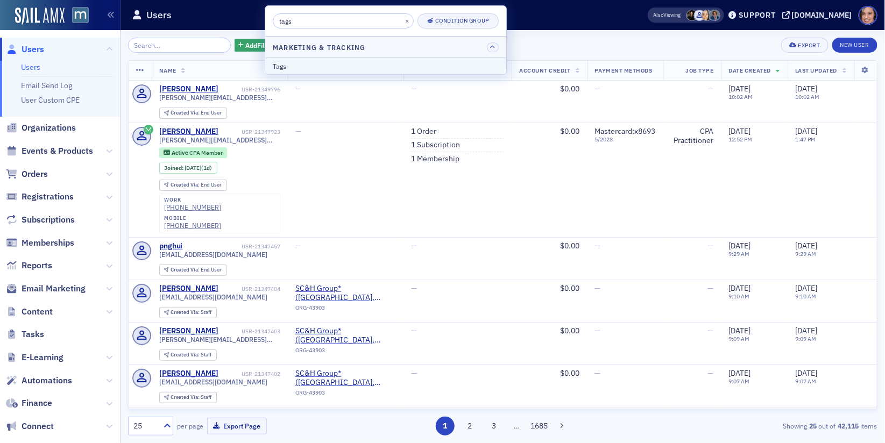
type input "tags"
click at [300, 62] on div "Tags" at bounding box center [386, 66] width 226 height 10
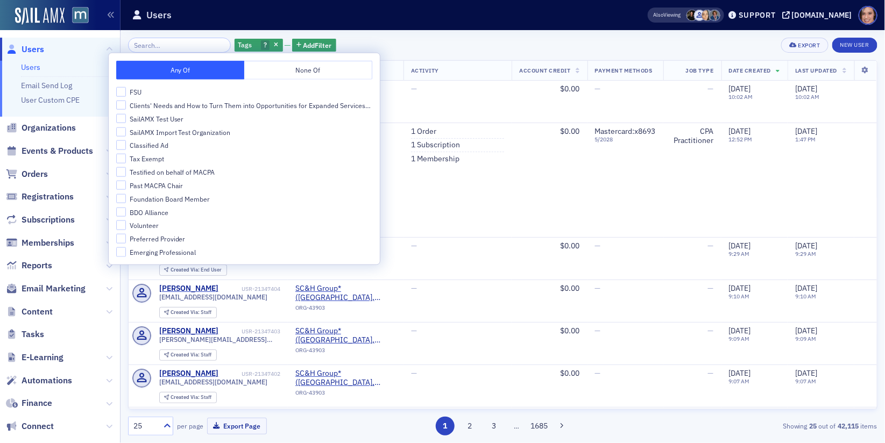
click at [451, 59] on div "Tags ? Add Filter Export New User Name Organization Name Activity Account Credi…" at bounding box center [503, 237] width 750 height 398
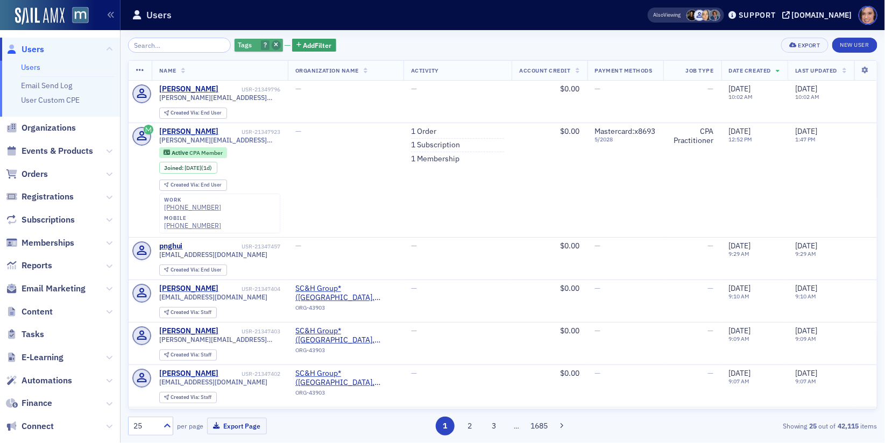
click at [274, 47] on icon "button" at bounding box center [276, 46] width 4 height 6
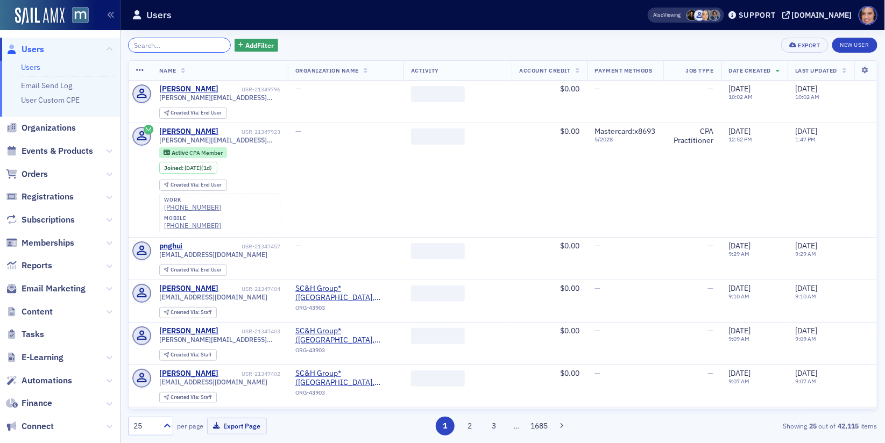
click at [192, 43] on input "search" at bounding box center [179, 45] width 103 height 15
paste input "Certified Financial Planner"
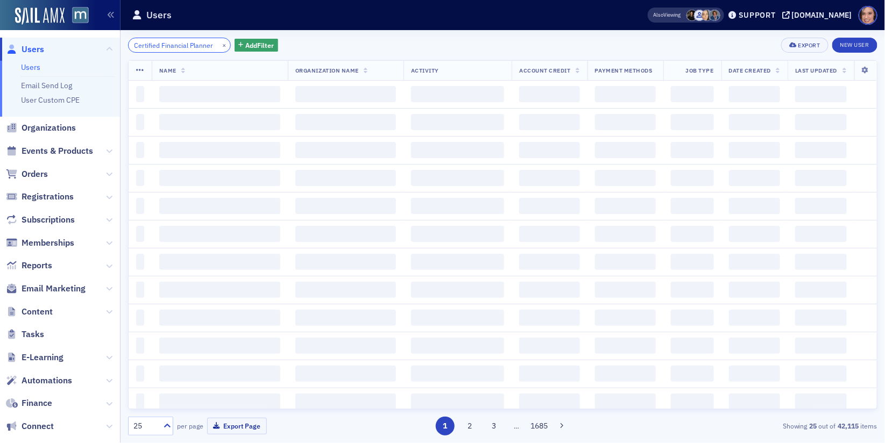
scroll to position [0, 7]
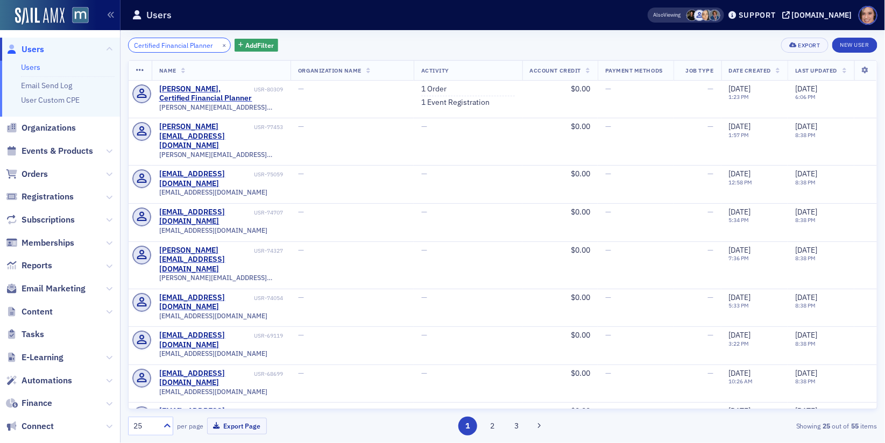
click at [197, 45] on input "Certified Financial Planner" at bounding box center [179, 45] width 103 height 15
click at [197, 46] on input "Certified Financial Planner" at bounding box center [179, 45] width 103 height 15
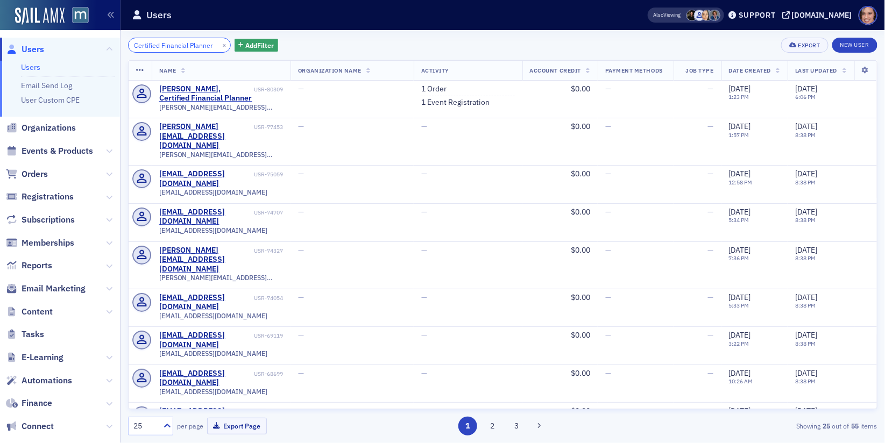
click at [197, 46] on input "Certified Financial Planner" at bounding box center [179, 45] width 103 height 15
paste input "FP"
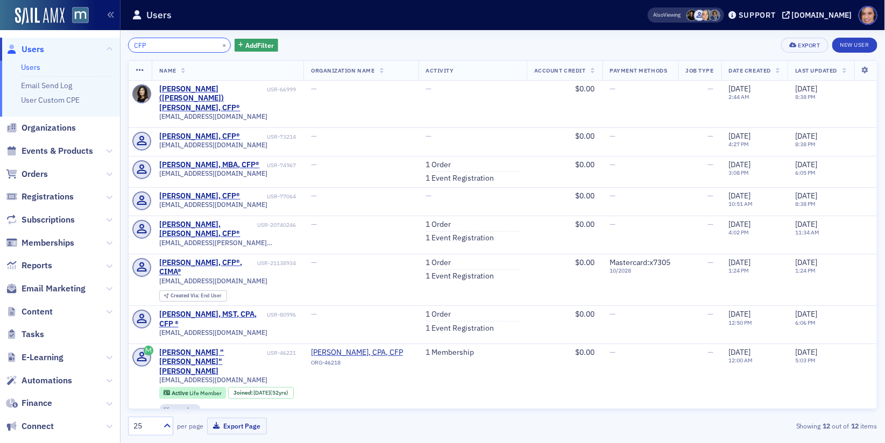
type input "CFP"
click at [245, 44] on span "Add Filter" at bounding box center [259, 45] width 29 height 10
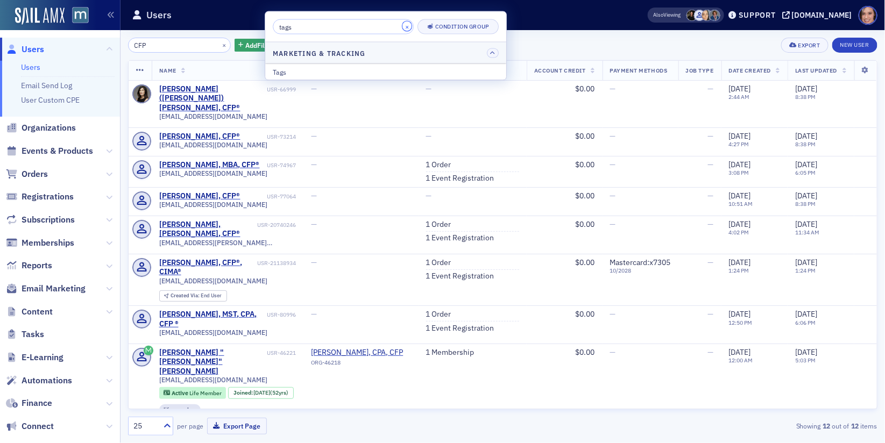
click at [403, 24] on button "×" at bounding box center [408, 27] width 10 height 10
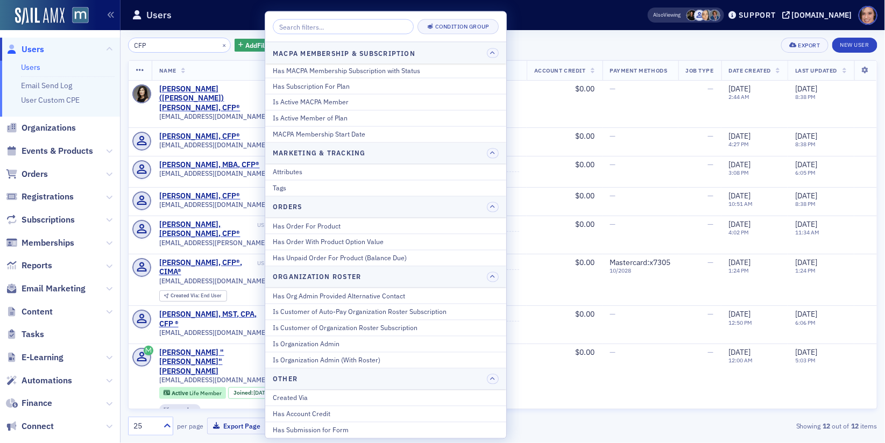
scroll to position [740, 0]
click at [364, 165] on div "Attributes" at bounding box center [386, 170] width 226 height 10
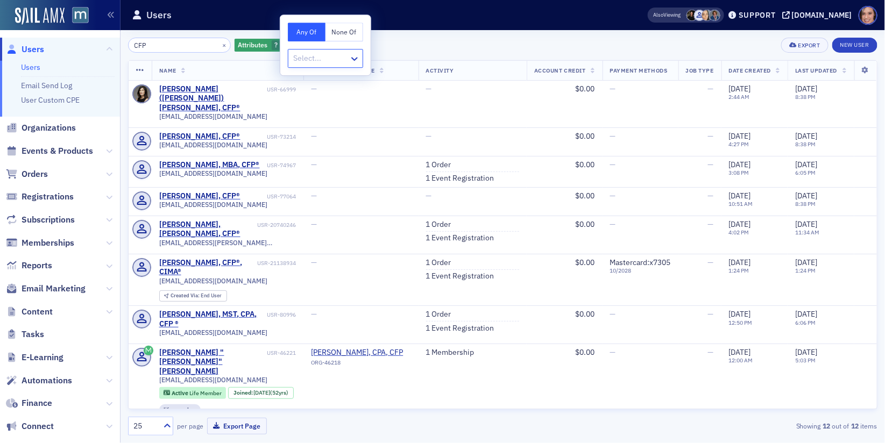
click at [343, 59] on div at bounding box center [320, 58] width 56 height 13
type input "C"
type input "financ"
click at [283, 46] on span "button" at bounding box center [288, 45] width 10 height 10
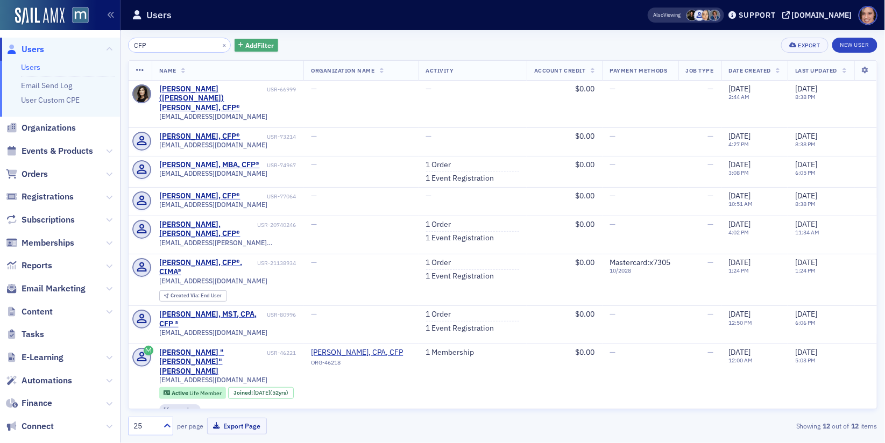
click at [257, 47] on span "Add Filter" at bounding box center [259, 45] width 29 height 10
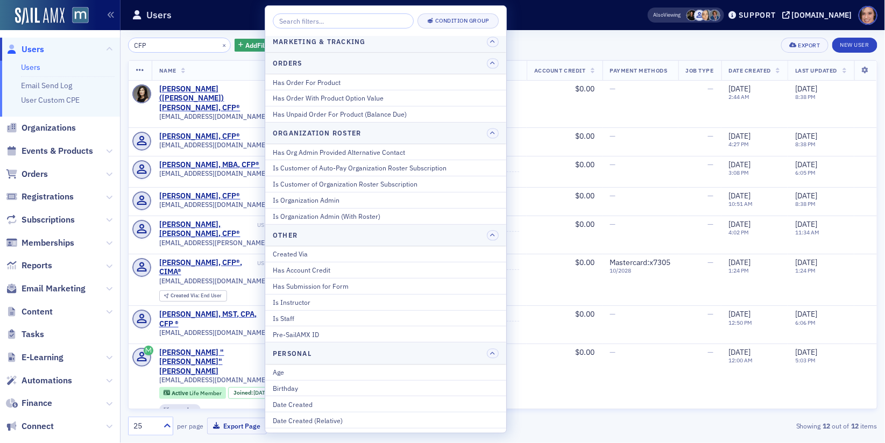
scroll to position [1413, 0]
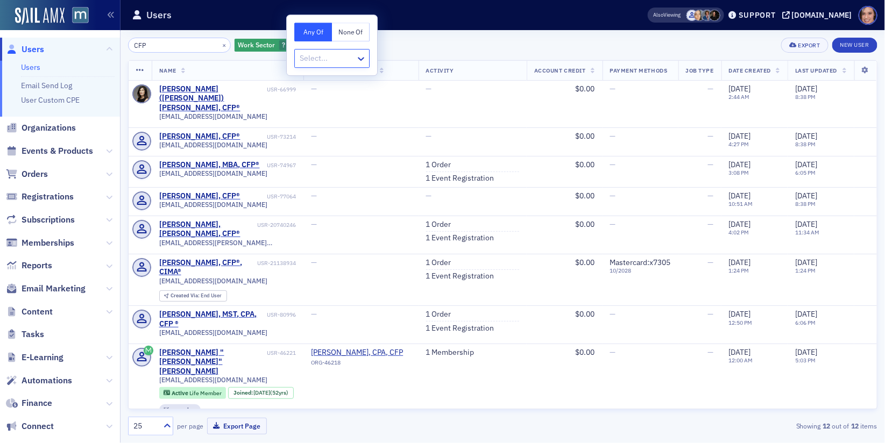
type input "p"
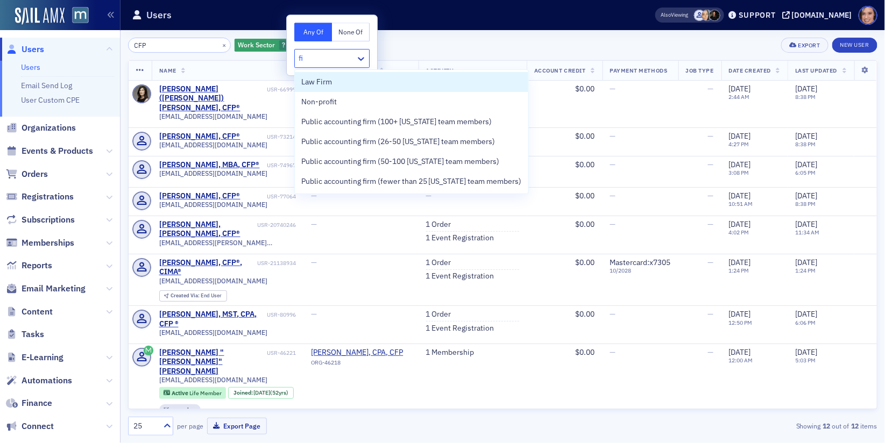
type input "f"
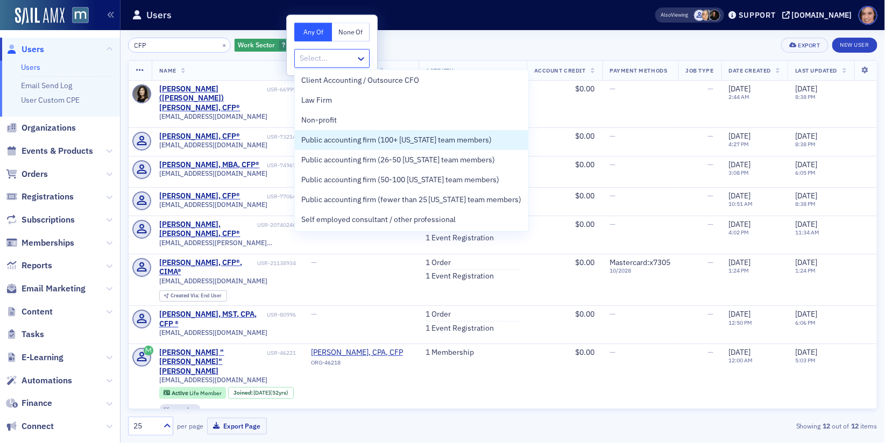
scroll to position [1156, 0]
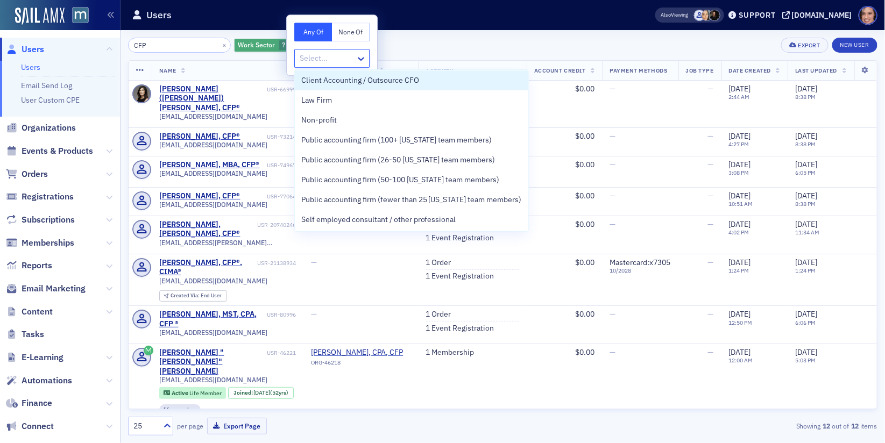
click at [292, 44] on icon "button" at bounding box center [294, 46] width 4 height 6
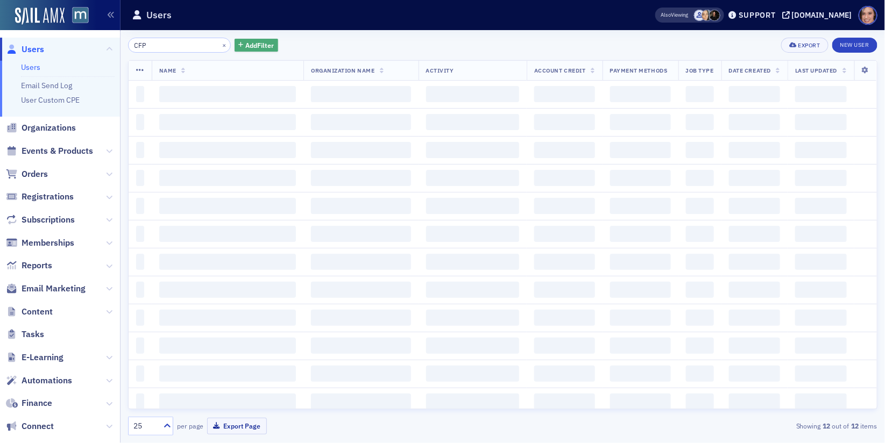
click at [245, 44] on span "Add Filter" at bounding box center [259, 45] width 29 height 10
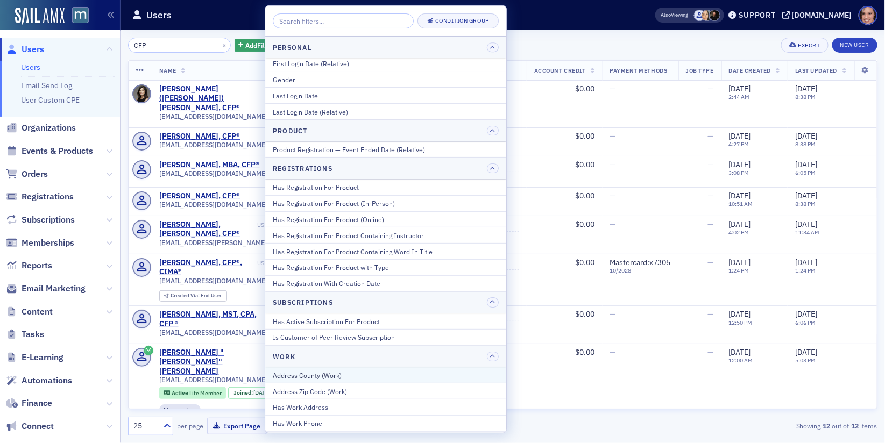
scroll to position [1413, 0]
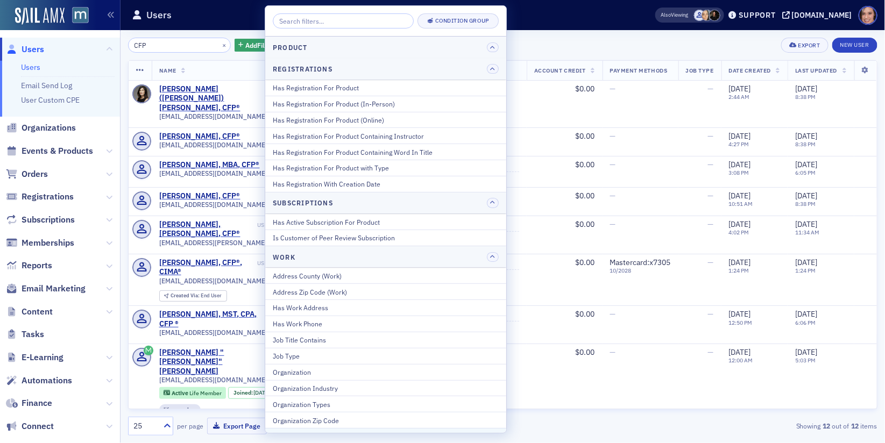
click at [331, 432] on div "Specializations" at bounding box center [386, 437] width 226 height 10
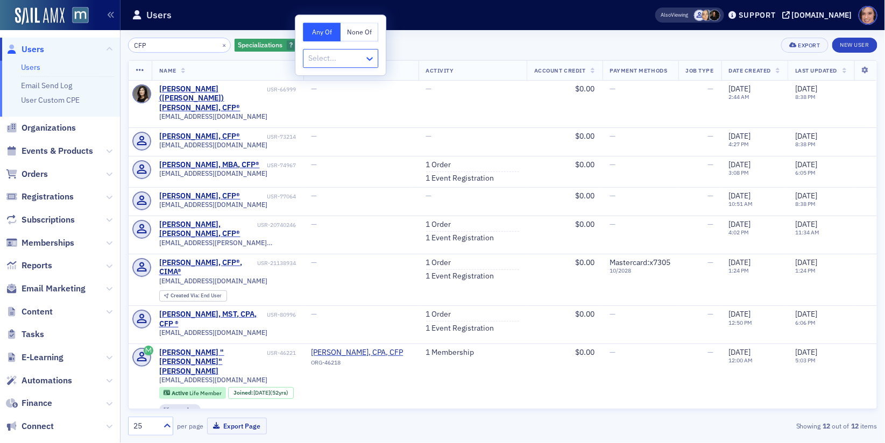
click at [369, 62] on icon at bounding box center [369, 58] width 11 height 11
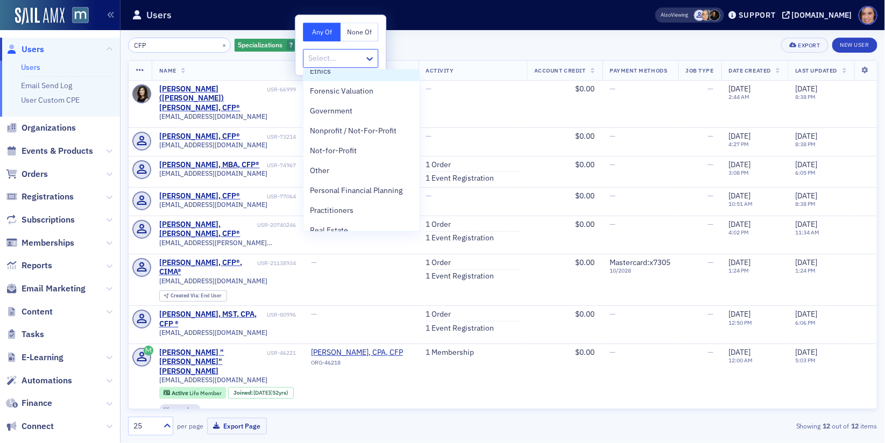
scroll to position [718, 0]
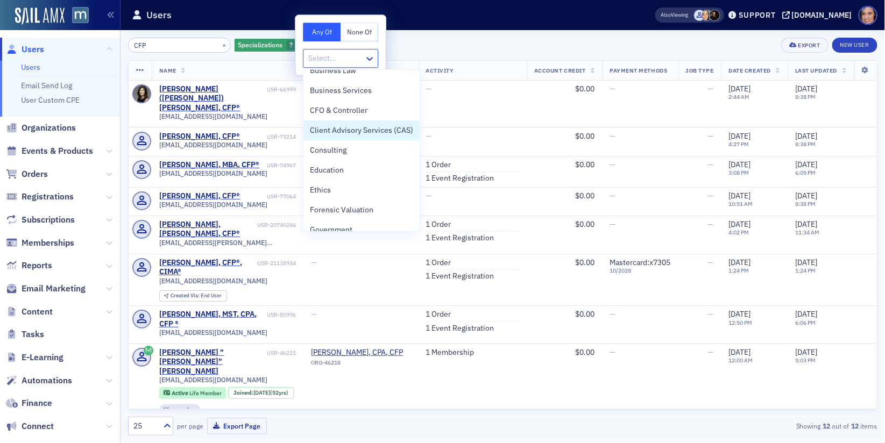
click at [375, 134] on span "Client Advisory Services (CAS)" at bounding box center [361, 130] width 103 height 11
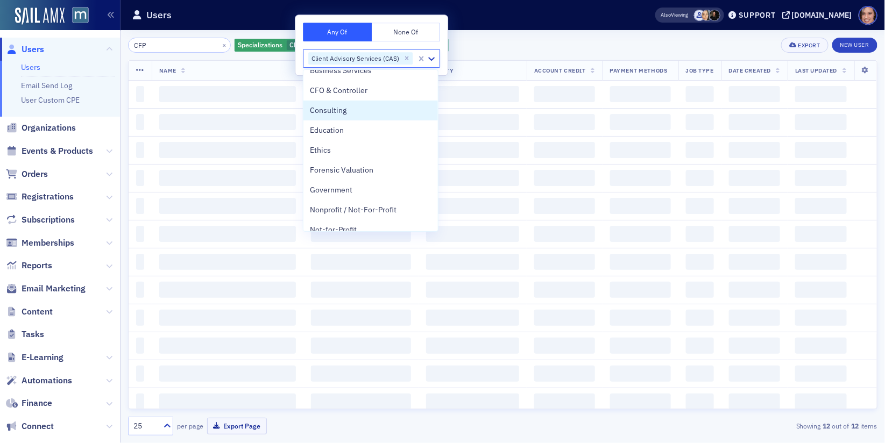
scroll to position [489, 0]
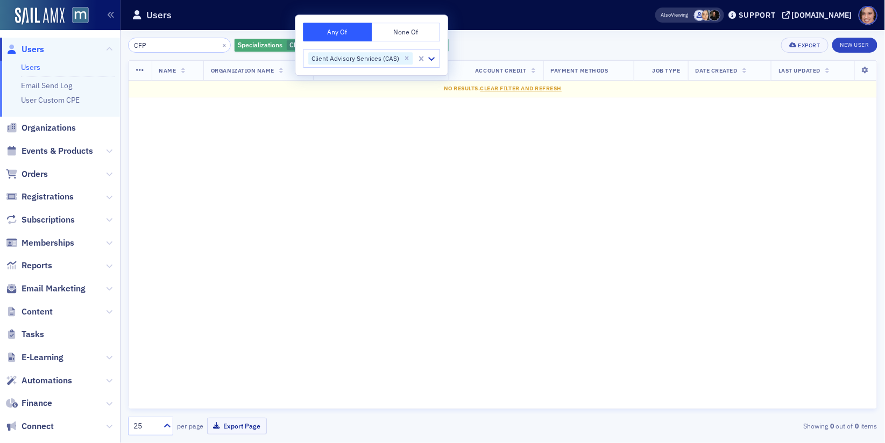
click at [290, 41] on span "Client Advisory Services (CAS)" at bounding box center [335, 44] width 90 height 9
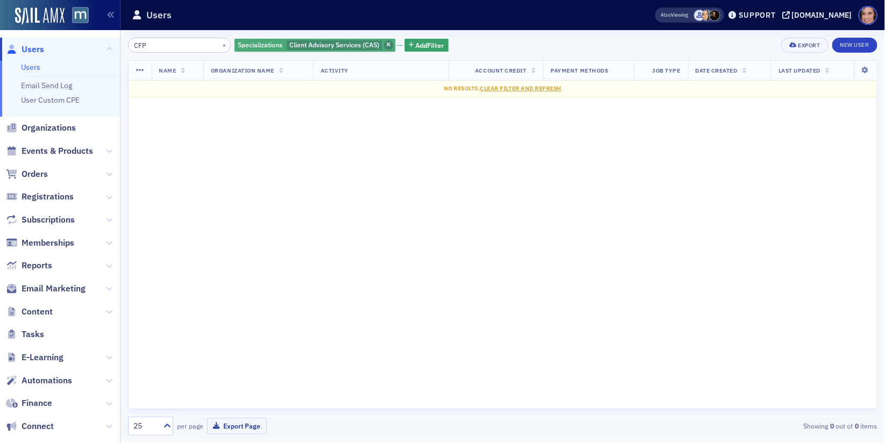
click at [384, 40] on span "button" at bounding box center [389, 45] width 10 height 10
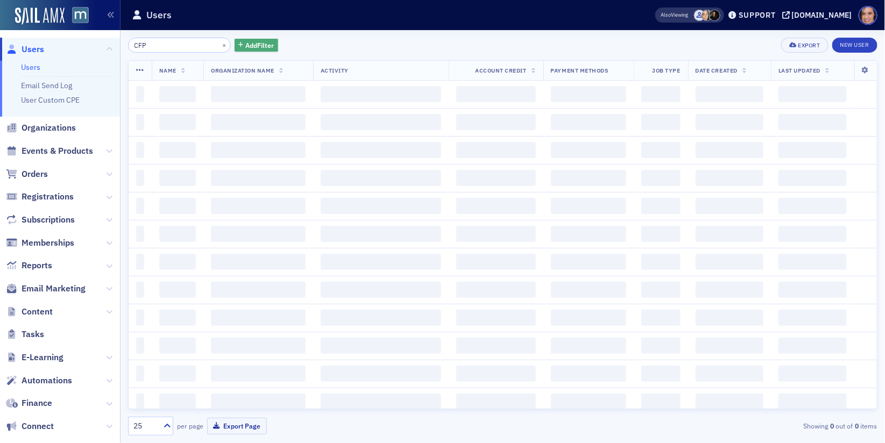
click at [257, 40] on span "Add Filter" at bounding box center [259, 45] width 29 height 10
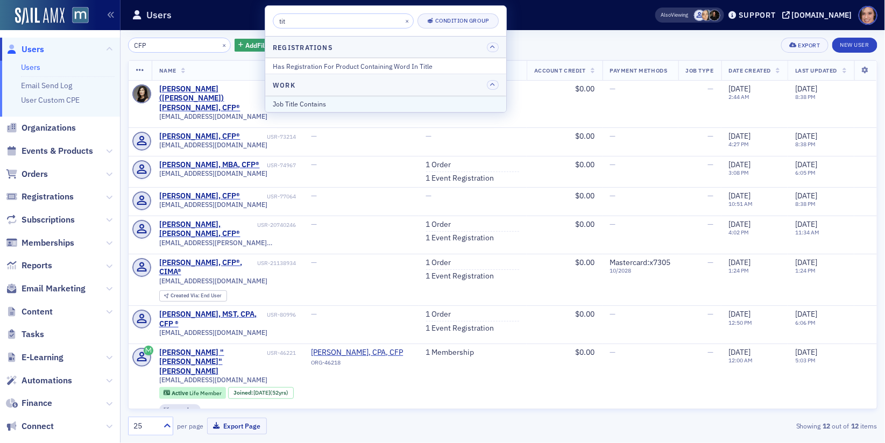
type input "tit"
click at [303, 100] on div "Job Title Contains" at bounding box center [386, 104] width 226 height 10
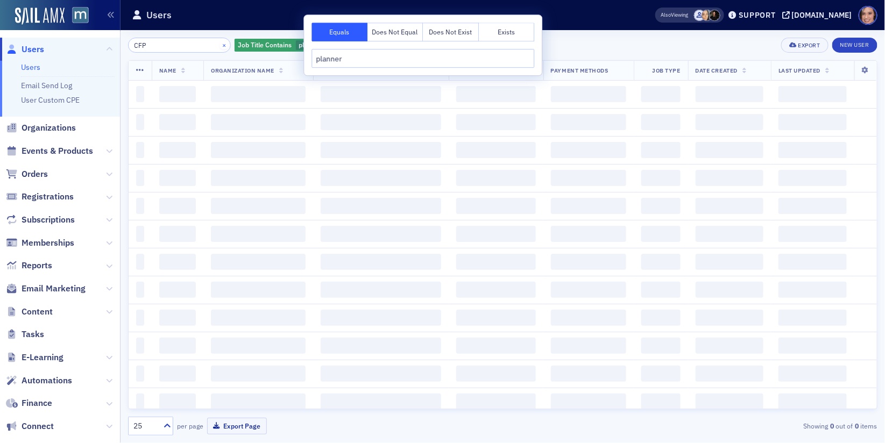
type input "planner"
click at [220, 46] on button "×" at bounding box center [225, 45] width 10 height 10
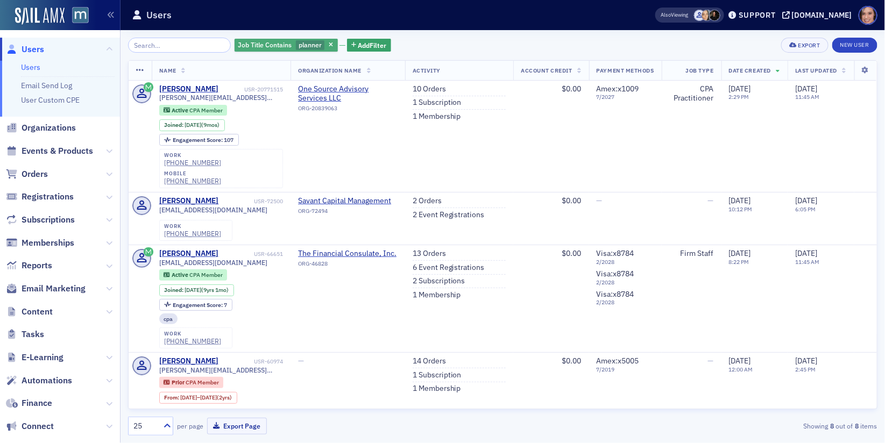
click at [273, 40] on span "Job Title Contains" at bounding box center [265, 45] width 58 height 10
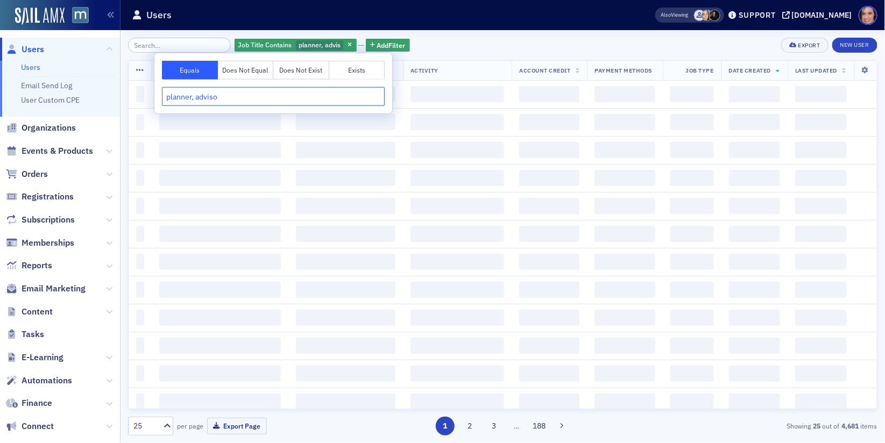
type input "planner, advisor"
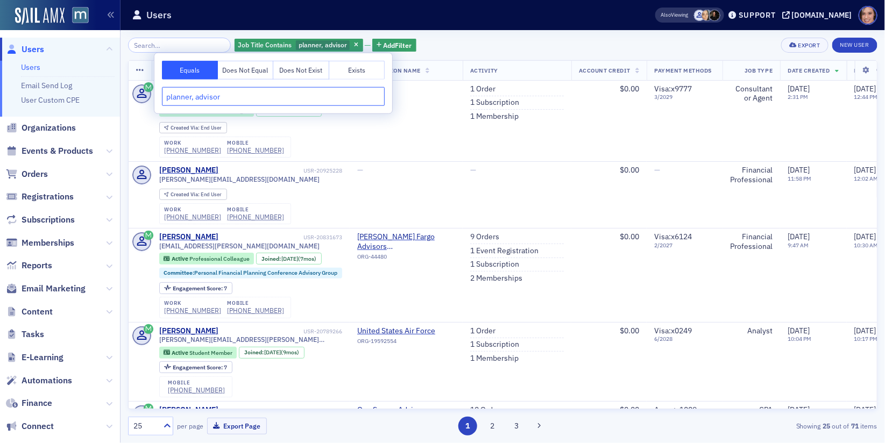
click at [241, 97] on input "planner, advisor" at bounding box center [273, 96] width 223 height 19
click at [352, 43] on span "button" at bounding box center [357, 45] width 10 height 10
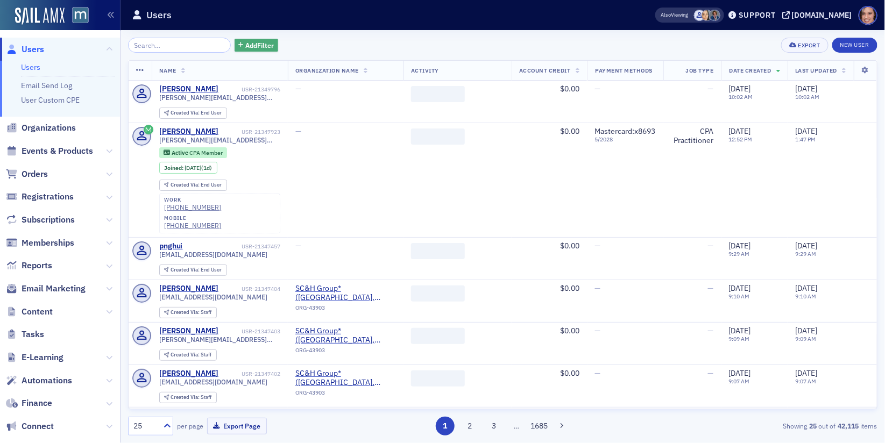
click at [253, 44] on span "Add Filter" at bounding box center [259, 45] width 29 height 10
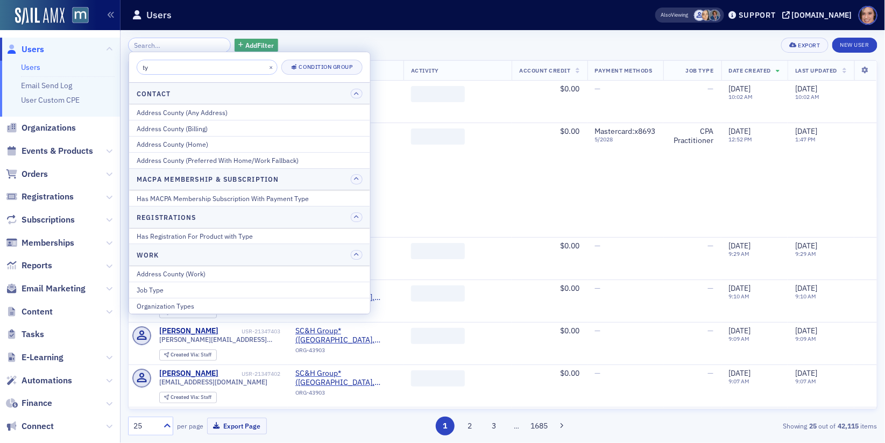
type input "typ"
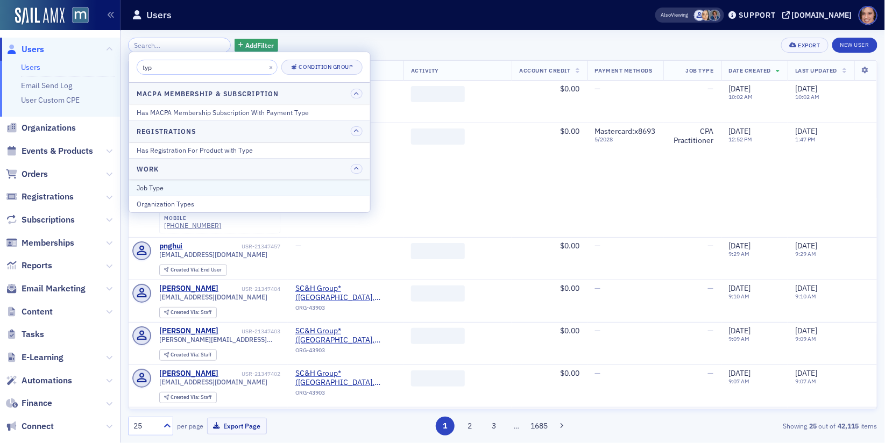
click at [227, 185] on div "Job Type" at bounding box center [250, 188] width 226 height 10
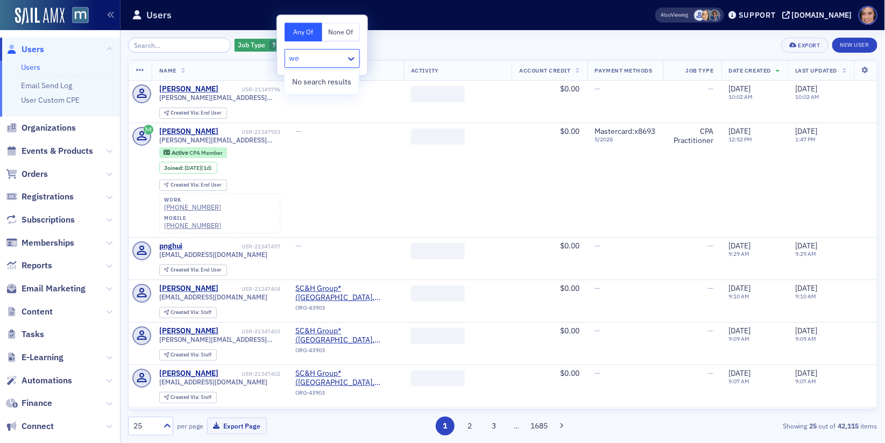
type input "w"
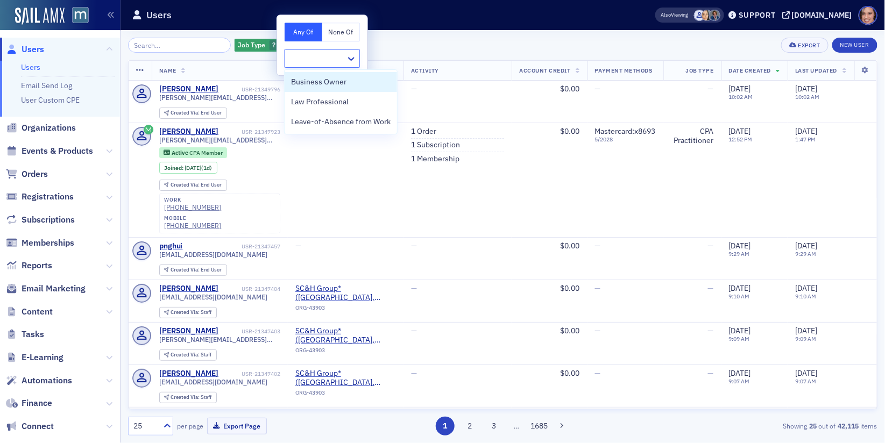
type input "e"
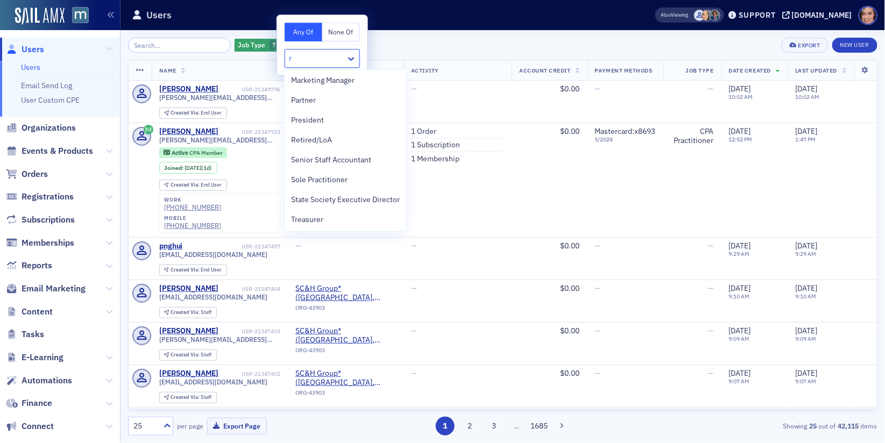
scroll to position [400, 0]
type input "r"
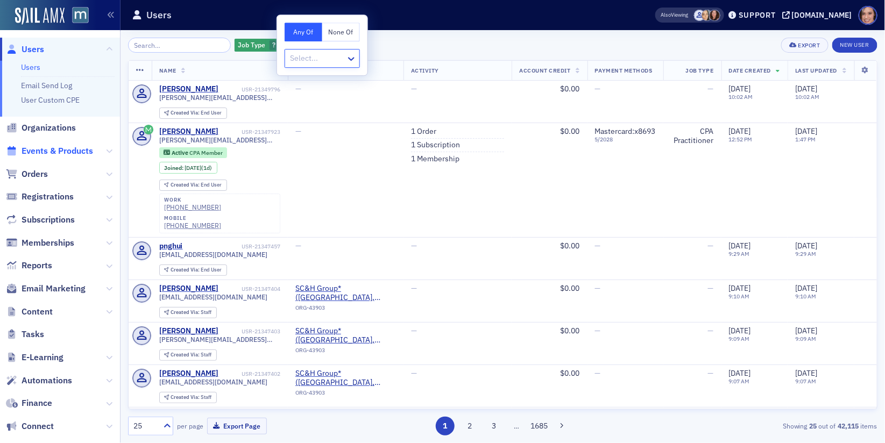
click at [45, 156] on span "Events & Products" at bounding box center [58, 151] width 72 height 12
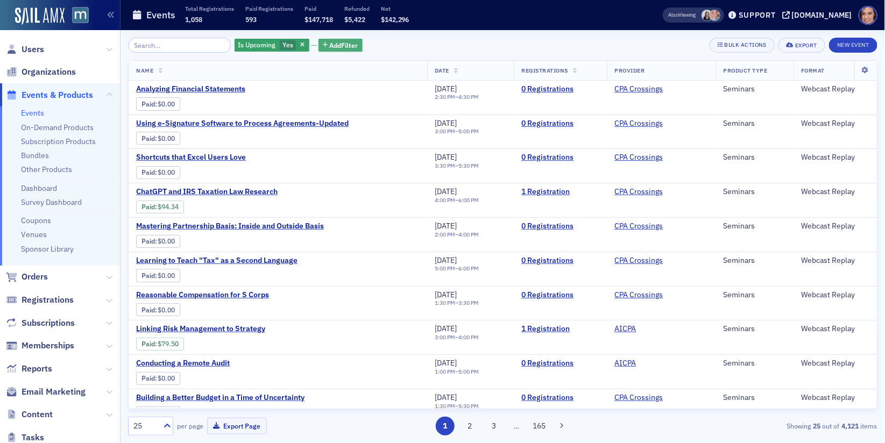
click at [330, 48] on span "Add Filter" at bounding box center [344, 45] width 29 height 10
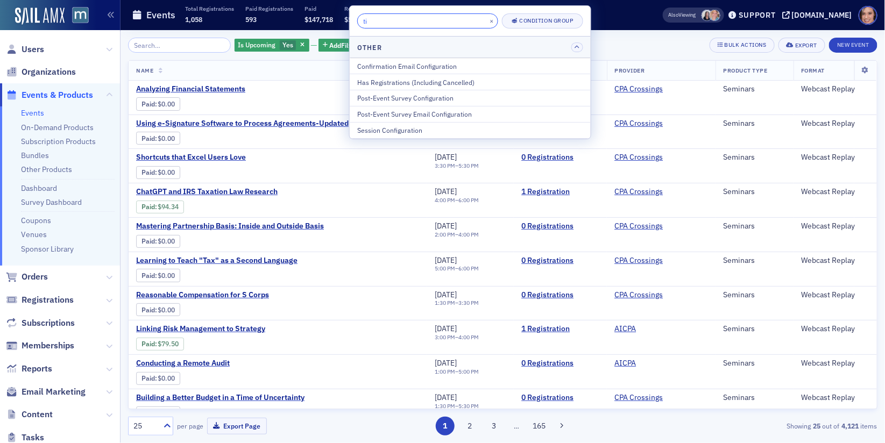
type input "t"
type input "e"
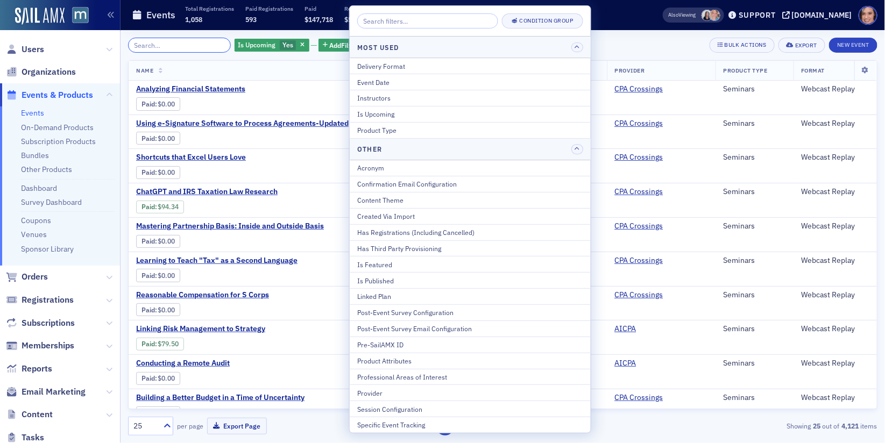
click at [189, 50] on input "search" at bounding box center [179, 45] width 103 height 15
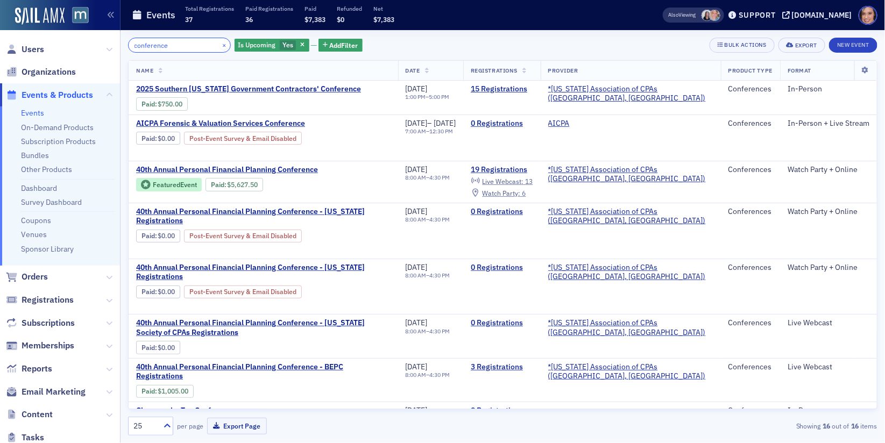
type input "conference"
click at [220, 47] on button "×" at bounding box center [225, 45] width 10 height 10
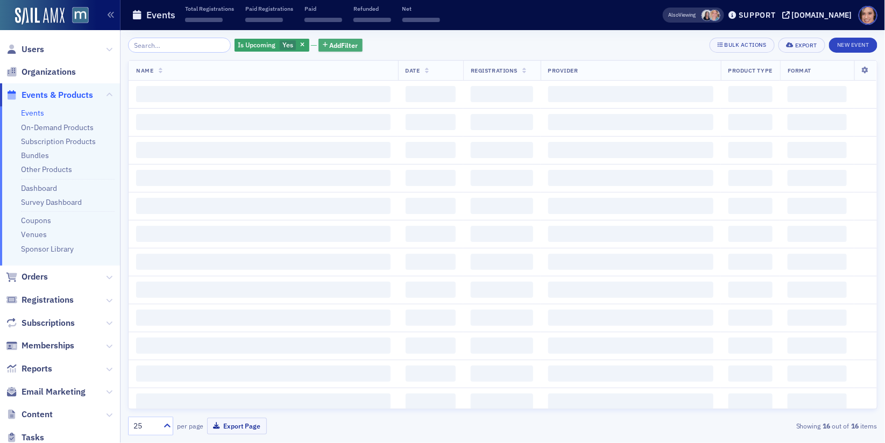
click at [338, 45] on span "Add Filter" at bounding box center [344, 45] width 29 height 10
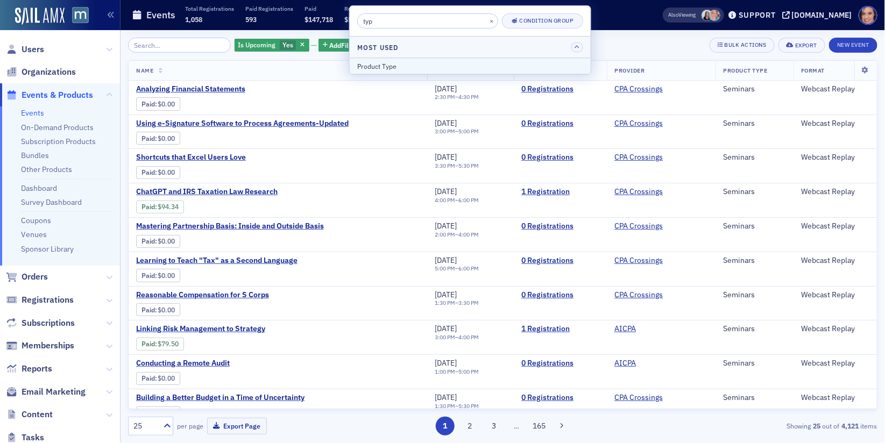
type input "typ"
click at [415, 64] on div "Product Type" at bounding box center [470, 66] width 226 height 10
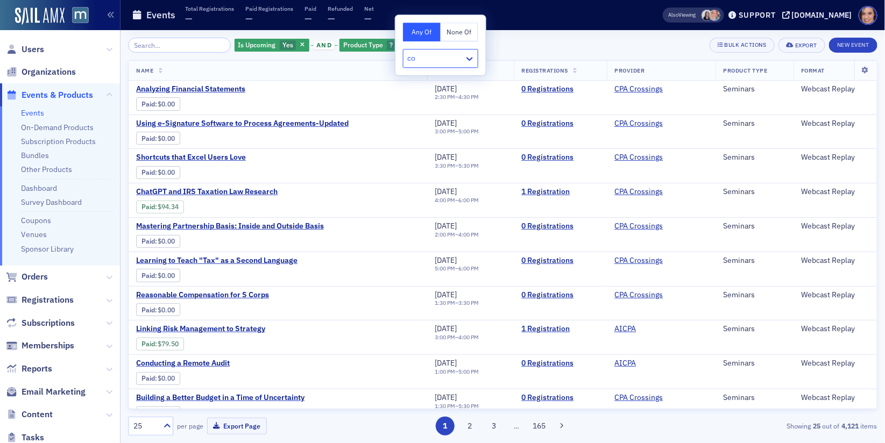
type input "con"
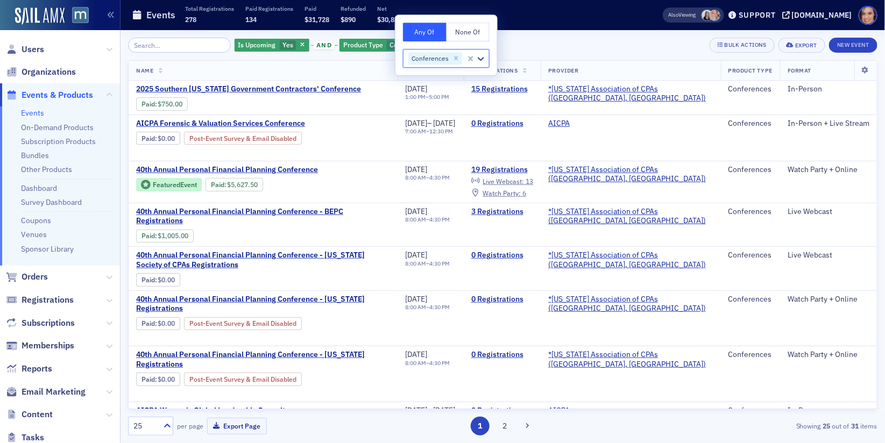
click at [570, 43] on div "Is Upcoming Yes and Product Type Conferences Add Filter Bulk Actions Export New…" at bounding box center [503, 45] width 750 height 15
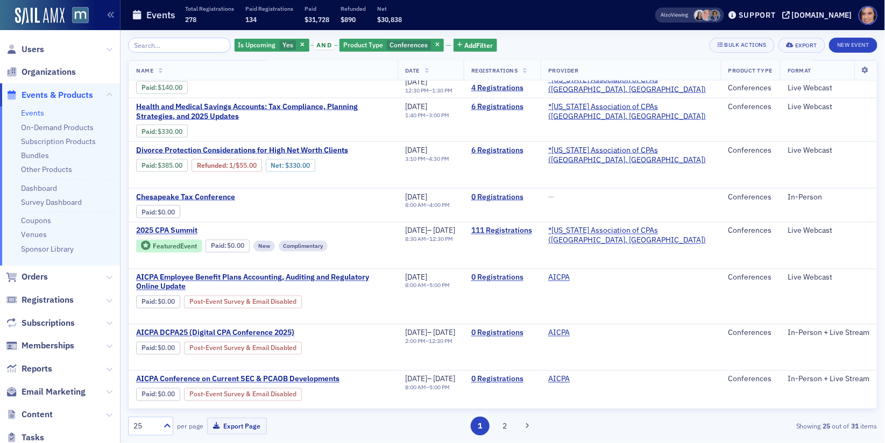
scroll to position [46, 0]
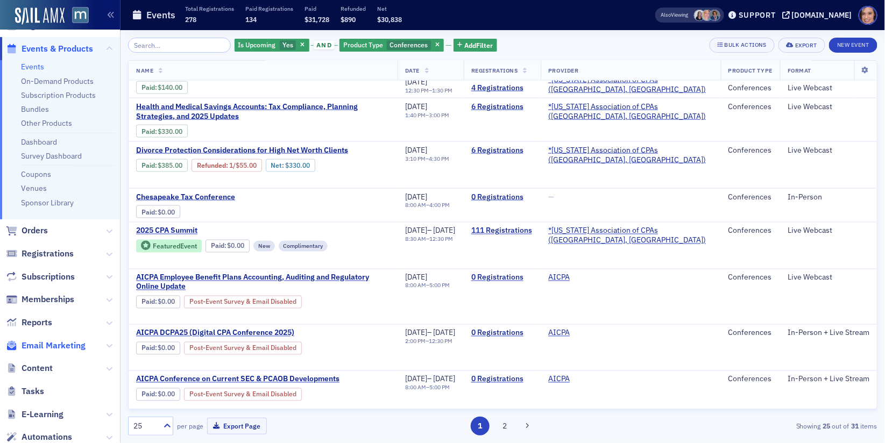
click at [54, 344] on span "Email Marketing" at bounding box center [54, 346] width 64 height 12
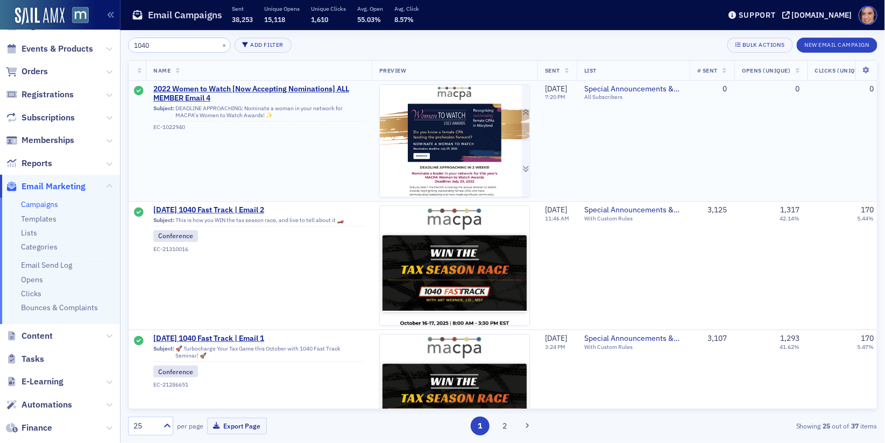
type input "1040"
click at [253, 208] on span "Oct. 2025 1040 Fast Track | Email 2" at bounding box center [258, 211] width 211 height 10
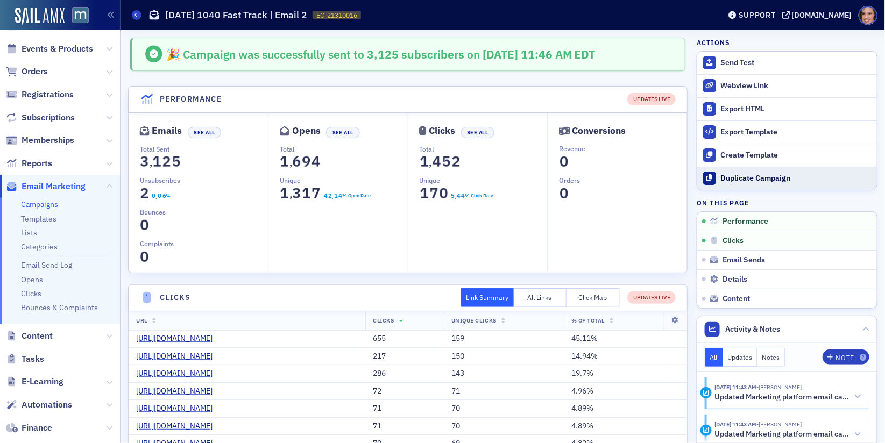
click at [767, 179] on div "Duplicate Campaign" at bounding box center [796, 179] width 151 height 10
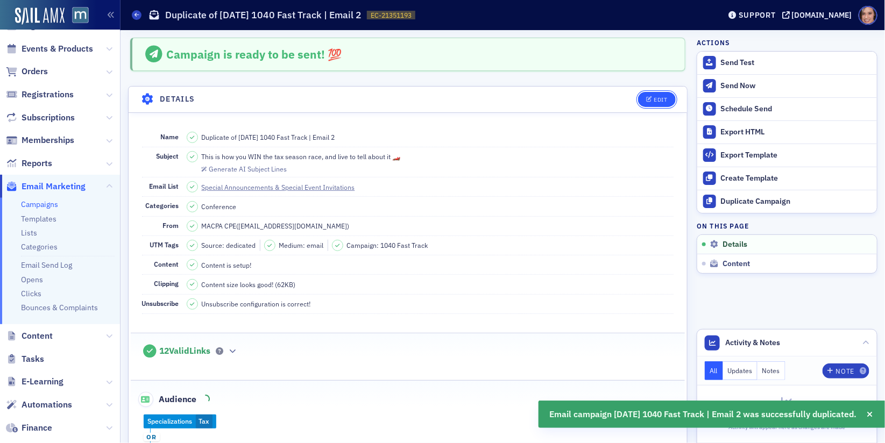
click at [661, 98] on div "Edit" at bounding box center [660, 100] width 13 height 6
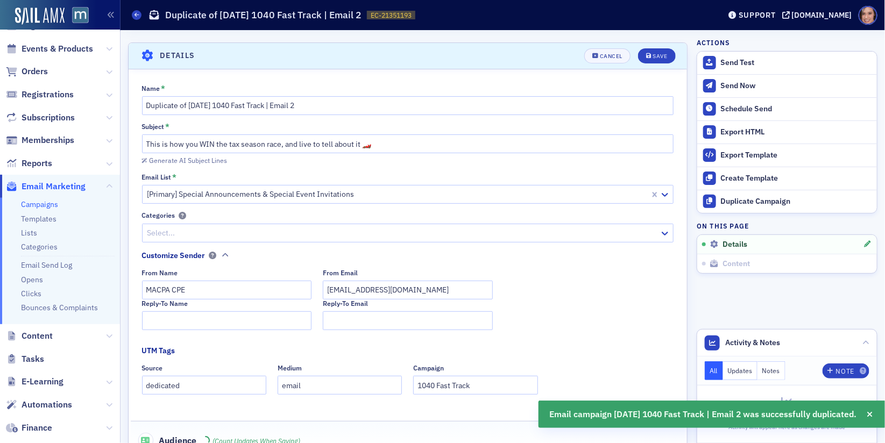
scroll to position [50, 0]
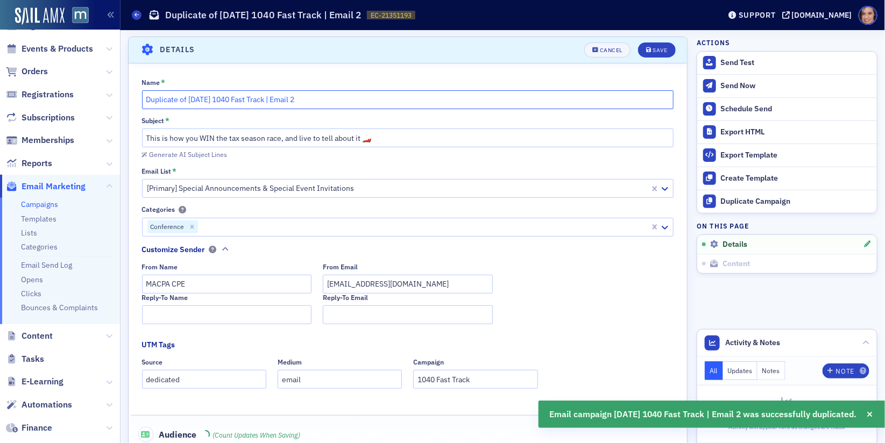
drag, startPoint x: 187, startPoint y: 97, endPoint x: 118, endPoint y: 89, distance: 69.9
click at [118, 89] on div "Users Organizations Events & Products Orders Registrations Subscriptions Member…" at bounding box center [442, 221] width 885 height 443
click at [308, 97] on input "Oct. 2025 1040 Fast Track | Email 2" at bounding box center [408, 99] width 532 height 19
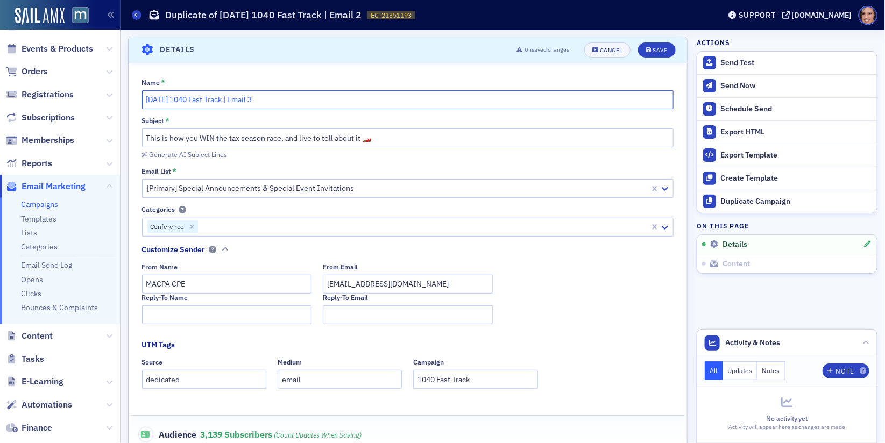
type input "[DATE] 1040 Fast Track | Email 3"
click at [325, 135] on input "This is how you WIN the tax season race, and live to tell about it 🏎️" at bounding box center [408, 138] width 532 height 19
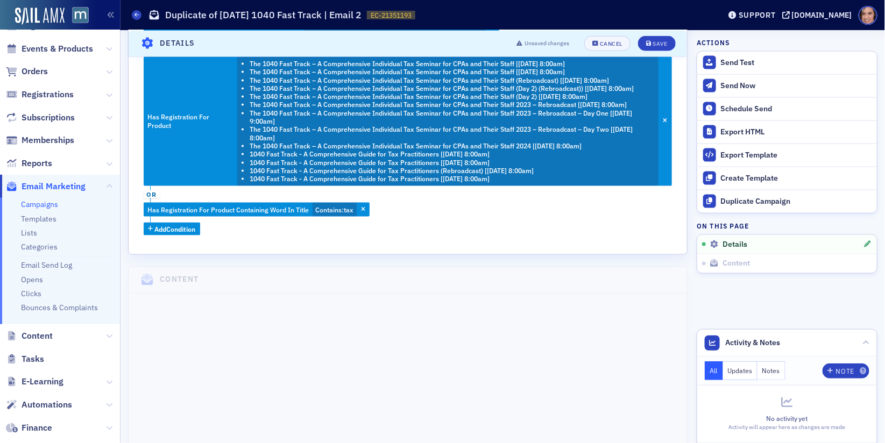
scroll to position [0, 0]
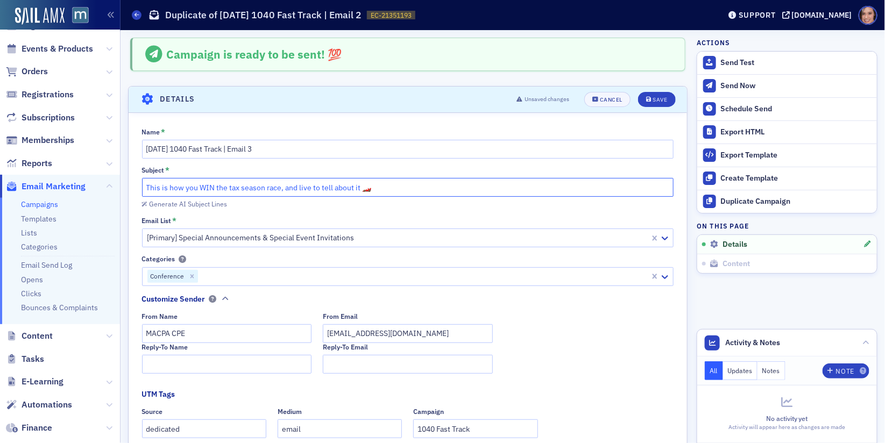
click at [249, 186] on input "This is how you WIN the tax season race, and live to tell about it 🏎️" at bounding box center [408, 187] width 532 height 19
paste input "All the tax updates + essential skills and tips for individual income tax prepa…"
type input "All the tax updates + essential skills and tips for individual income tax prepa…"
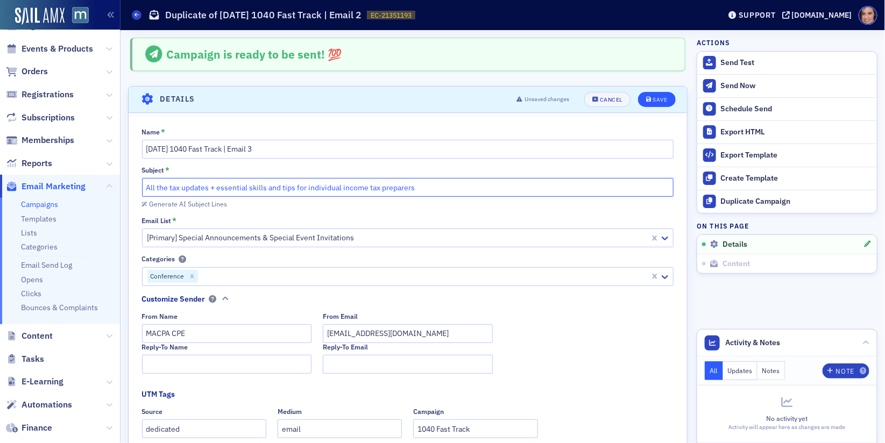
click at [663, 93] on button "Save" at bounding box center [656, 99] width 37 height 15
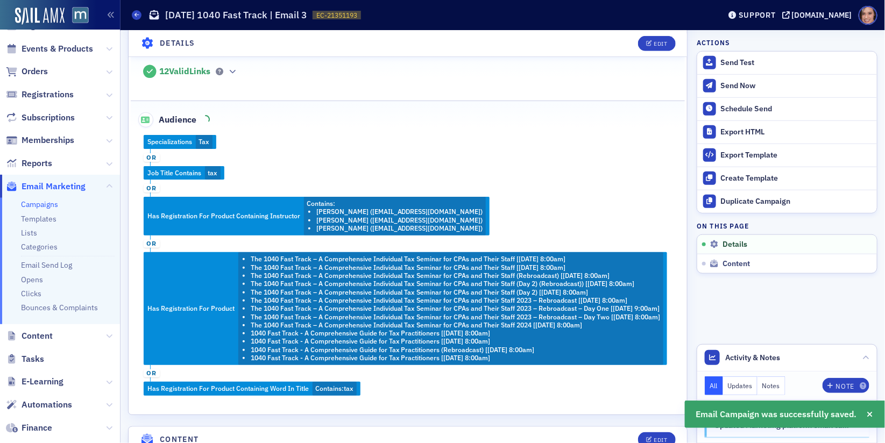
scroll to position [407, 0]
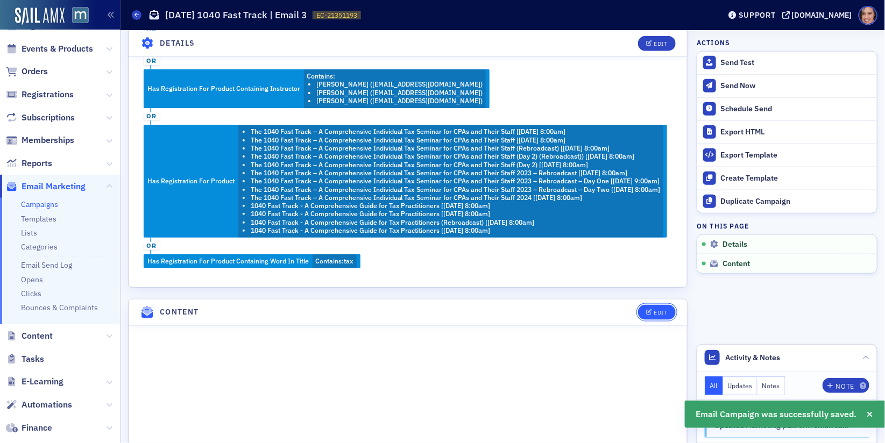
click at [650, 320] on button "Edit" at bounding box center [656, 312] width 37 height 15
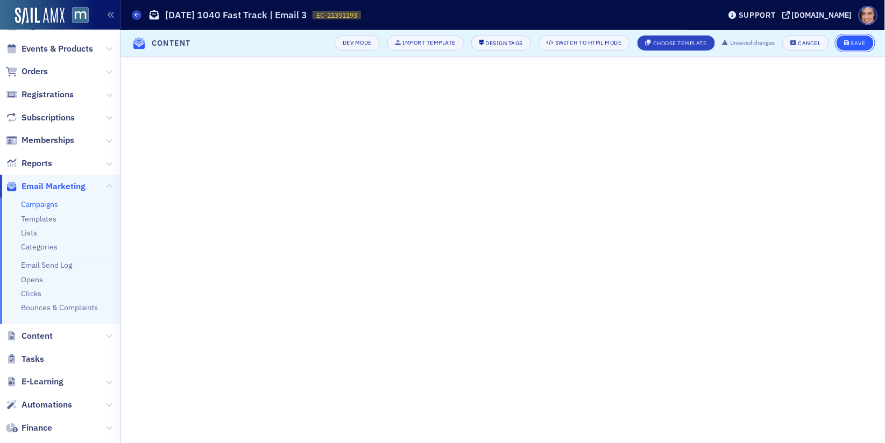
click at [858, 47] on button "Save" at bounding box center [855, 43] width 37 height 15
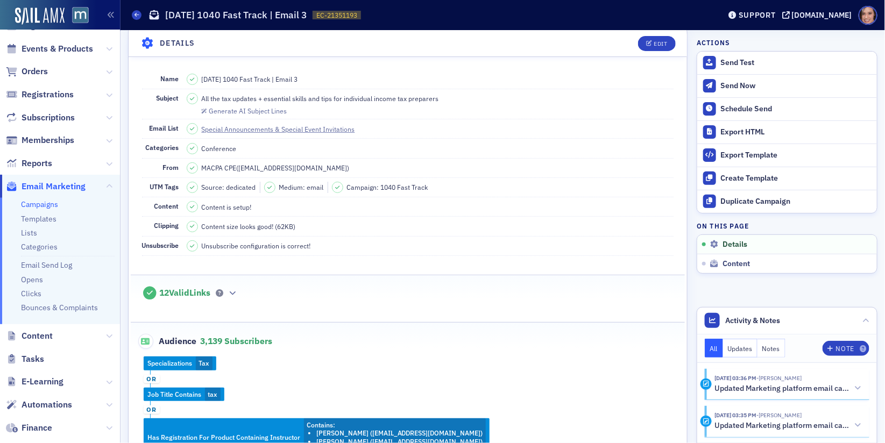
scroll to position [11, 0]
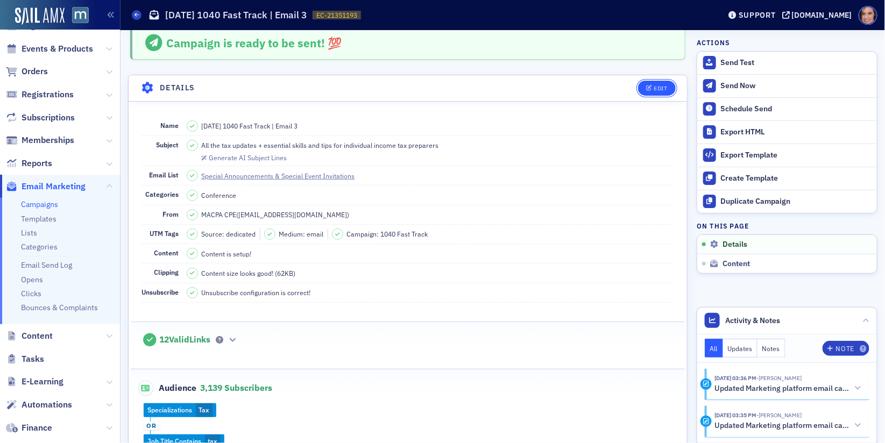
click at [647, 90] on button "Edit" at bounding box center [656, 88] width 37 height 15
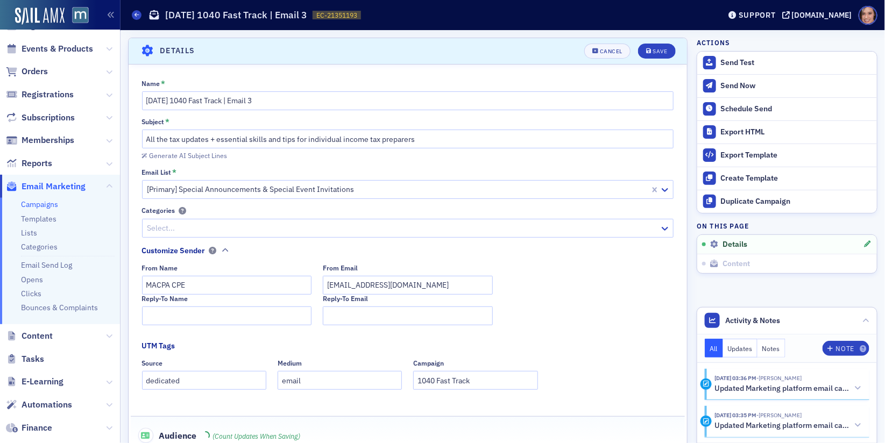
scroll to position [50, 0]
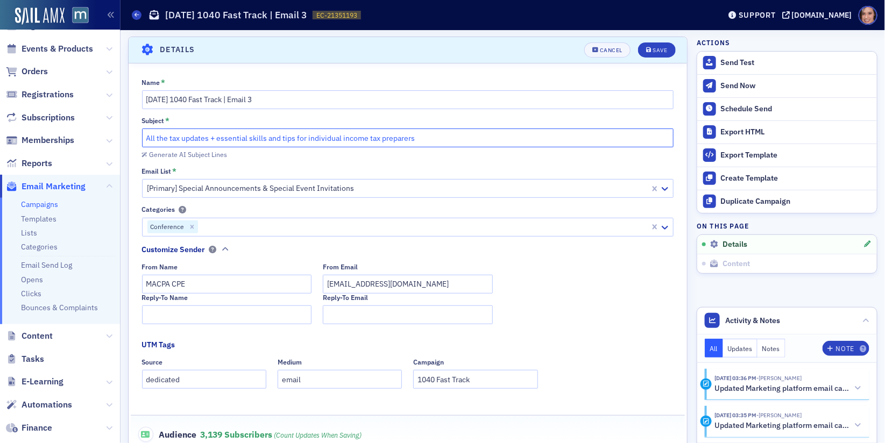
click at [272, 131] on input "All the tax updates + essential skills and tips for individual income tax prepa…" at bounding box center [408, 138] width 532 height 19
paste input "Hear [PERSON_NAME] on What to Expect from 1040 Fast Track"
click at [146, 138] on input "Hear [PERSON_NAME] on What to Expect from 1040 Fast Track" at bounding box center [408, 138] width 532 height 19
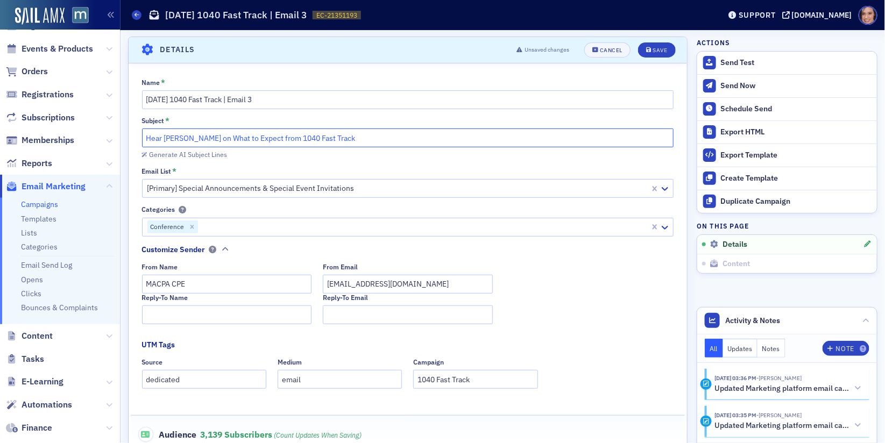
click at [202, 137] on input "Hear [PERSON_NAME] on What to Expect from 1040 Fast Track" at bounding box center [408, 138] width 532 height 19
type input "Hear [PERSON_NAME] on What to Expect from 1040 Fast Track"
click at [649, 48] on icon "submit" at bounding box center [648, 50] width 5 height 6
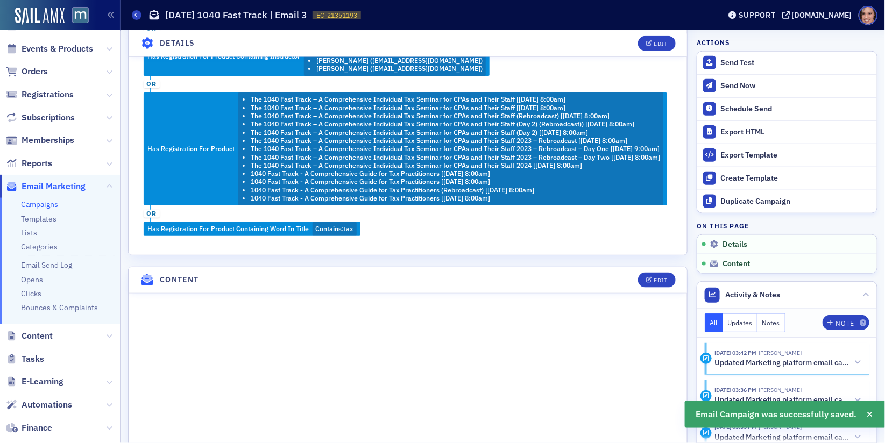
scroll to position [444, 0]
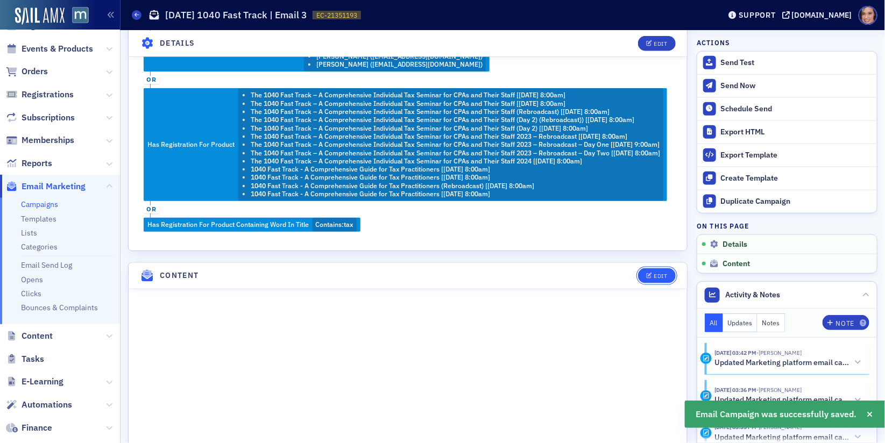
click at [663, 279] on div "Edit" at bounding box center [660, 276] width 13 height 6
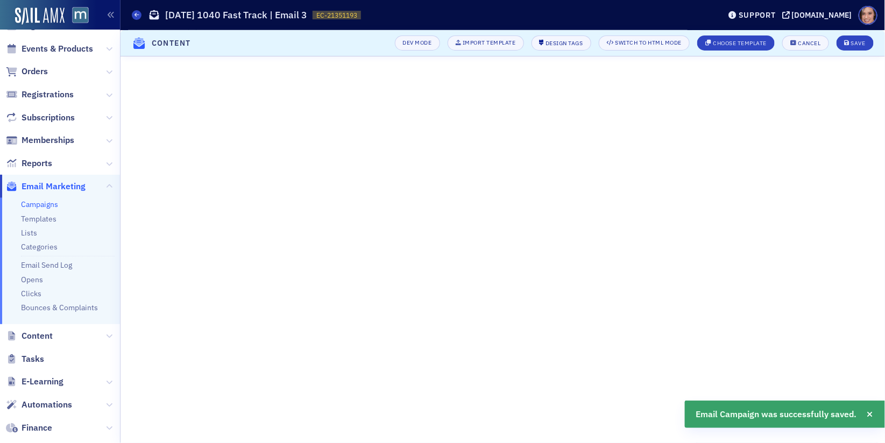
scroll to position [281, 0]
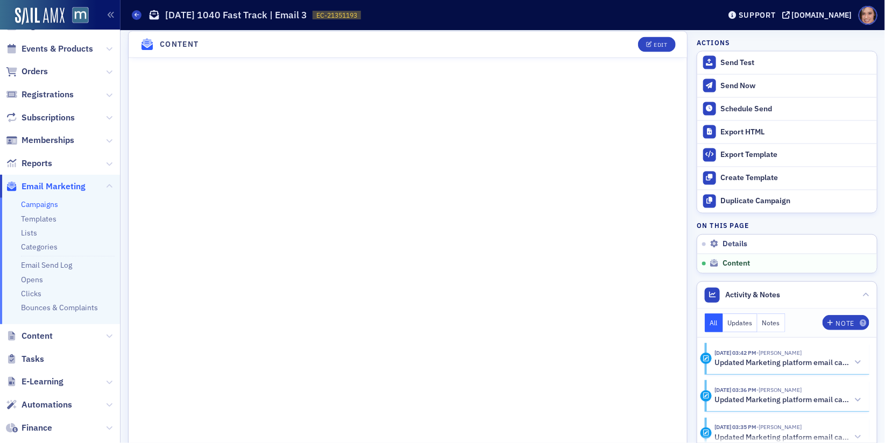
scroll to position [793, 0]
click at [656, 41] on div "Edit" at bounding box center [660, 43] width 13 height 6
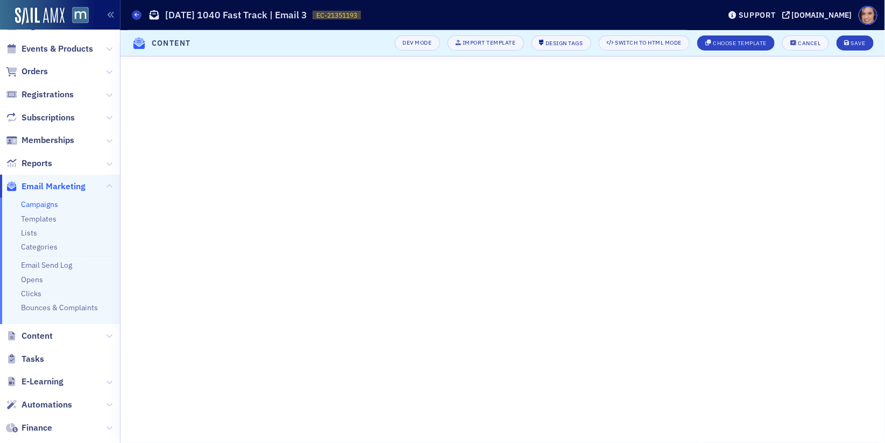
scroll to position [281, 0]
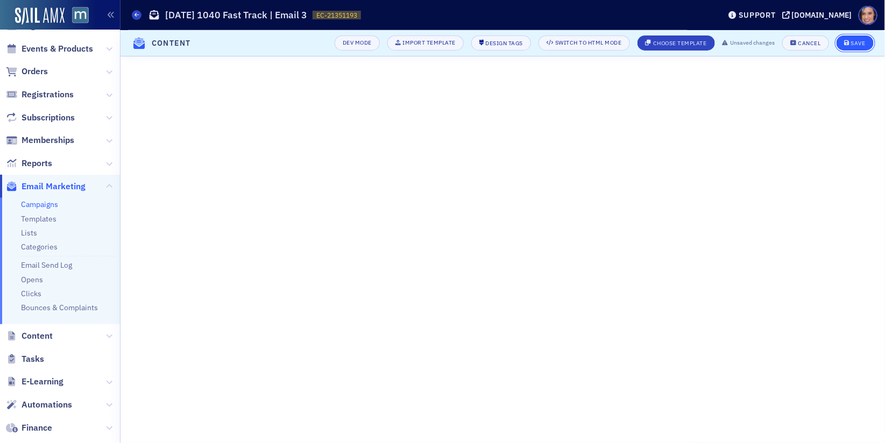
click at [848, 44] on icon "submit" at bounding box center [847, 43] width 5 height 6
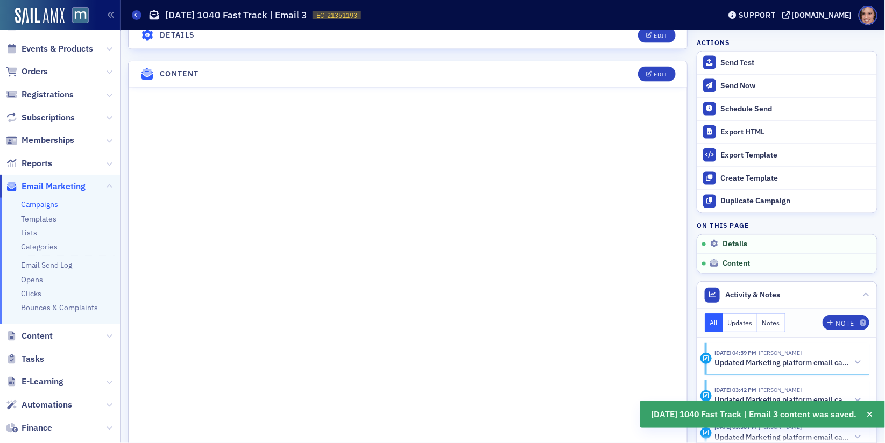
scroll to position [666, 0]
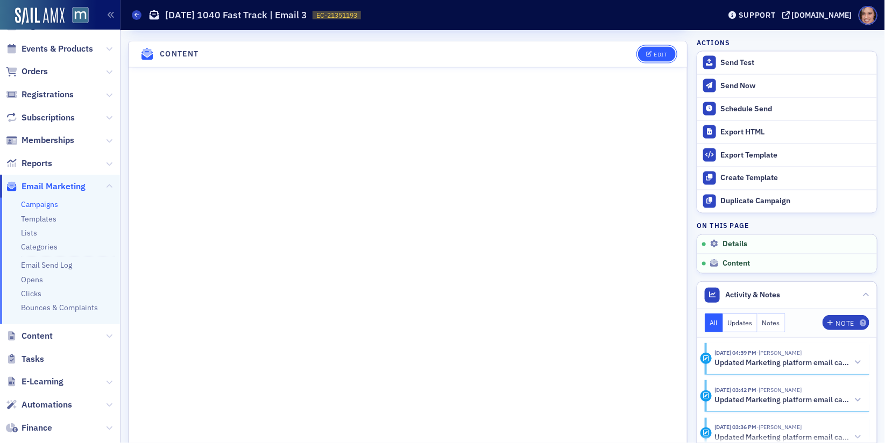
click at [649, 58] on icon "button" at bounding box center [649, 55] width 6 height 6
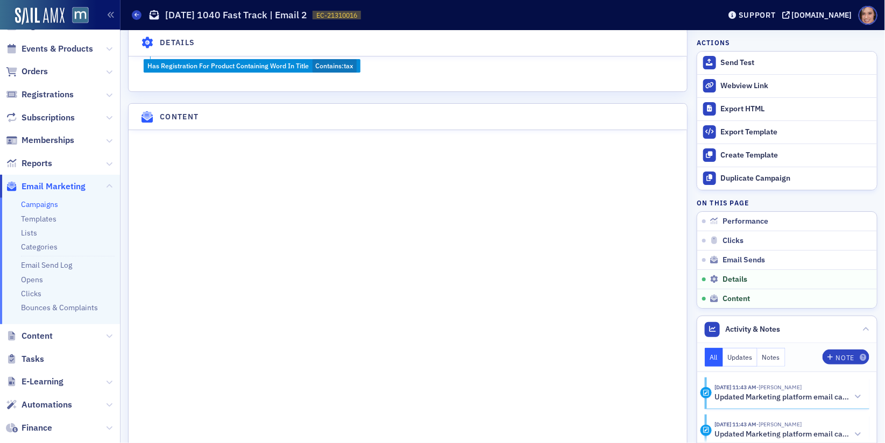
scroll to position [1472, 0]
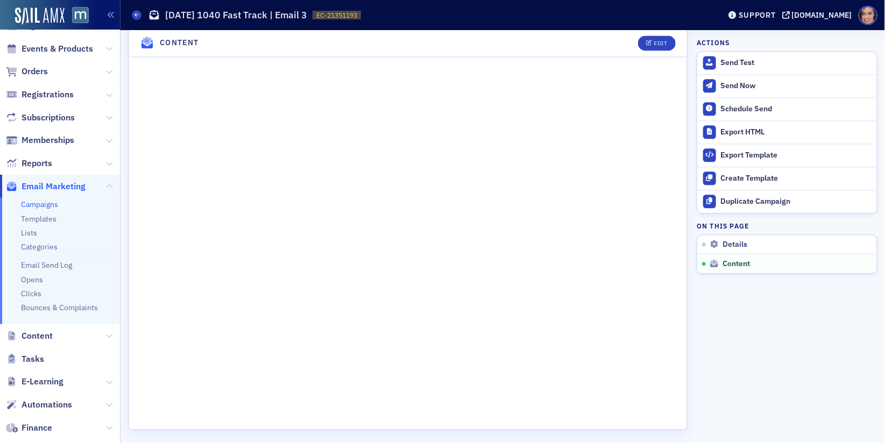
scroll to position [966, 0]
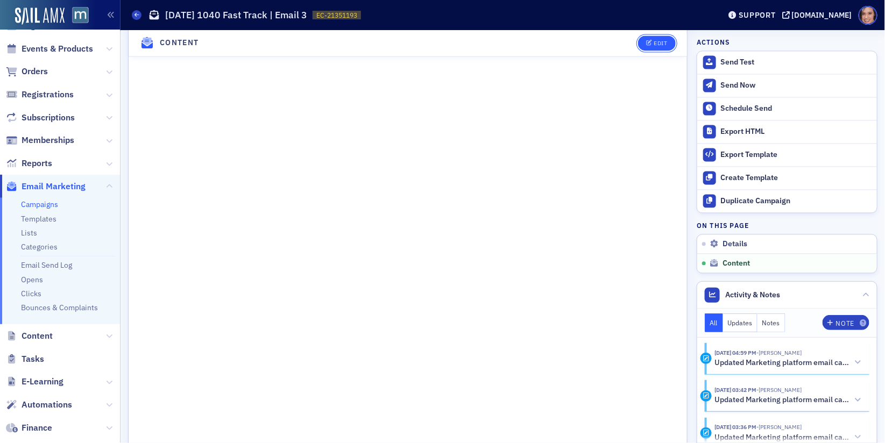
click at [666, 37] on button "Edit" at bounding box center [656, 43] width 37 height 15
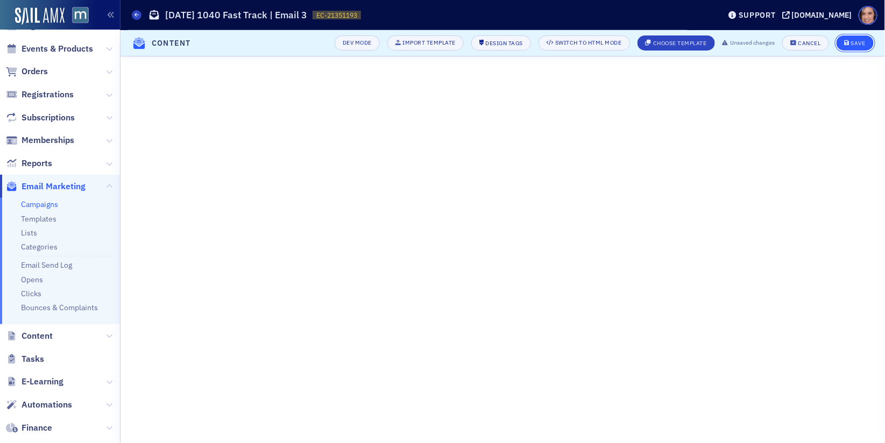
click at [858, 44] on div "Save" at bounding box center [858, 43] width 15 height 6
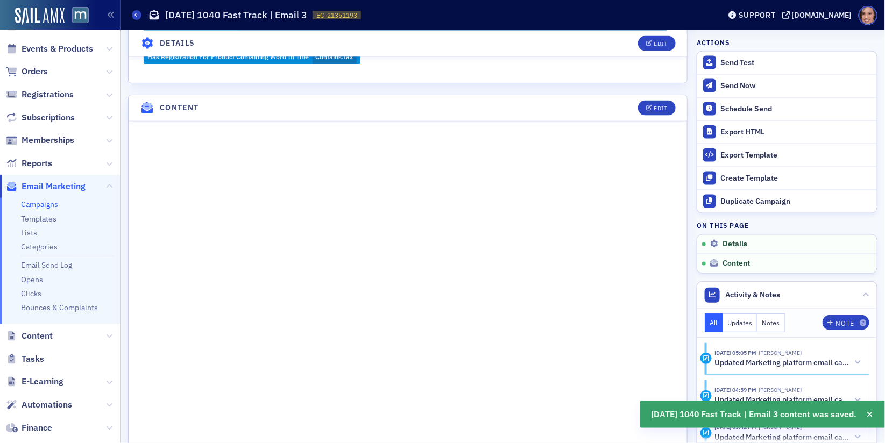
scroll to position [666, 0]
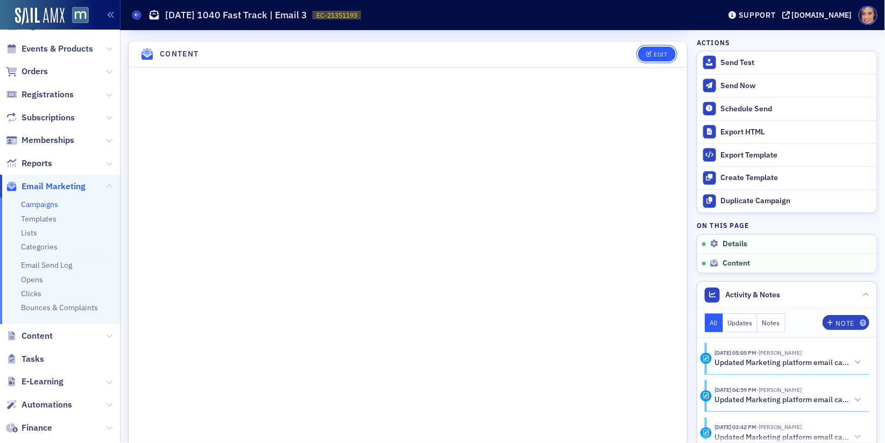
click at [657, 58] on div "Edit" at bounding box center [660, 55] width 13 height 6
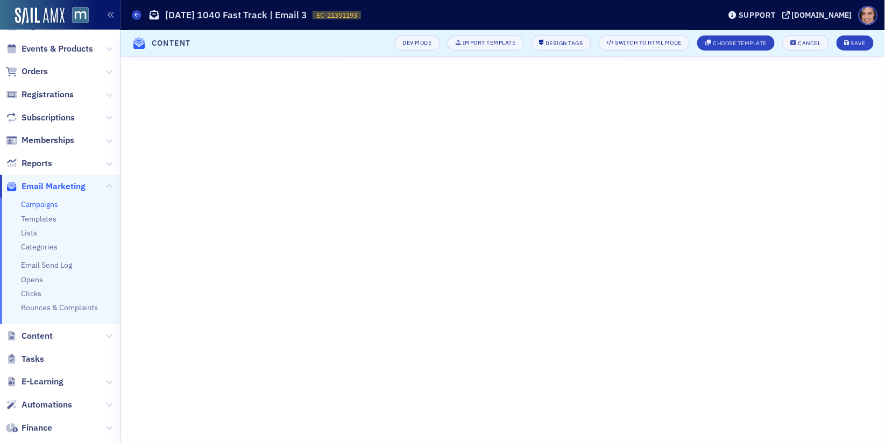
scroll to position [281, 0]
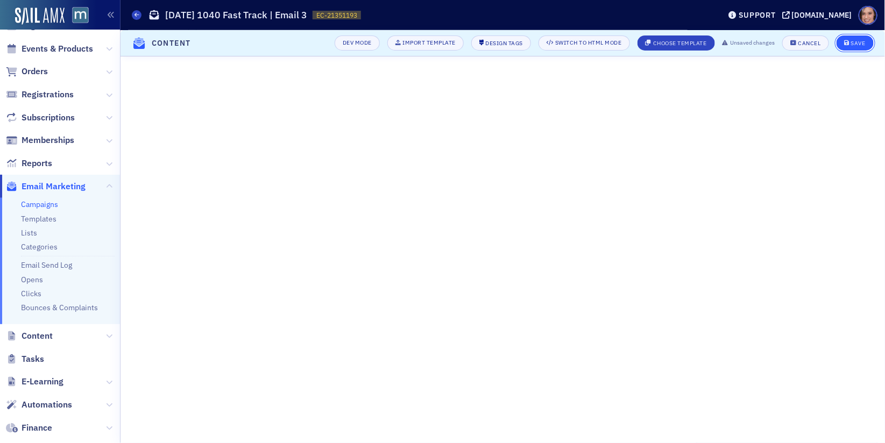
click at [862, 47] on button "Save" at bounding box center [855, 43] width 37 height 15
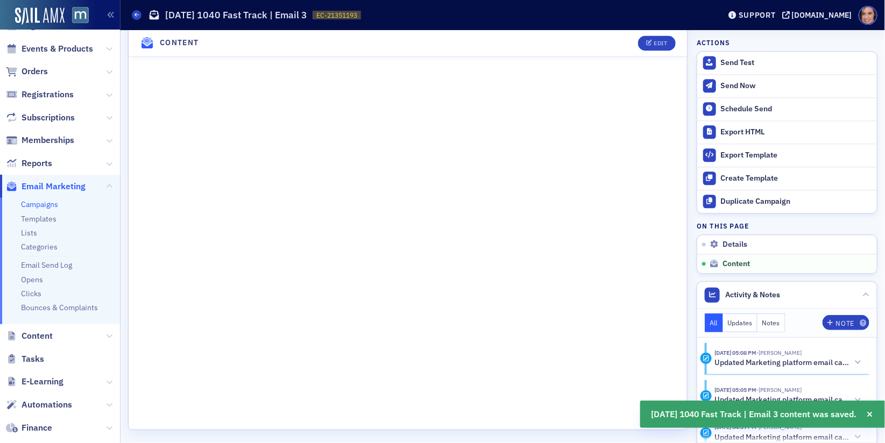
scroll to position [966, 0]
click at [667, 44] on div "Edit" at bounding box center [660, 43] width 13 height 6
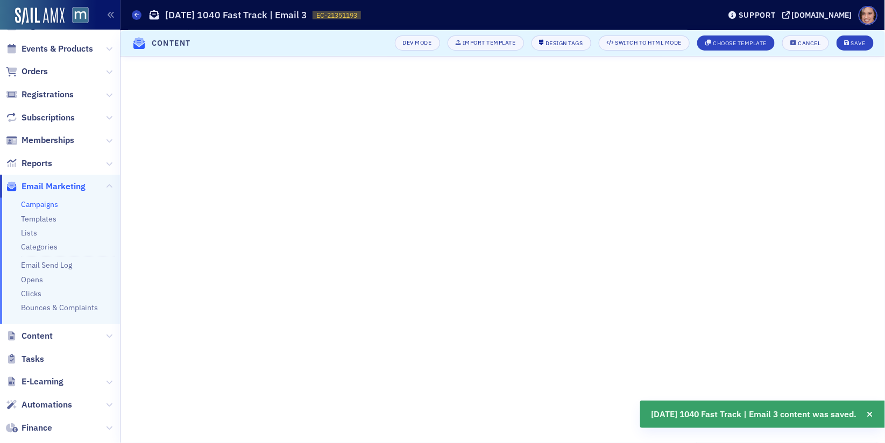
scroll to position [281, 0]
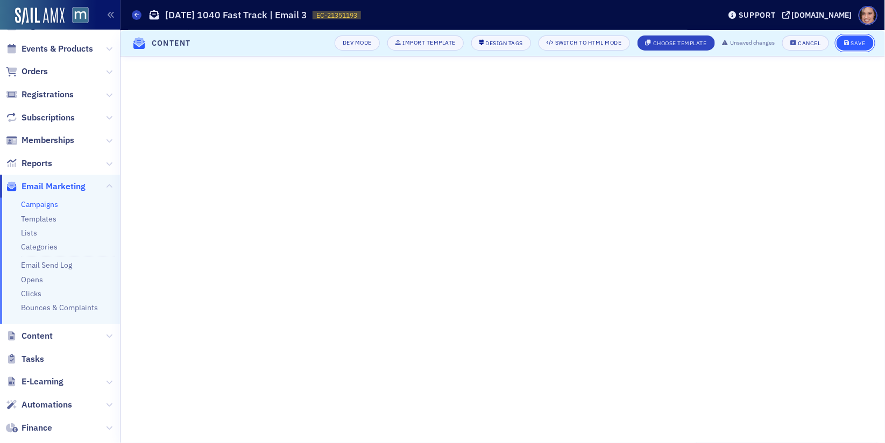
click at [856, 38] on button "Save" at bounding box center [855, 43] width 37 height 15
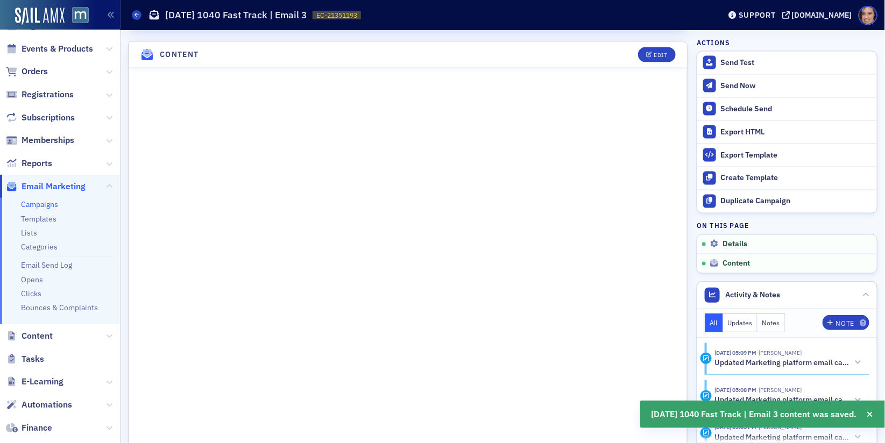
scroll to position [666, 0]
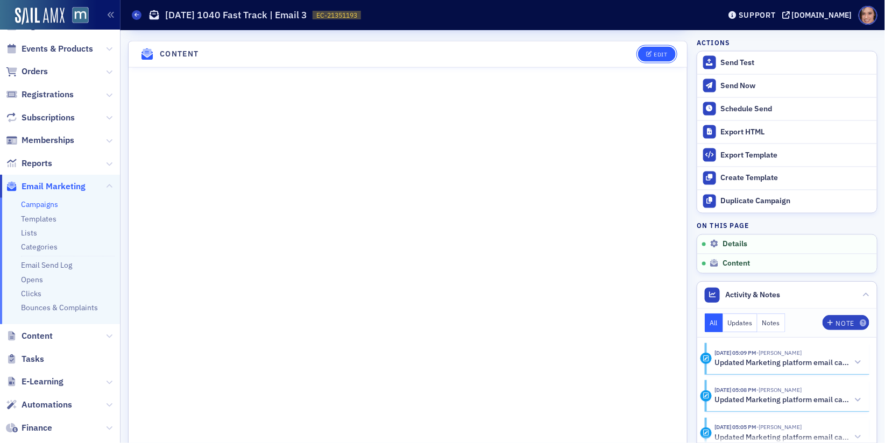
click at [666, 58] on div "Edit" at bounding box center [660, 55] width 13 height 6
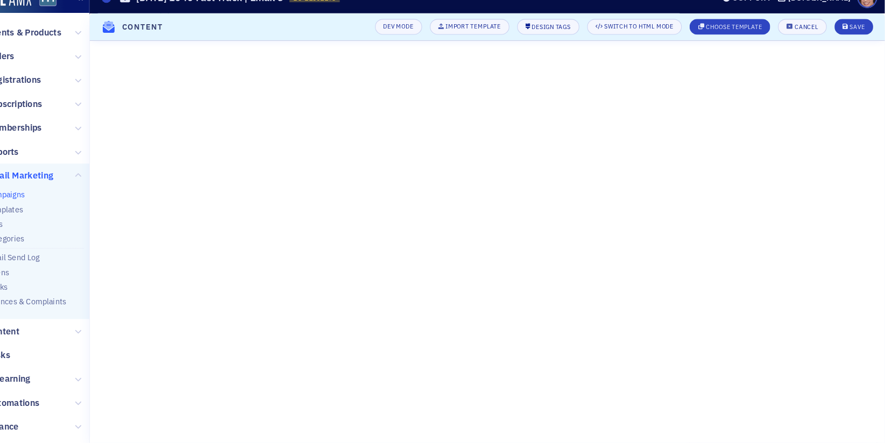
scroll to position [0, 0]
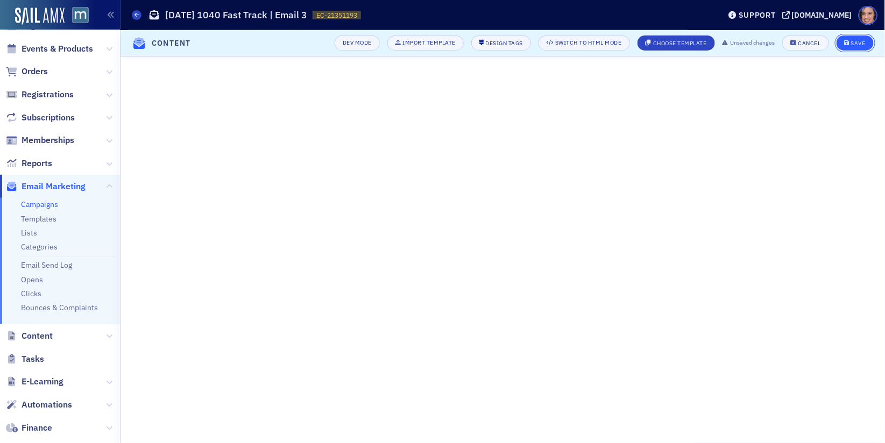
click at [853, 39] on button "Save" at bounding box center [855, 43] width 37 height 15
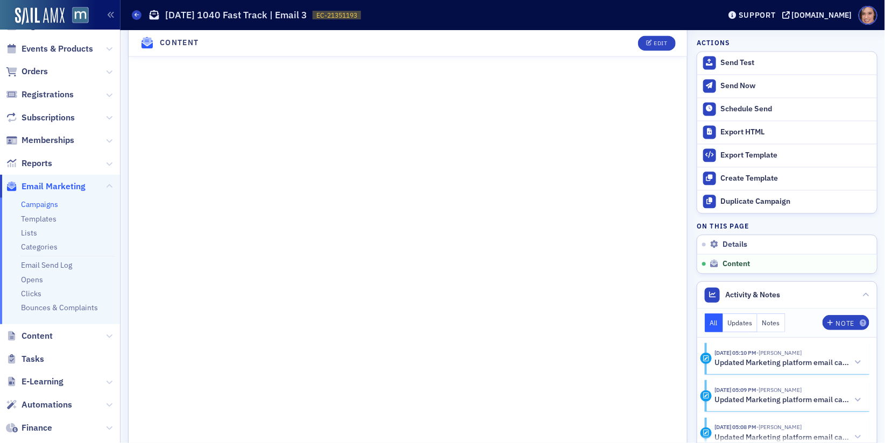
scroll to position [808, 0]
click at [744, 88] on div "Send Now" at bounding box center [796, 86] width 151 height 10
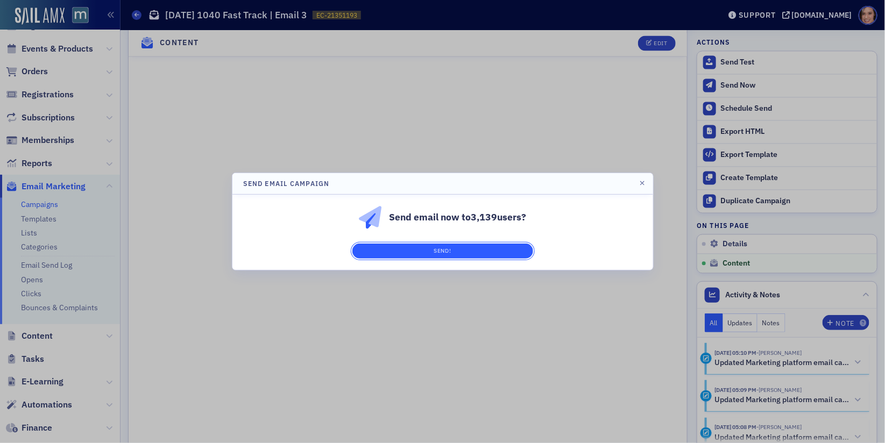
click at [526, 252] on button "Send!" at bounding box center [442, 251] width 181 height 15
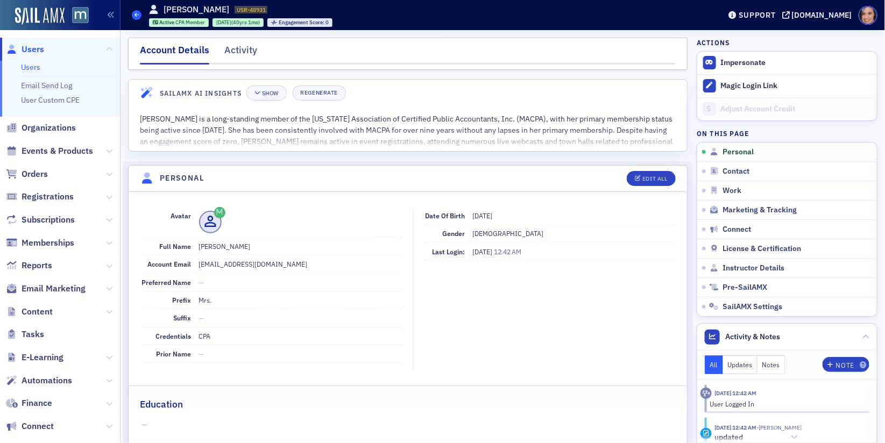
click at [134, 16] on span at bounding box center [137, 15] width 10 height 10
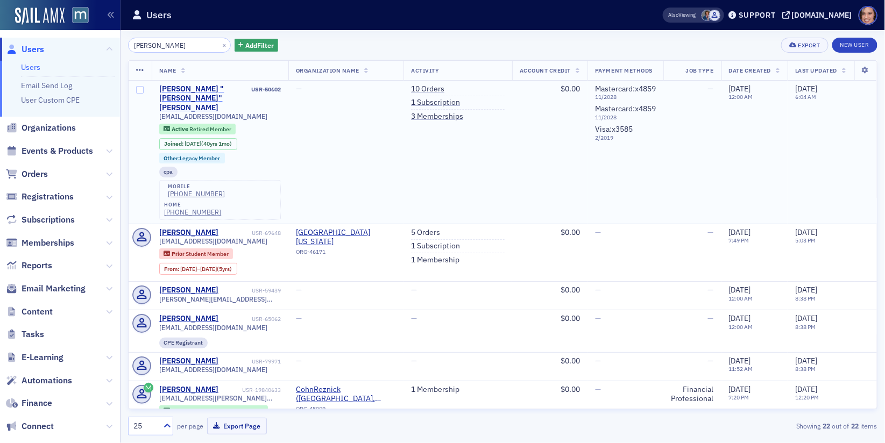
type input "Isaac Zimbalist"
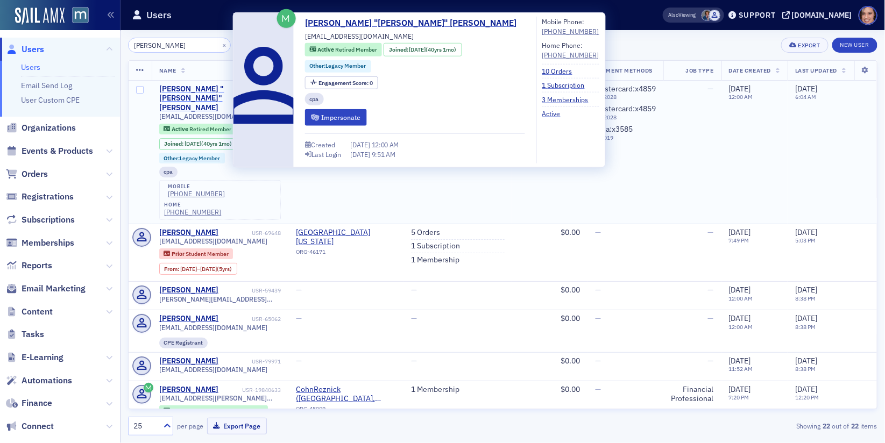
click at [224, 88] on div "Isaac "Bill" Zimbalist" at bounding box center [204, 98] width 90 height 29
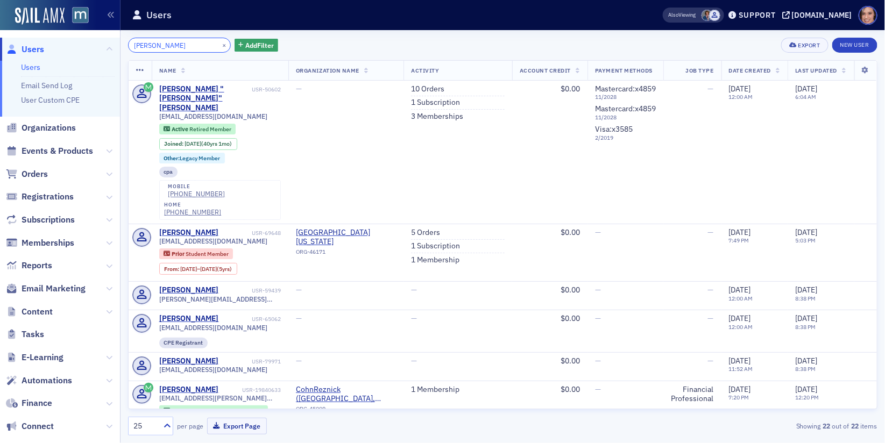
click at [179, 45] on input "Isaac Zimbalist" at bounding box center [179, 45] width 103 height 15
paste input "John Ellis"
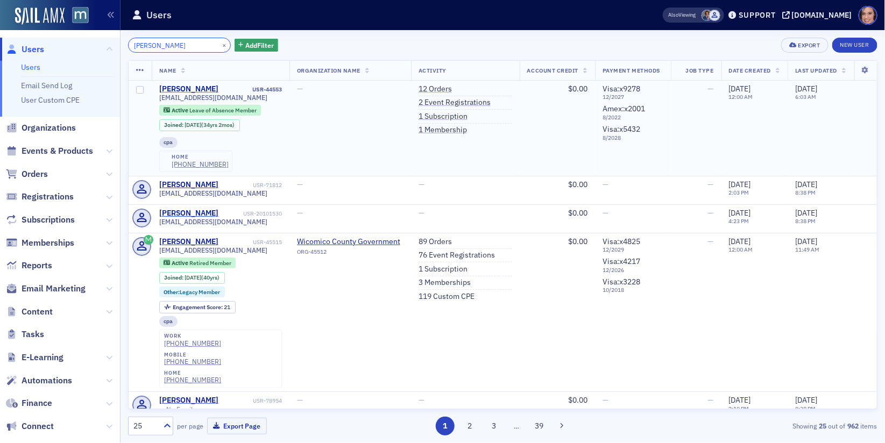
type input "John Ellis"
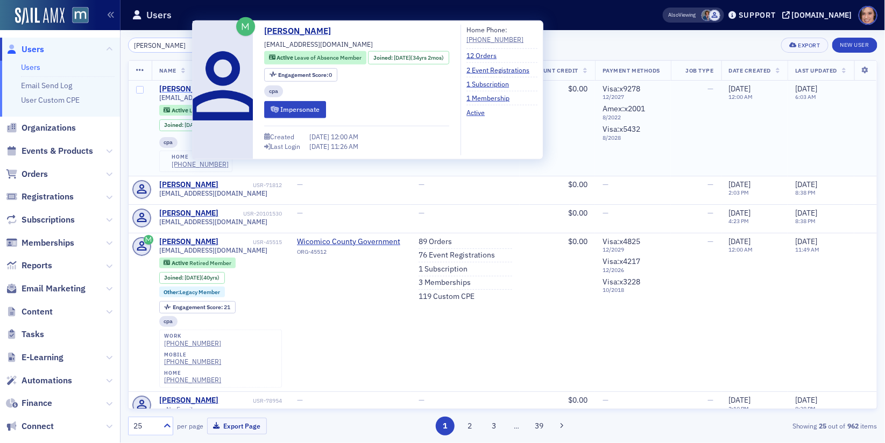
click at [184, 87] on div "John Ellis" at bounding box center [189, 89] width 60 height 10
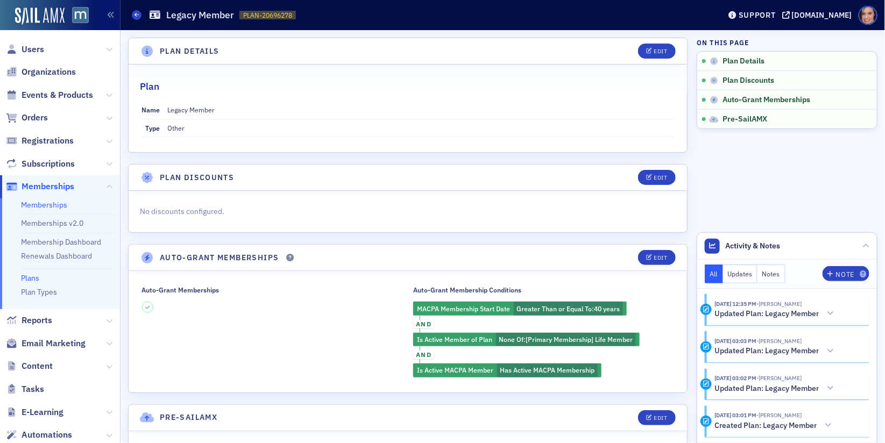
click at [38, 203] on link "Memberships" at bounding box center [44, 205] width 46 height 10
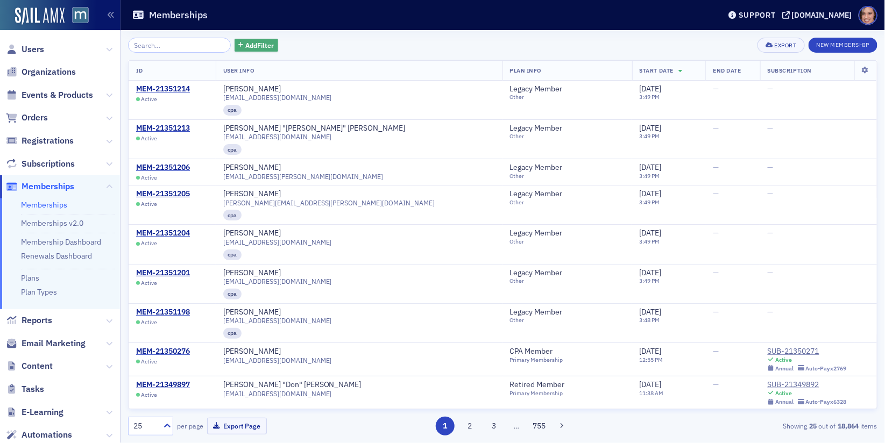
click at [245, 49] on span "Add Filter" at bounding box center [259, 45] width 29 height 10
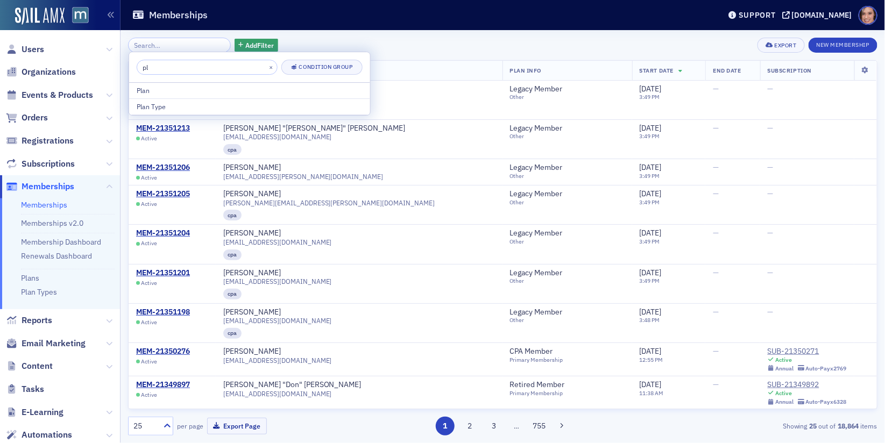
type input "pla"
click at [216, 89] on div "Plan" at bounding box center [250, 91] width 226 height 10
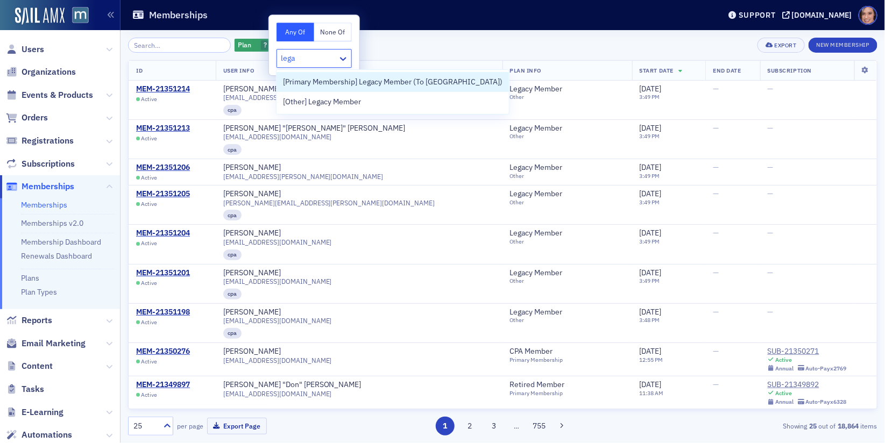
type input "legac"
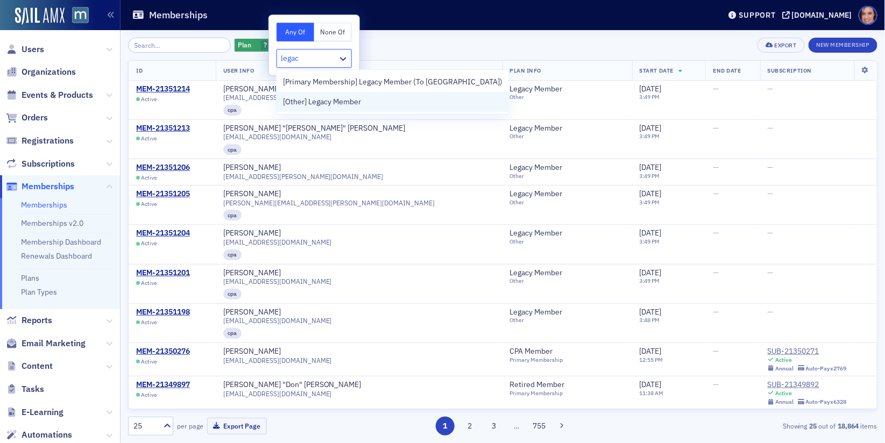
click at [324, 101] on span "[Other] Legacy Member" at bounding box center [322, 101] width 78 height 11
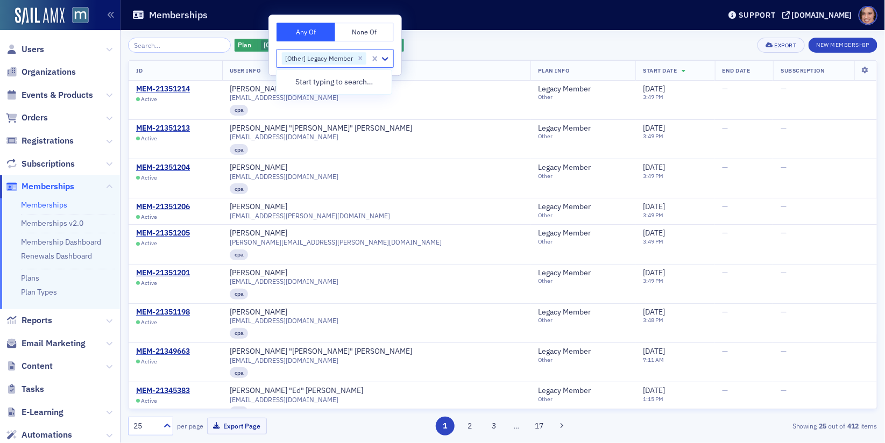
click at [498, 46] on div "Plan [Other] Legacy Member Add Filter Export New Membership" at bounding box center [503, 45] width 750 height 15
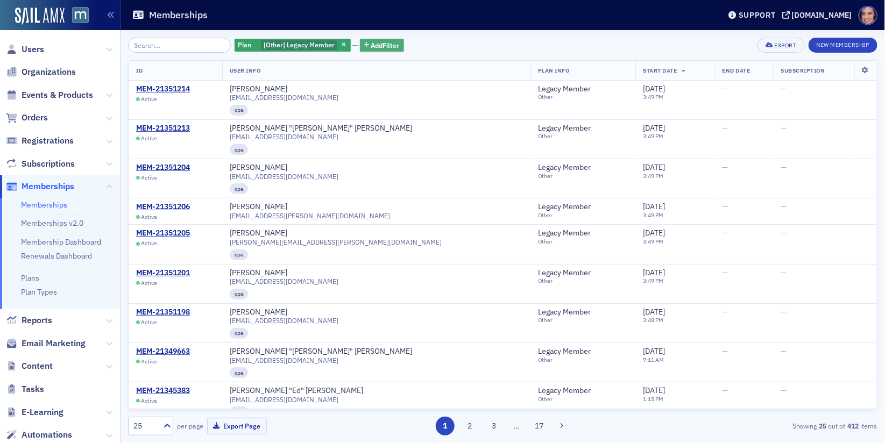
click at [373, 45] on span "Add Filter" at bounding box center [385, 45] width 29 height 10
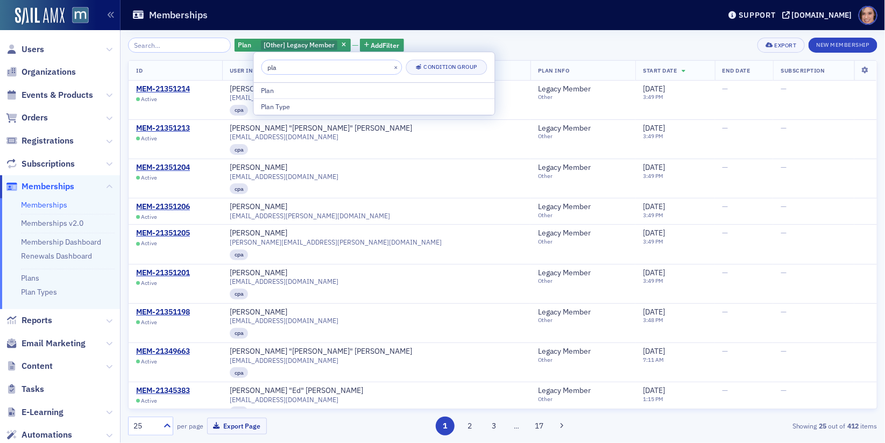
click at [365, 66] on input "pla" at bounding box center [332, 67] width 141 height 15
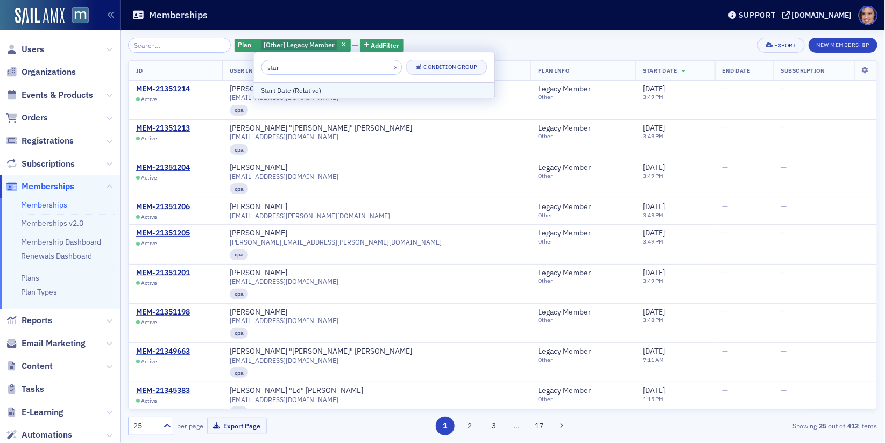
type input "star"
click at [363, 93] on div "Start Date (Relative)" at bounding box center [375, 91] width 226 height 10
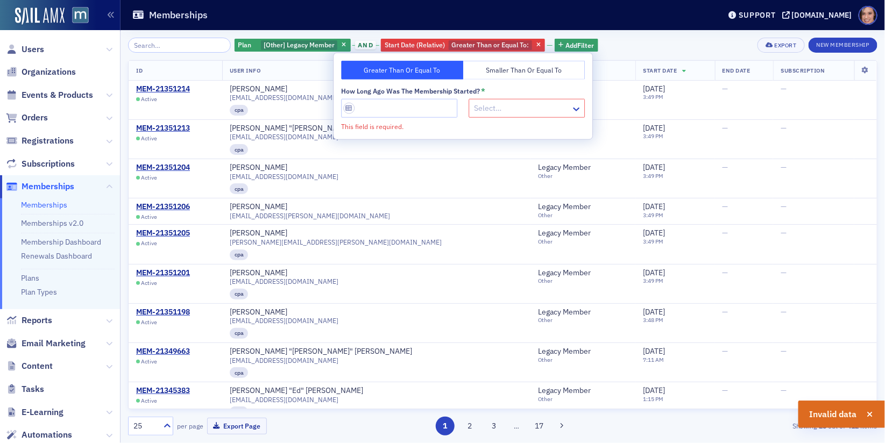
click at [463, 71] on button "Smaller Than or Equal To" at bounding box center [524, 70] width 122 height 19
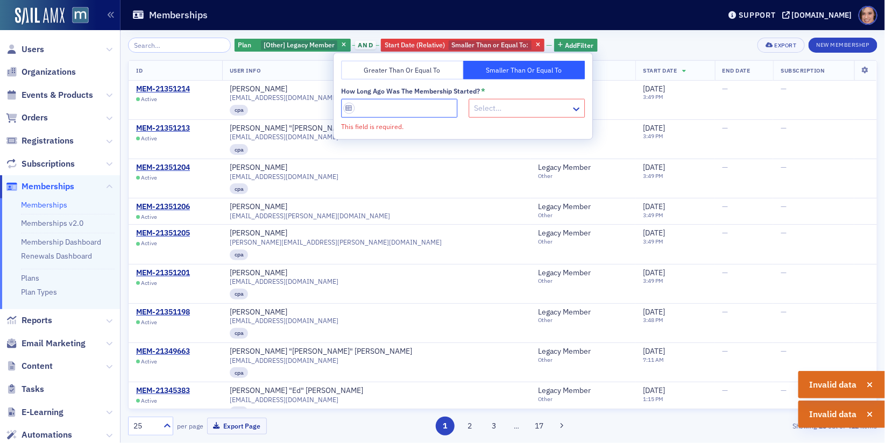
click at [403, 103] on input "How long ago was the Membership started? *" at bounding box center [399, 108] width 116 height 19
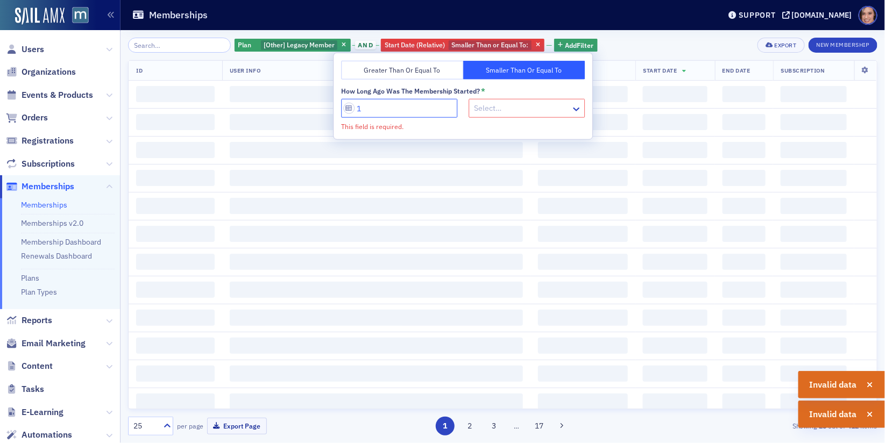
type input "1"
click at [493, 106] on div at bounding box center [521, 108] width 97 height 13
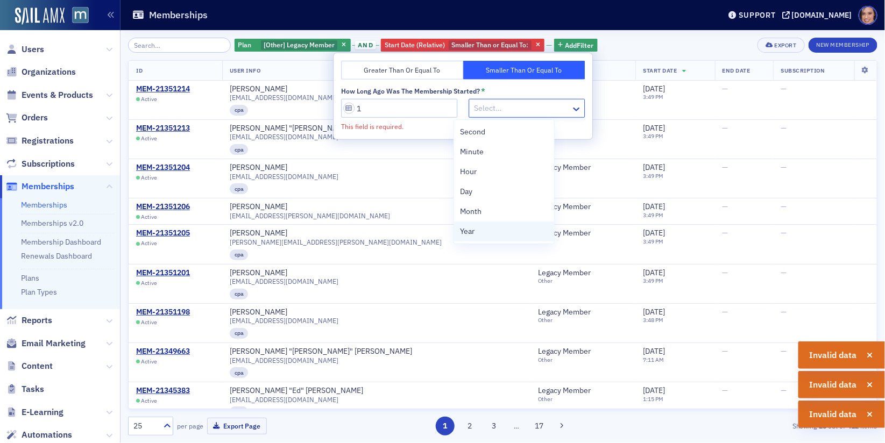
click at [490, 229] on div "Year" at bounding box center [504, 231] width 87 height 11
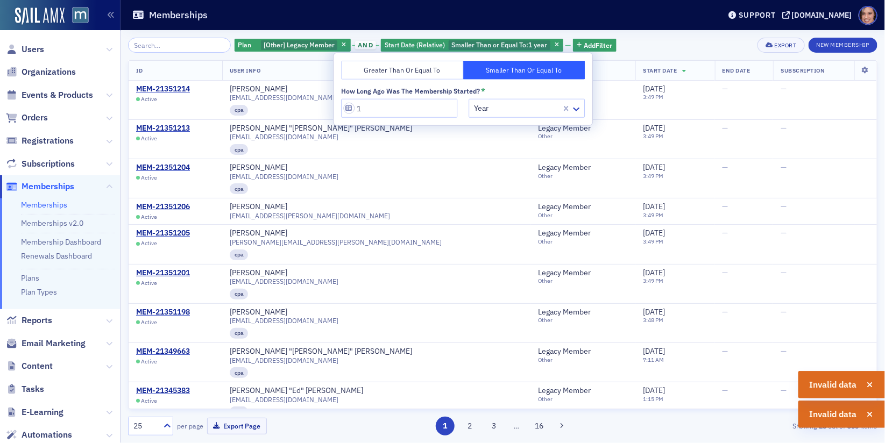
click at [662, 51] on div "Plan [Other] Legacy Member and Start Date (Relative) Smaller Than or Equal To :…" at bounding box center [503, 45] width 750 height 15
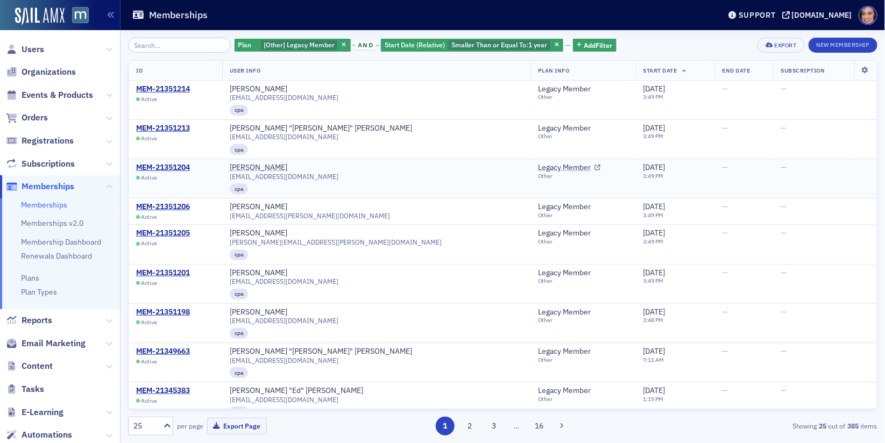
scroll to position [52, 0]
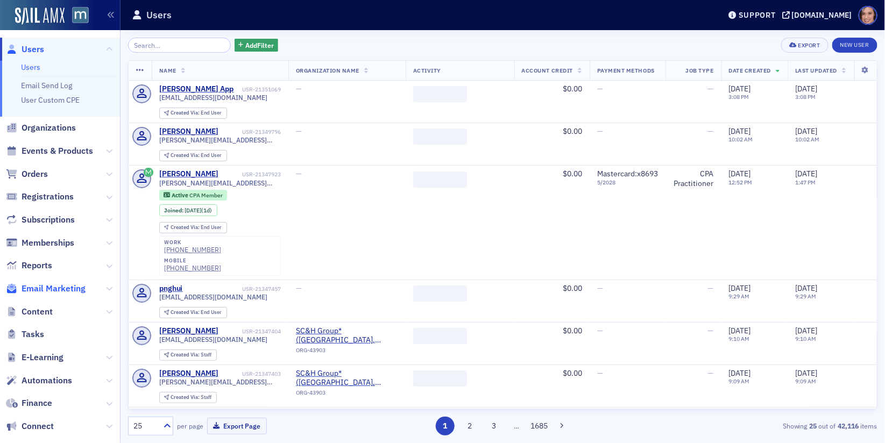
click at [72, 288] on span "Email Marketing" at bounding box center [54, 289] width 64 height 12
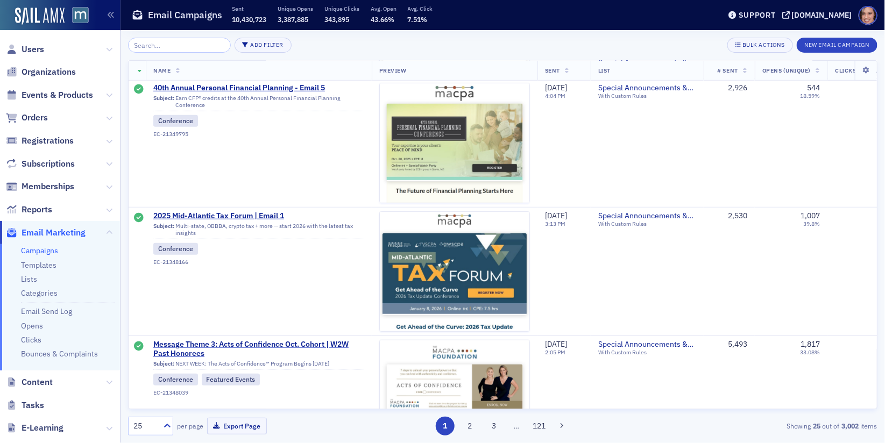
scroll to position [302, 0]
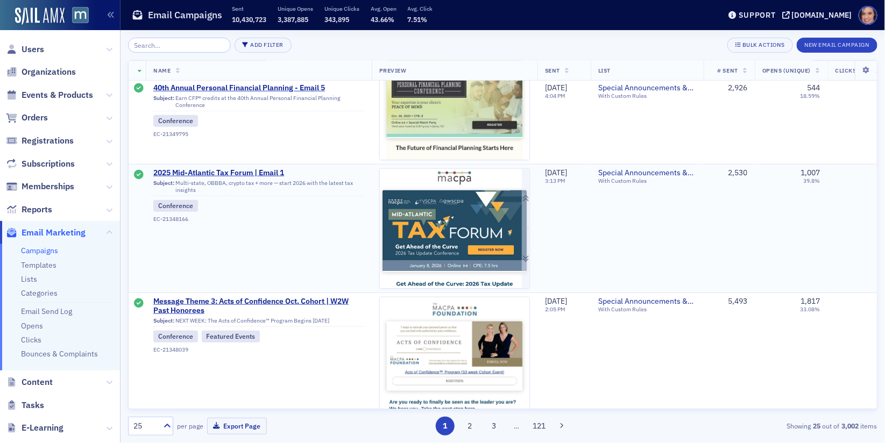
click at [439, 234] on img at bounding box center [455, 435] width 150 height 533
